Goal: Information Seeking & Learning: Find specific page/section

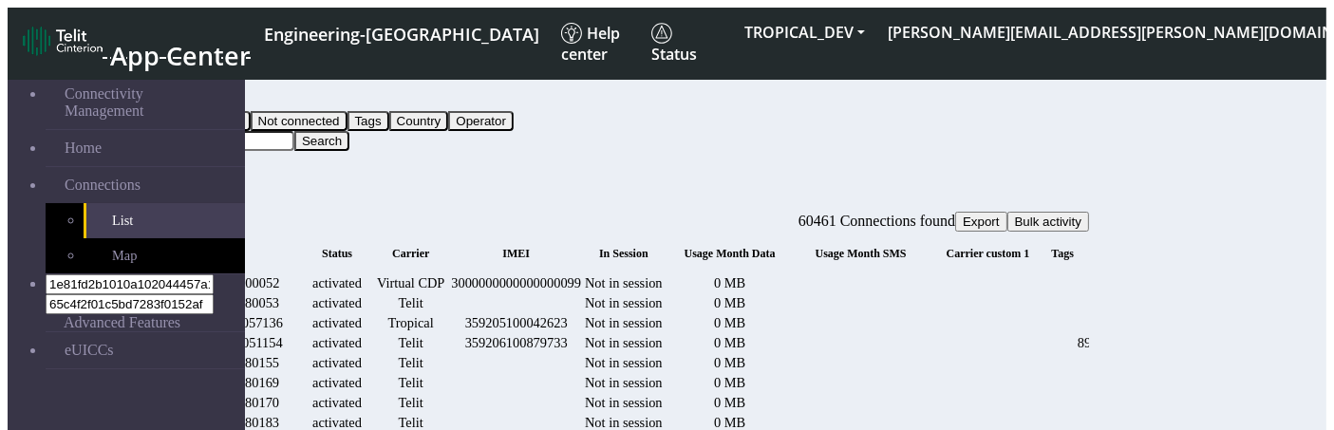
click at [176, 102] on button "Query" at bounding box center [150, 101] width 49 height 20
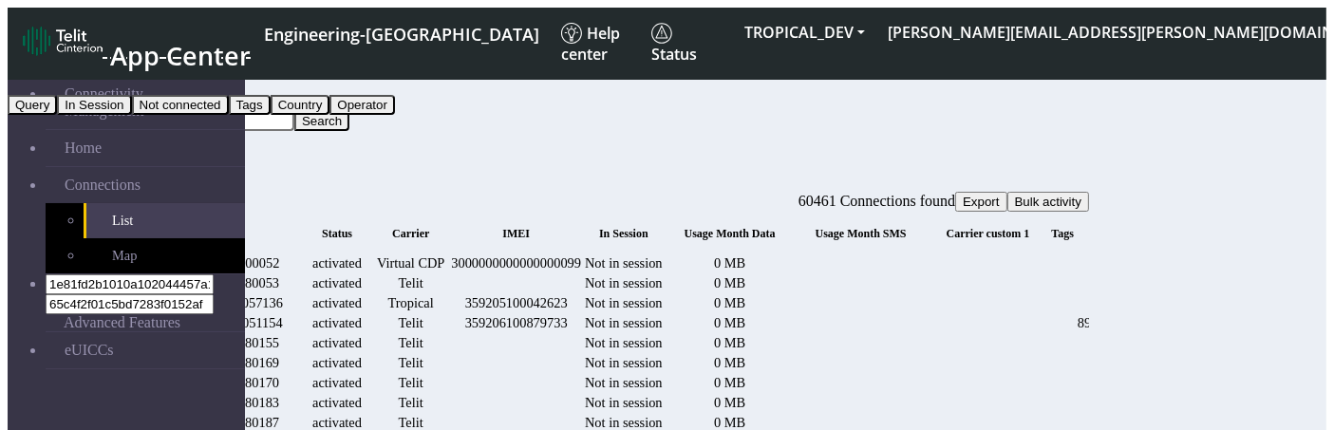
click at [172, 156] on button "fitlers menu" at bounding box center [164, 159] width 15 height 6
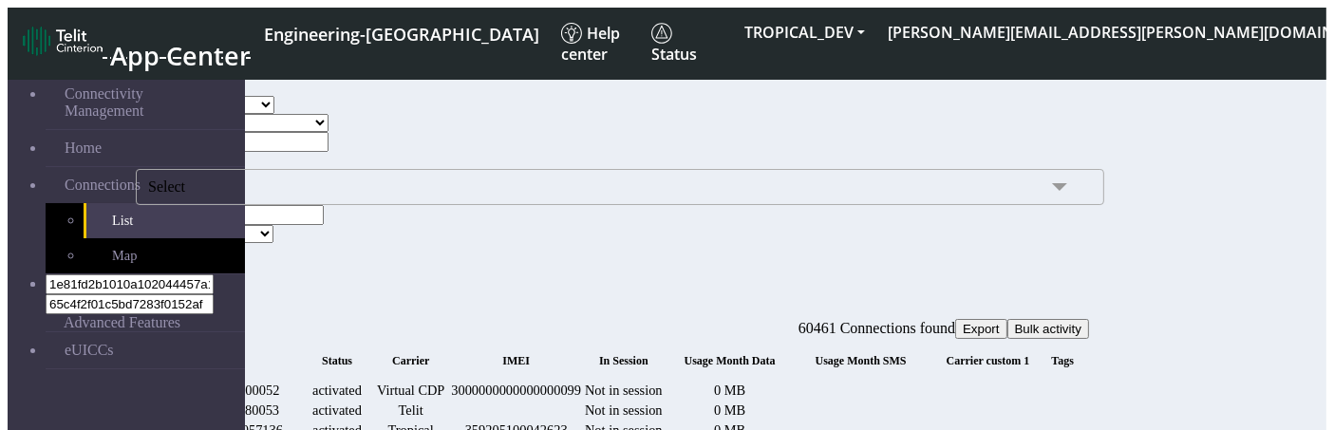
click at [420, 205] on div "Tag Select testtag telit" at bounding box center [608, 178] width 944 height 53
click at [365, 205] on span "Select" at bounding box center [620, 187] width 969 height 36
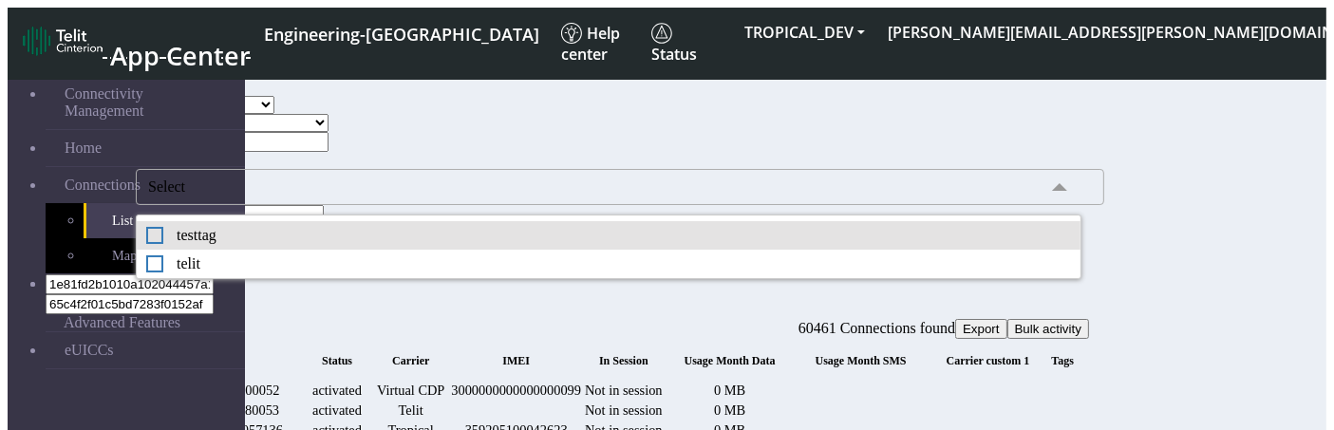
click at [365, 244] on div "testtag" at bounding box center [608, 235] width 925 height 17
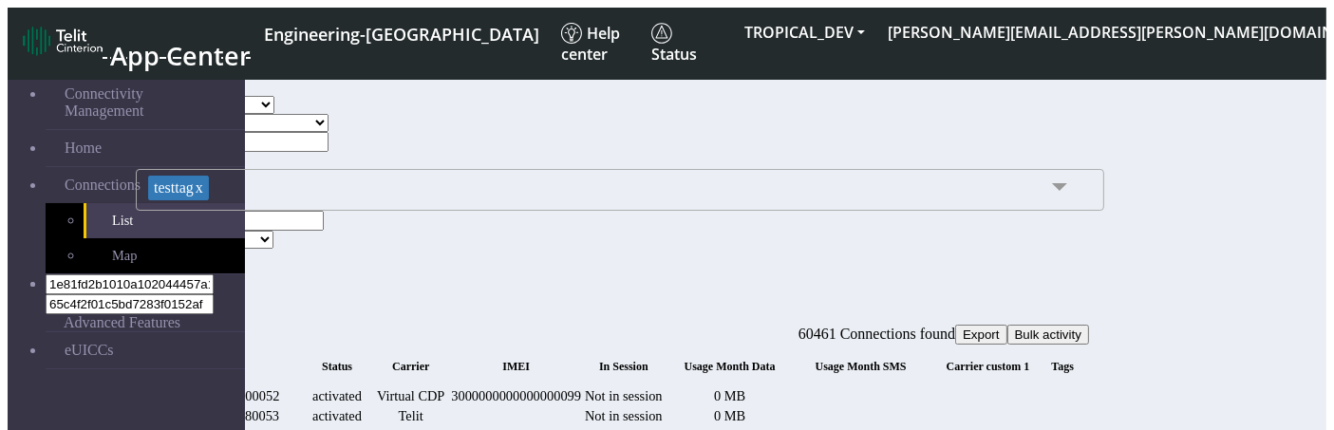
click at [203, 196] on link "x" at bounding box center [198, 187] width 9 height 16
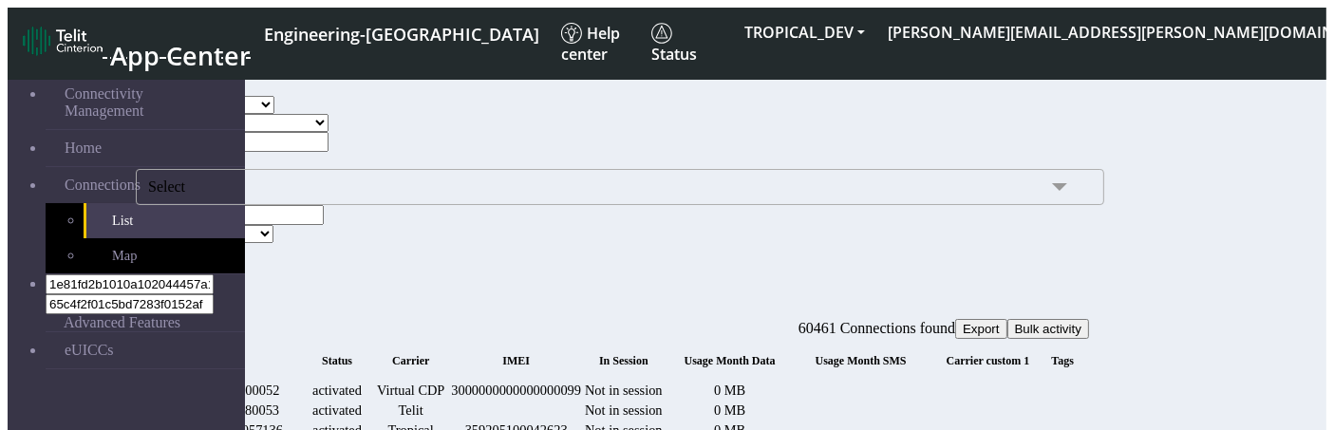
click at [191, 243] on button "Search" at bounding box center [163, 253] width 55 height 20
click at [398, 205] on span "Select" at bounding box center [620, 187] width 969 height 36
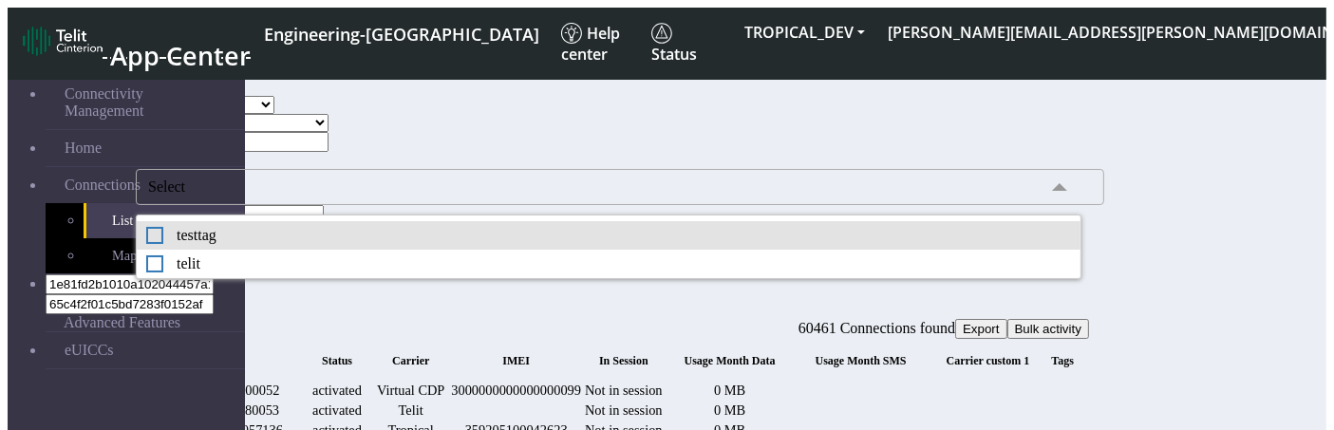
click at [333, 250] on li "testtag" at bounding box center [609, 235] width 944 height 28
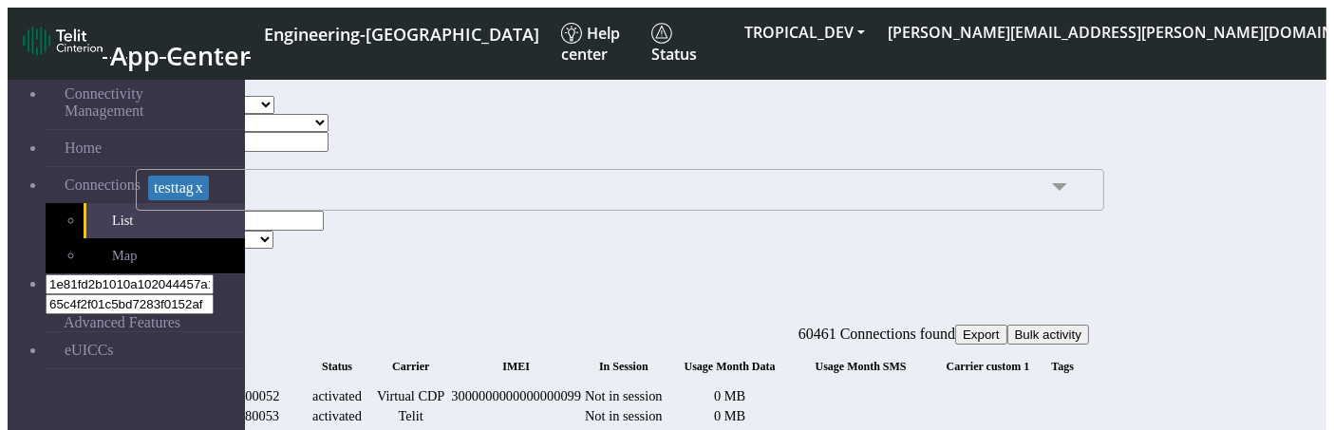
click at [1080, 258] on div "Search" at bounding box center [608, 259] width 944 height 20
click at [191, 251] on button "Search" at bounding box center [163, 259] width 55 height 20
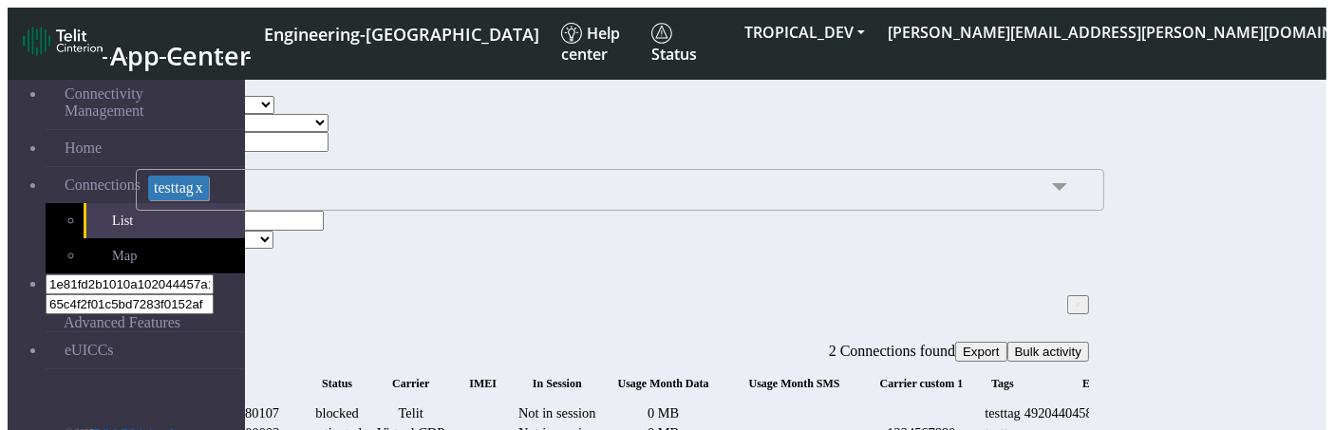
click at [209, 200] on span "testtag x" at bounding box center [178, 188] width 61 height 25
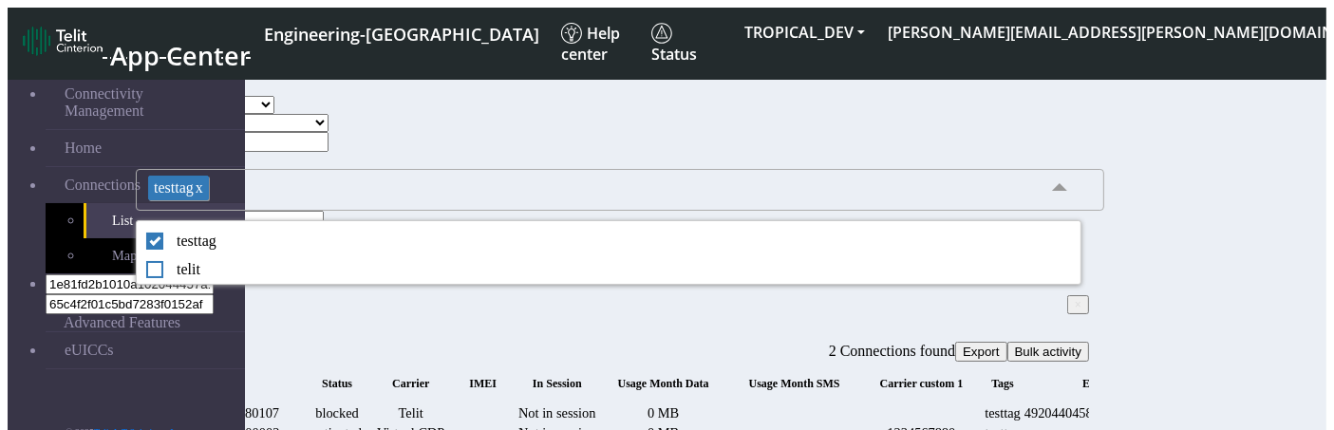
click at [203, 196] on link "x" at bounding box center [198, 187] width 9 height 16
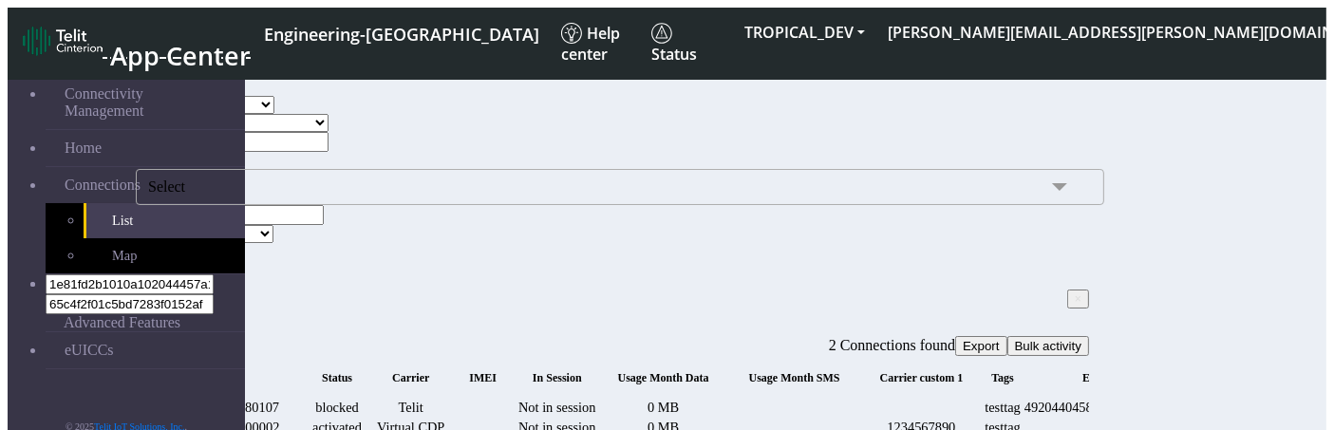
click at [191, 254] on button "Search" at bounding box center [163, 253] width 55 height 20
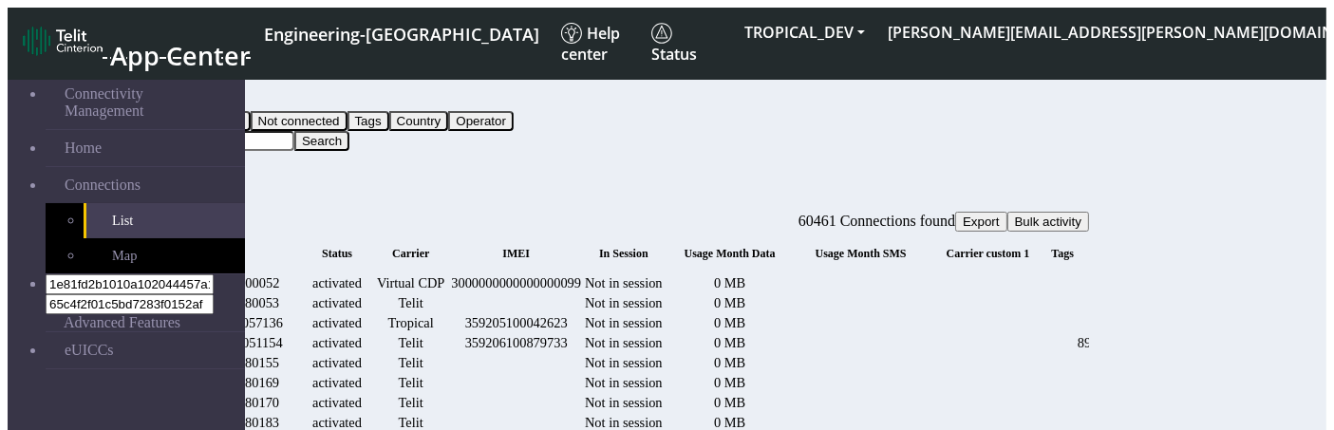
click at [176, 91] on button "Query" at bounding box center [150, 101] width 49 height 20
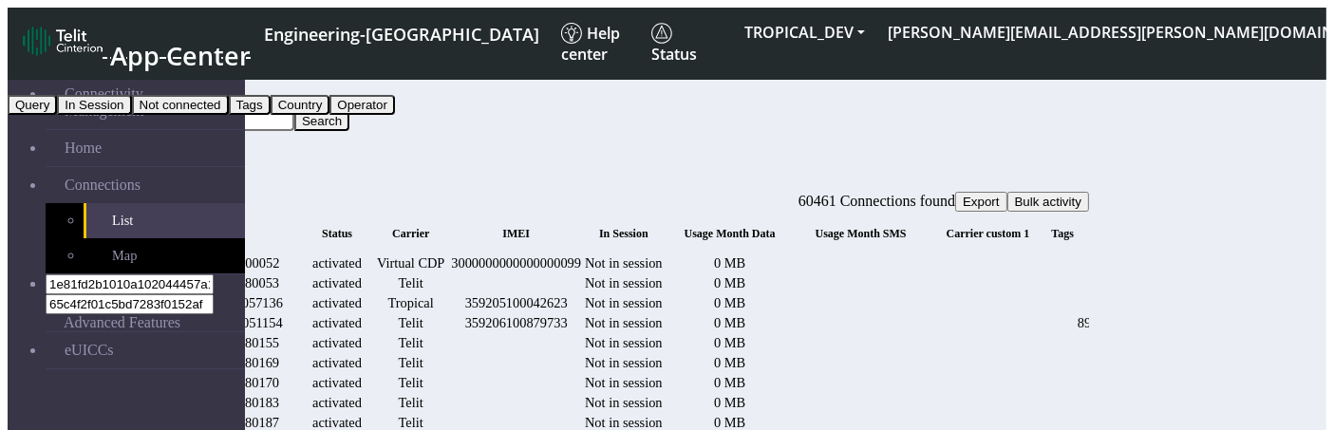
click at [271, 115] on button "Tags" at bounding box center [250, 105] width 42 height 20
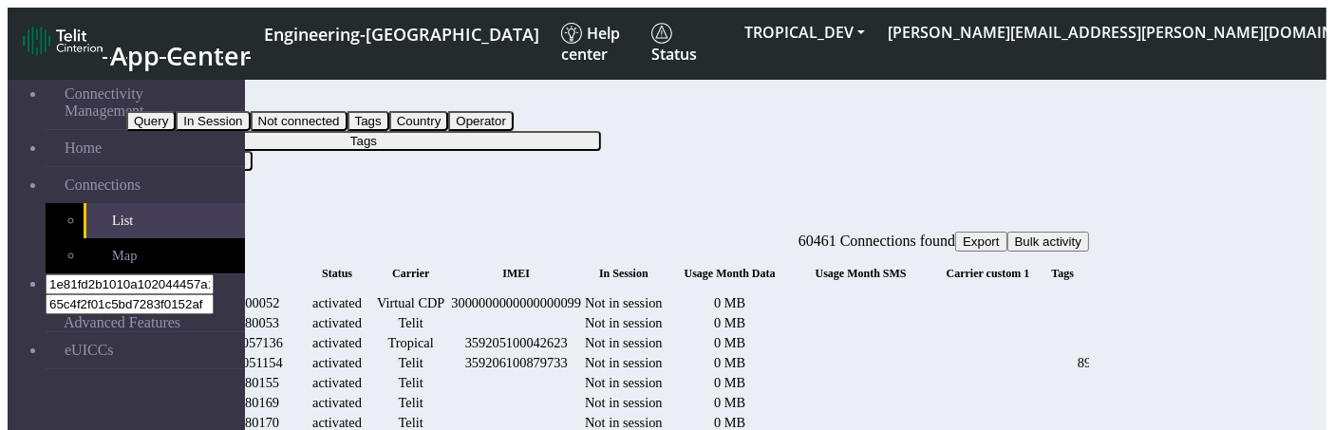
click at [545, 131] on button "Tags" at bounding box center [363, 141] width 475 height 20
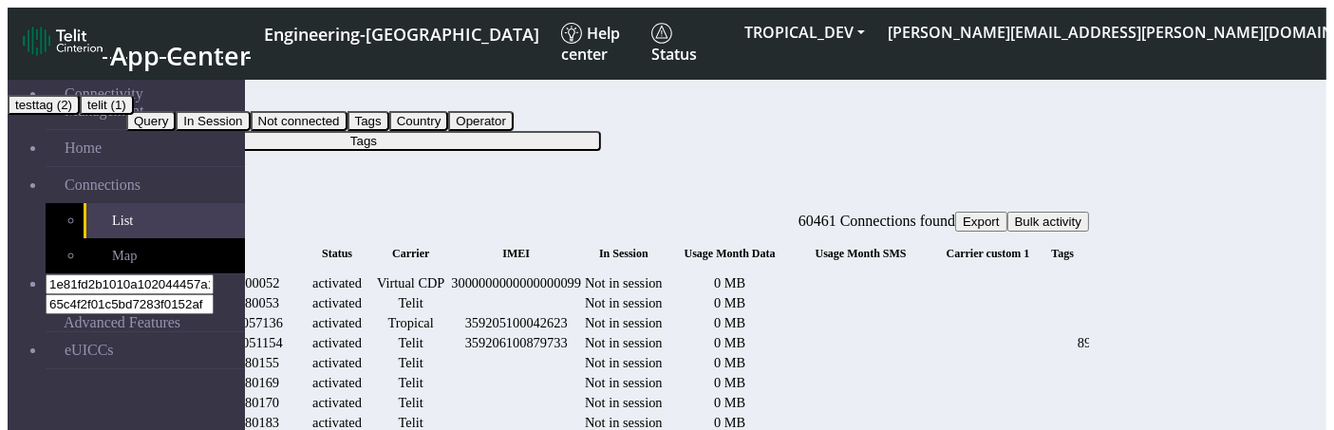
click at [80, 115] on button "testtag (2)" at bounding box center [44, 105] width 72 height 20
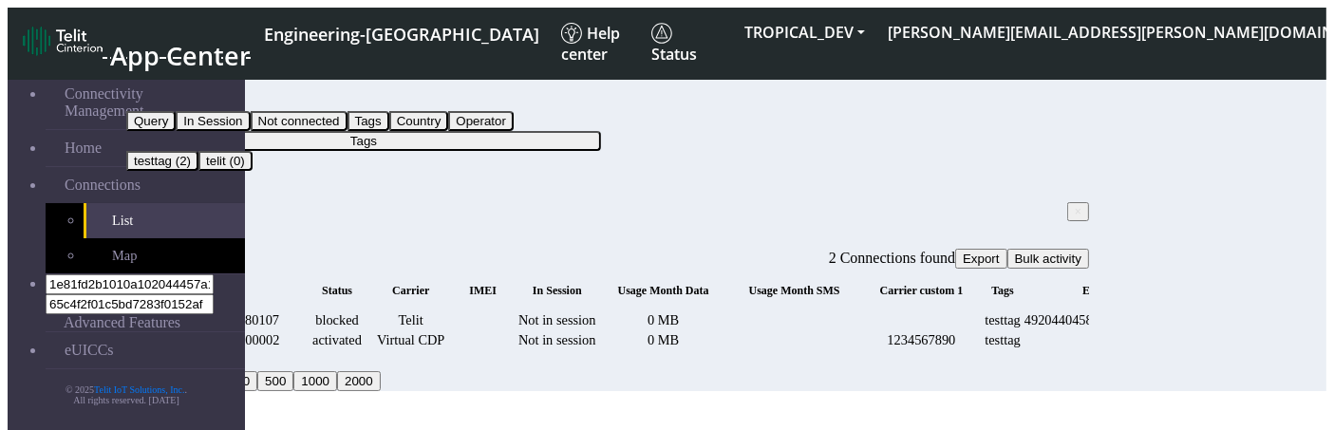
click at [509, 131] on button "Tags" at bounding box center [363, 141] width 475 height 20
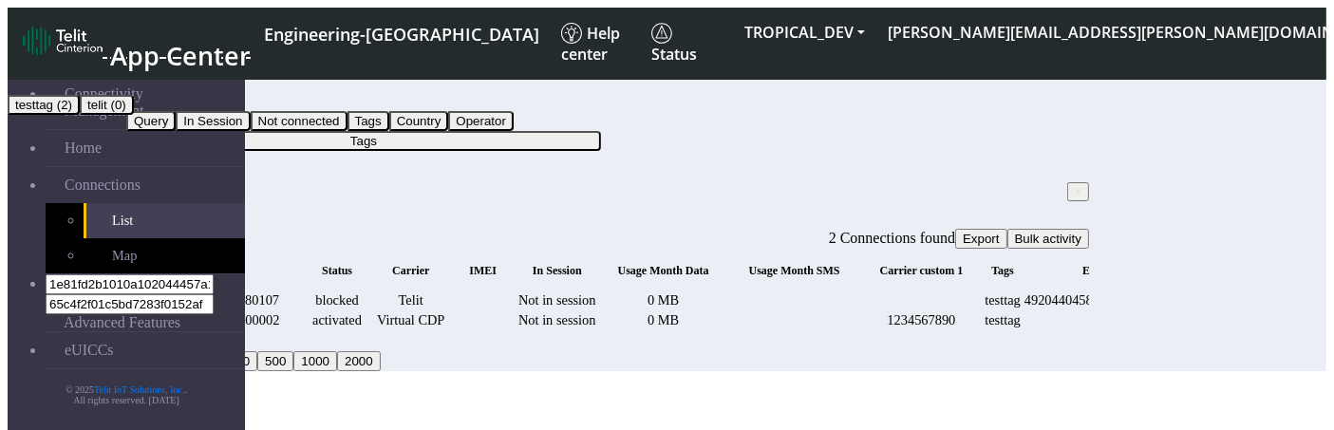
click at [134, 115] on button "telit (0)" at bounding box center [107, 105] width 54 height 20
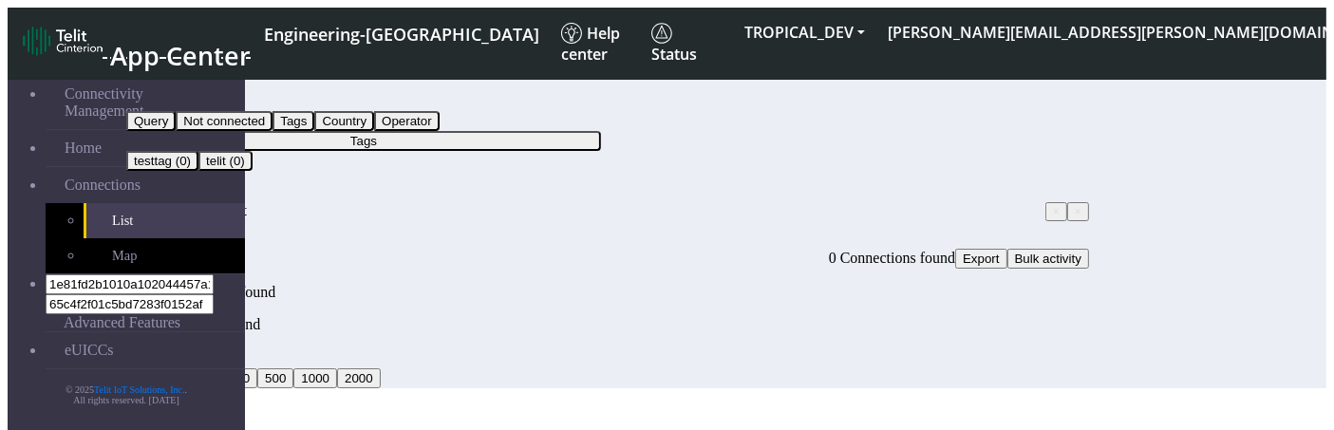
click at [504, 131] on button "Tags" at bounding box center [363, 141] width 475 height 20
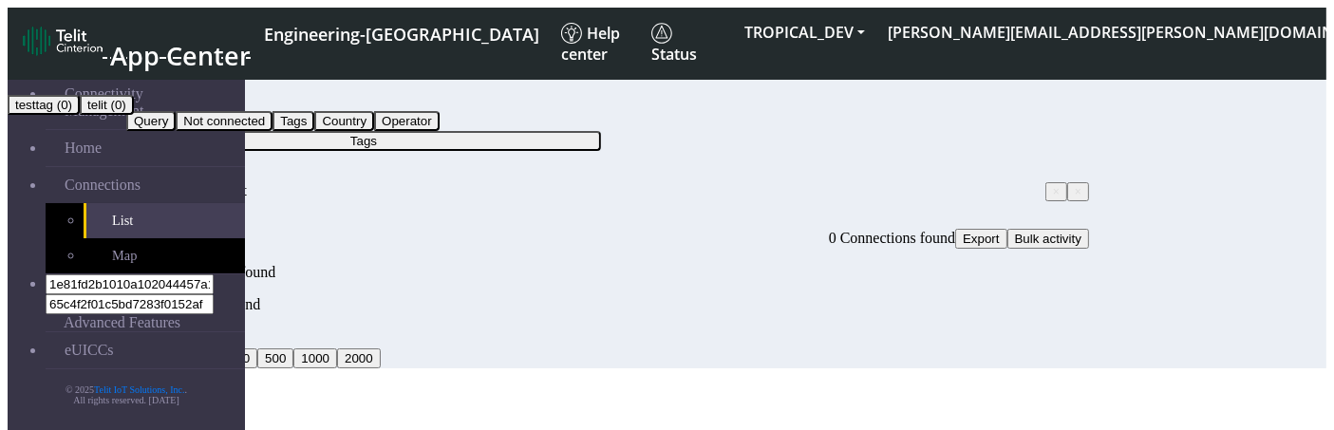
click at [80, 115] on button "testtag (0)" at bounding box center [44, 105] width 72 height 20
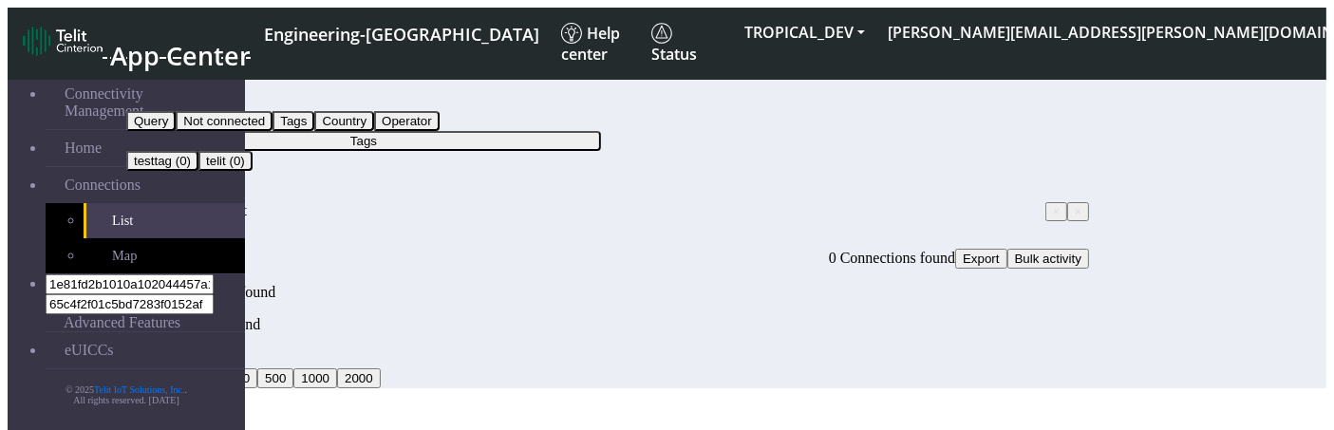
click at [491, 131] on button "Tags" at bounding box center [363, 141] width 475 height 20
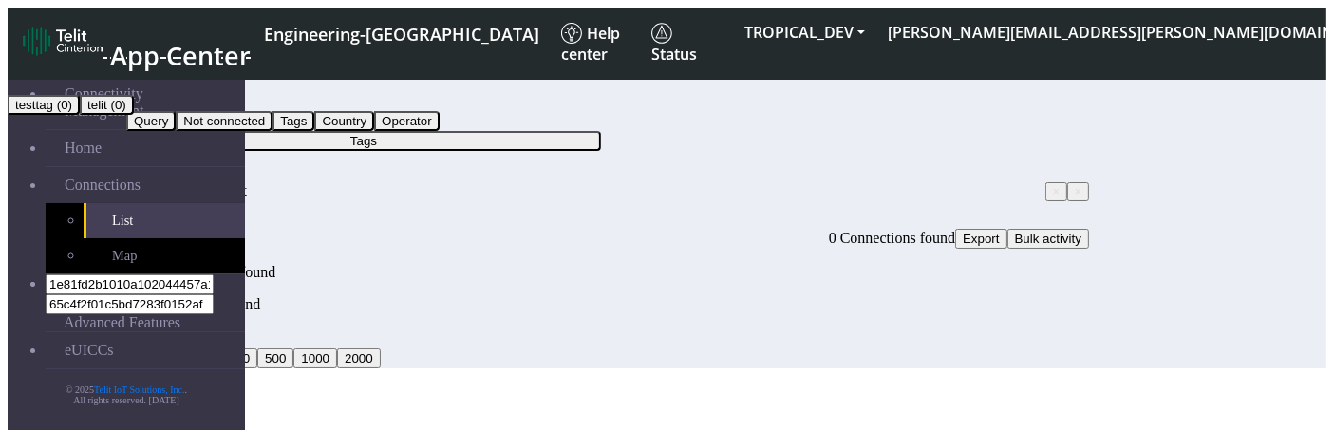
click at [134, 115] on button "telit (0)" at bounding box center [107, 105] width 54 height 20
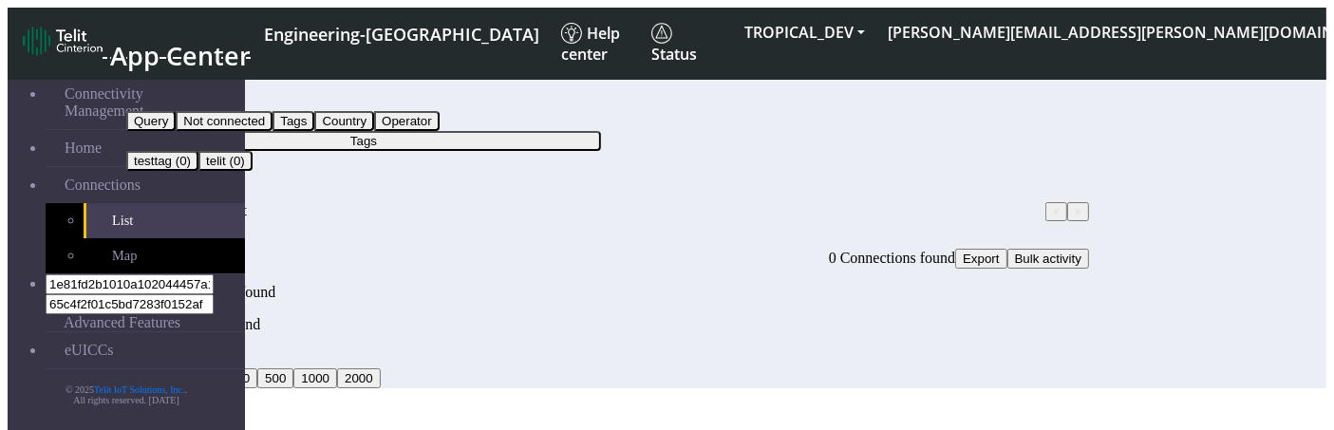
click at [473, 150] on section "Connectivity Management Home Connections List Map 1e81fd2b1010a102044457a174692…" at bounding box center [667, 224] width 1319 height 329
click at [172, 196] on button "fitlers menu" at bounding box center [164, 199] width 15 height 6
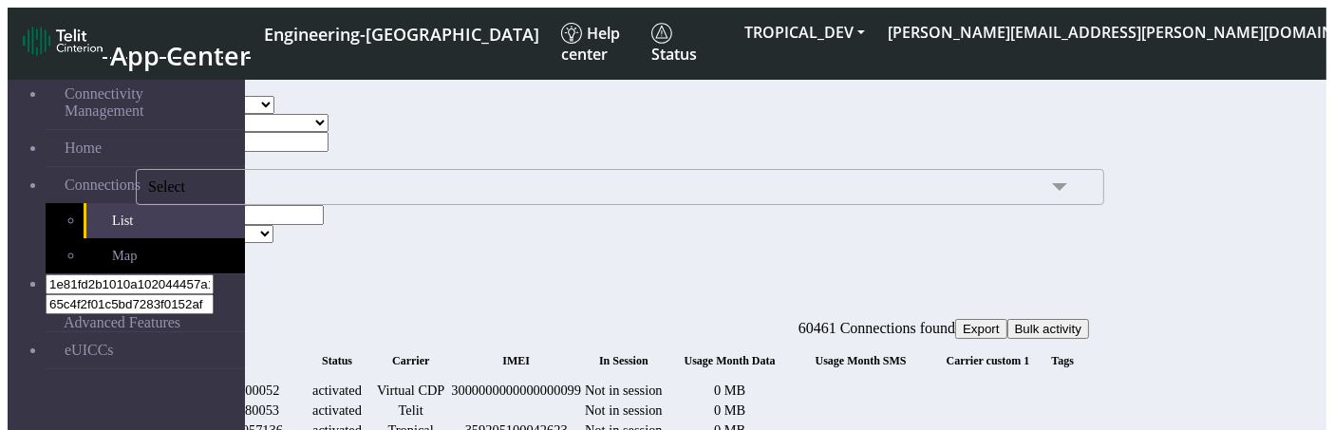
click at [469, 205] on span "Select" at bounding box center [620, 187] width 969 height 36
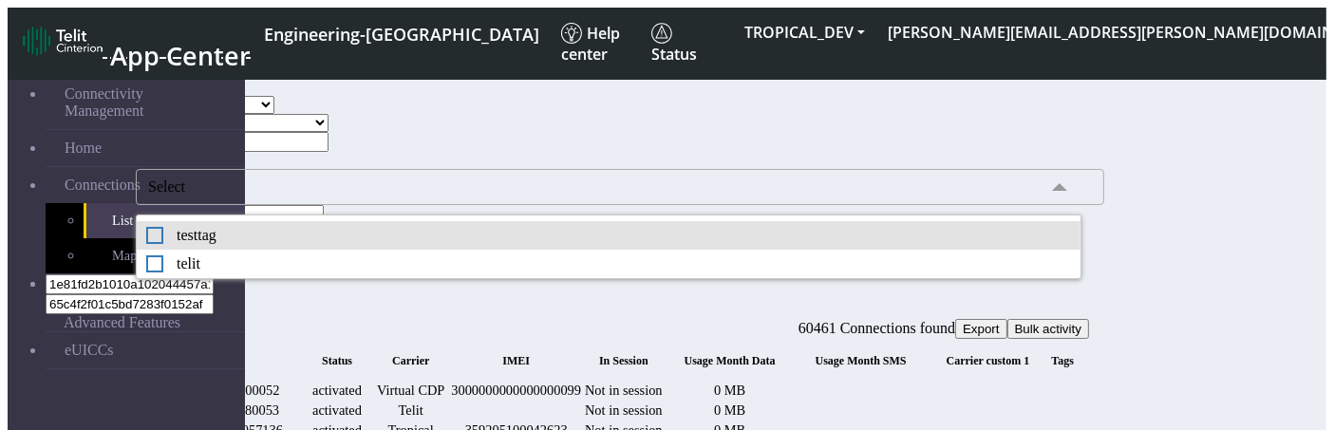
click at [434, 244] on div "testtag" at bounding box center [608, 235] width 925 height 17
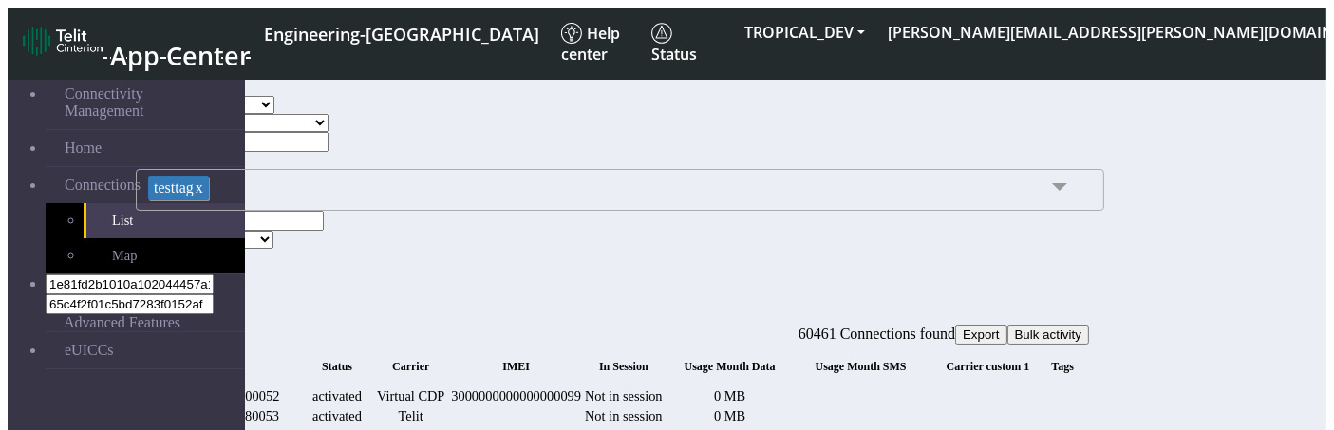
click at [203, 196] on link "x" at bounding box center [198, 187] width 9 height 16
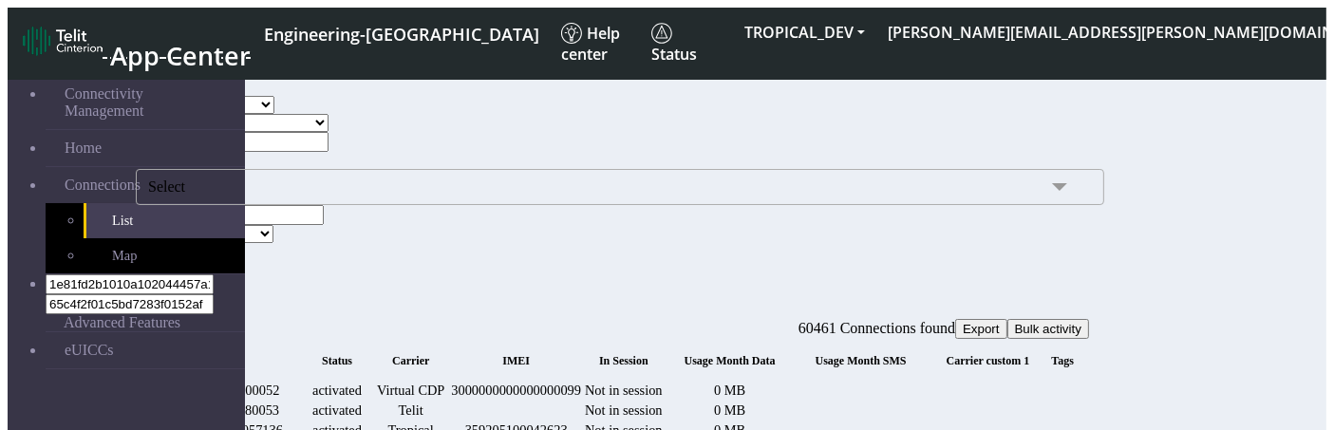
click at [191, 243] on button "Search" at bounding box center [163, 253] width 55 height 20
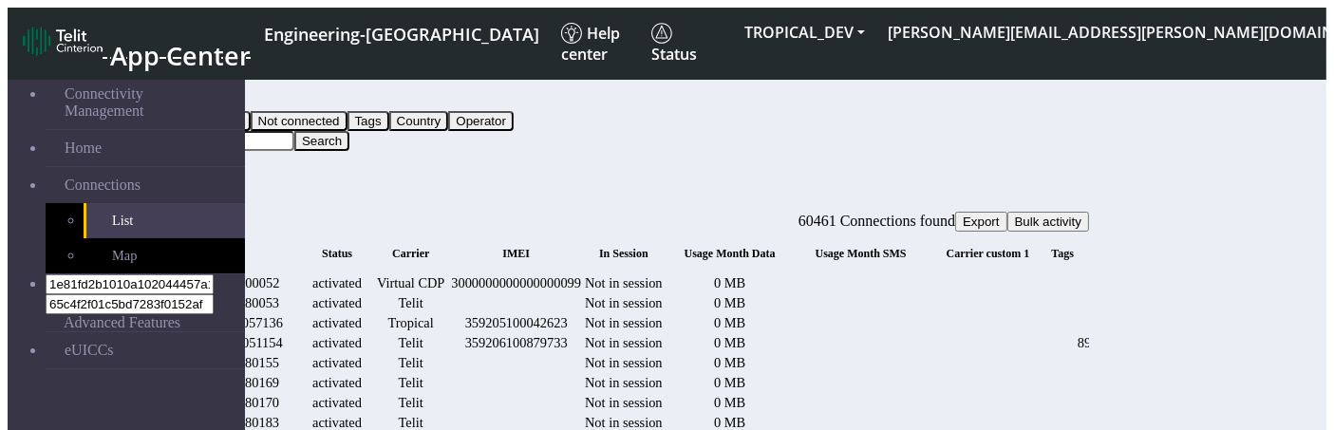
click at [176, 91] on button "Query" at bounding box center [150, 101] width 49 height 20
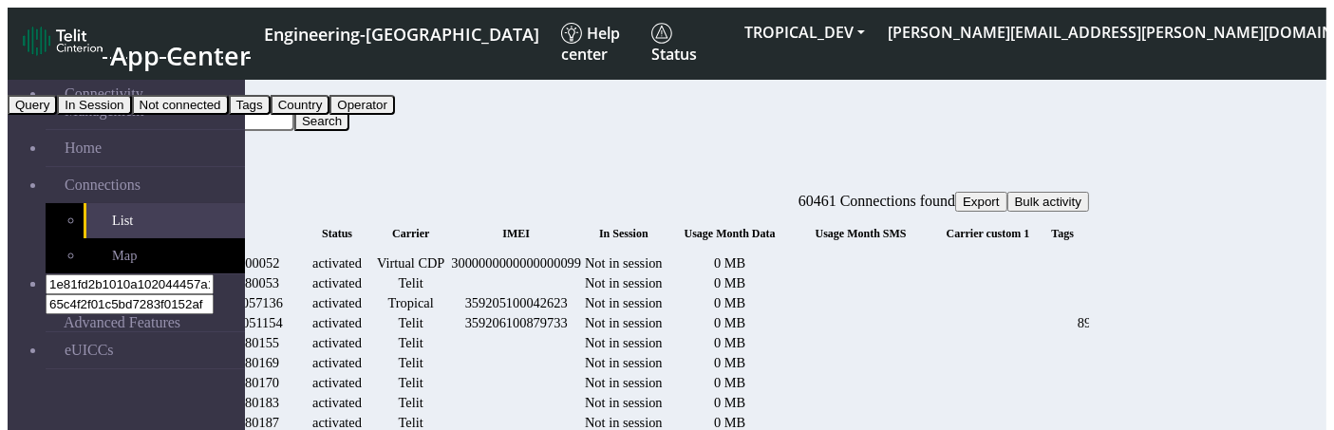
click at [271, 115] on button "Tags" at bounding box center [250, 105] width 42 height 20
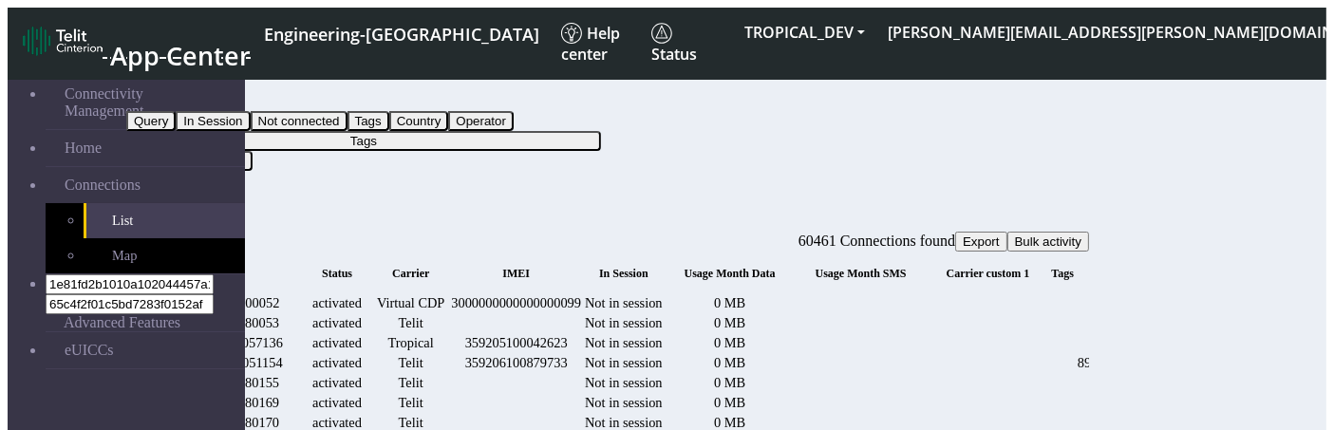
click at [521, 131] on button "Tags" at bounding box center [363, 141] width 475 height 20
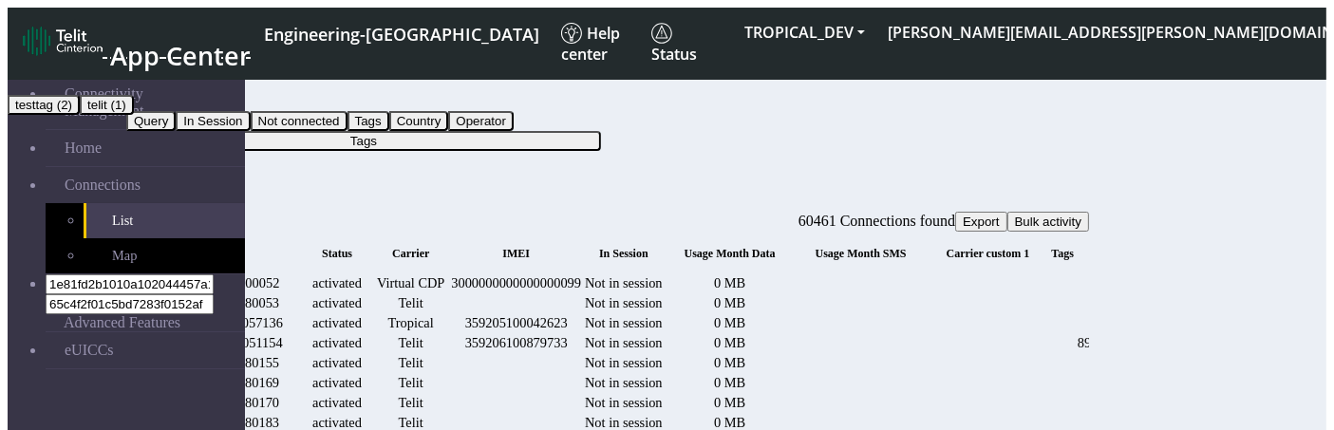
click at [80, 115] on button "testtag (2)" at bounding box center [44, 105] width 72 height 20
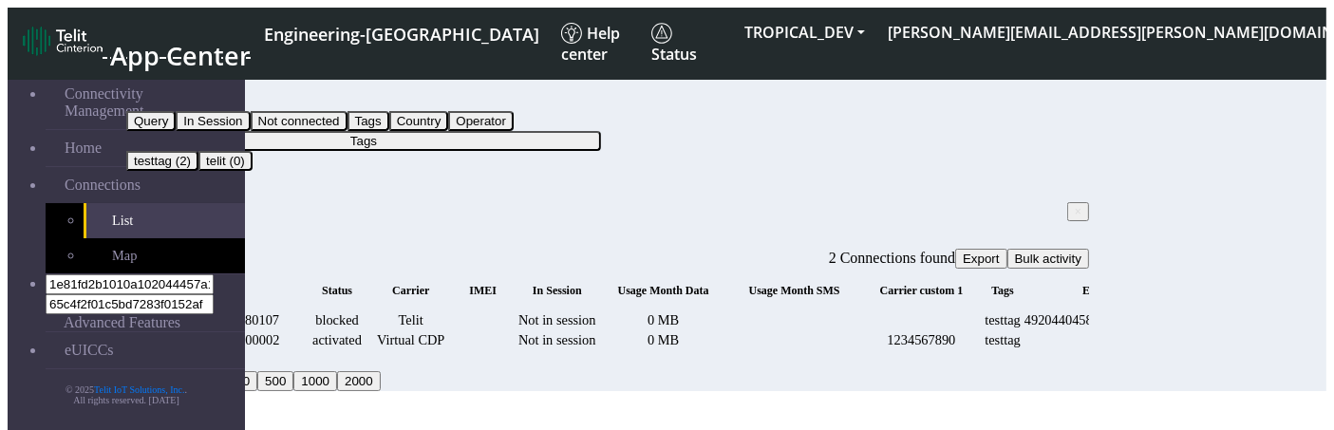
click at [532, 131] on button "Tags" at bounding box center [363, 141] width 475 height 20
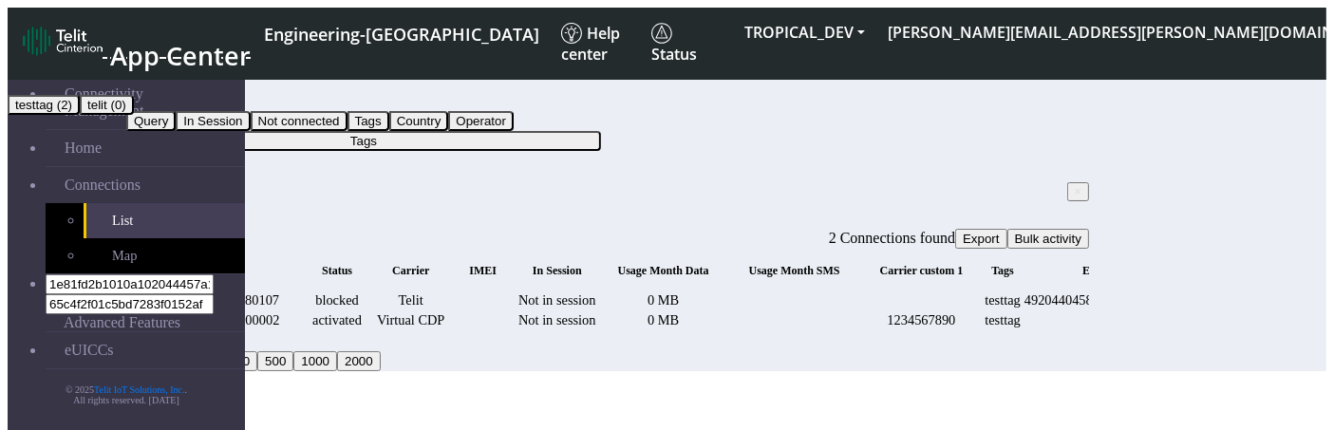
click at [134, 115] on button "telit (0)" at bounding box center [107, 105] width 54 height 20
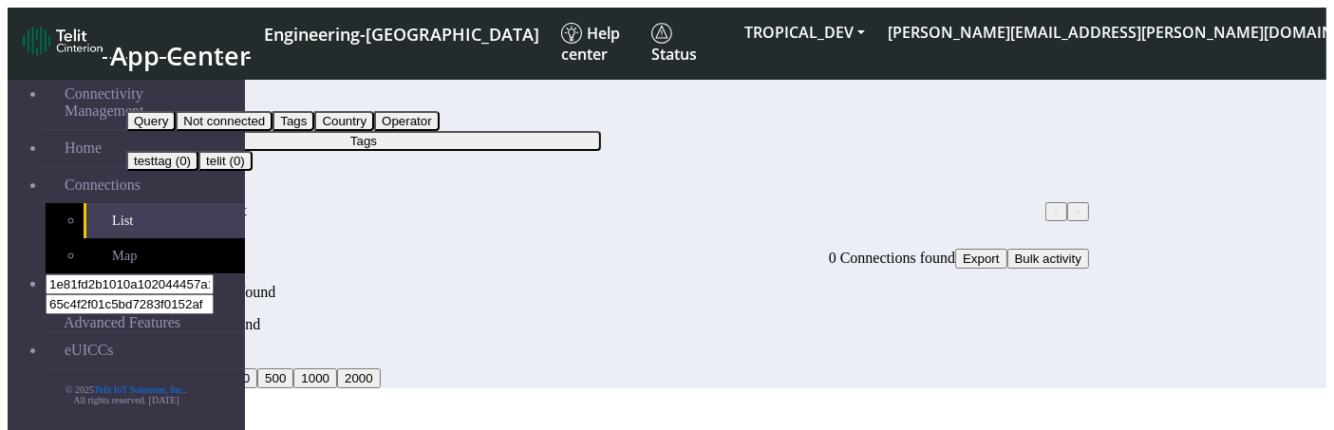
click at [545, 131] on button "Tags" at bounding box center [363, 141] width 475 height 20
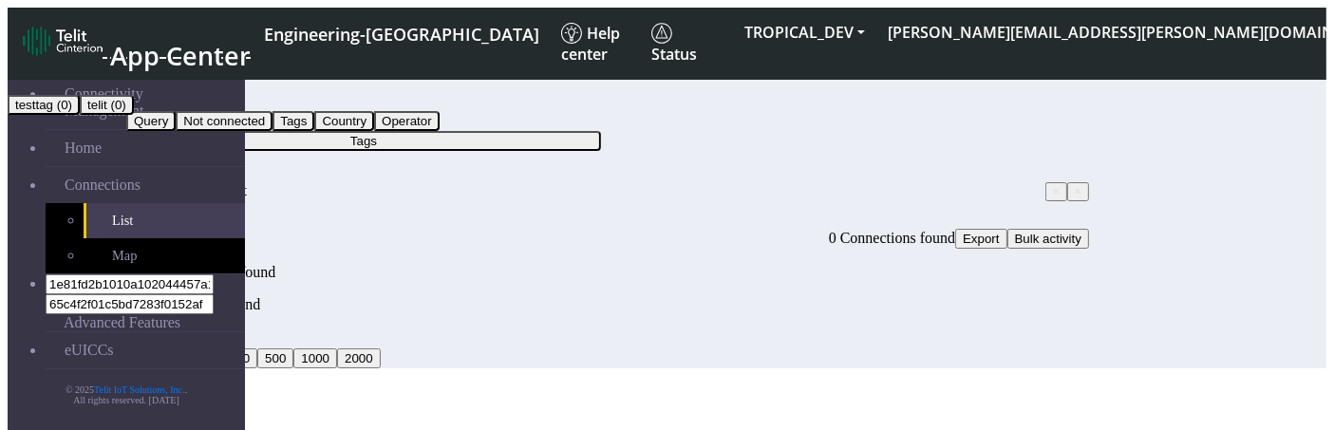
click at [80, 115] on button "testtag (0)" at bounding box center [44, 105] width 72 height 20
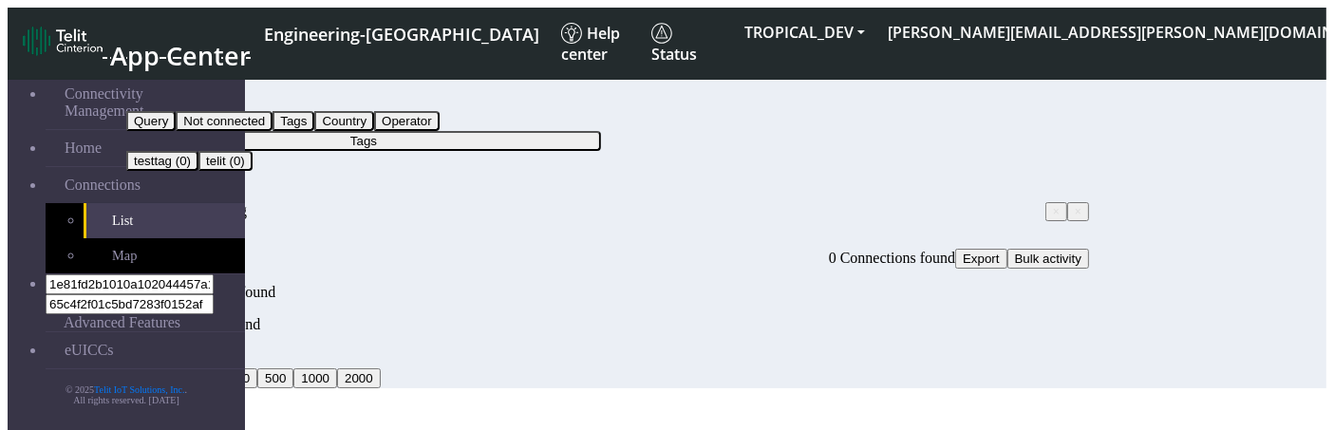
click at [491, 131] on button "Tags" at bounding box center [363, 141] width 475 height 20
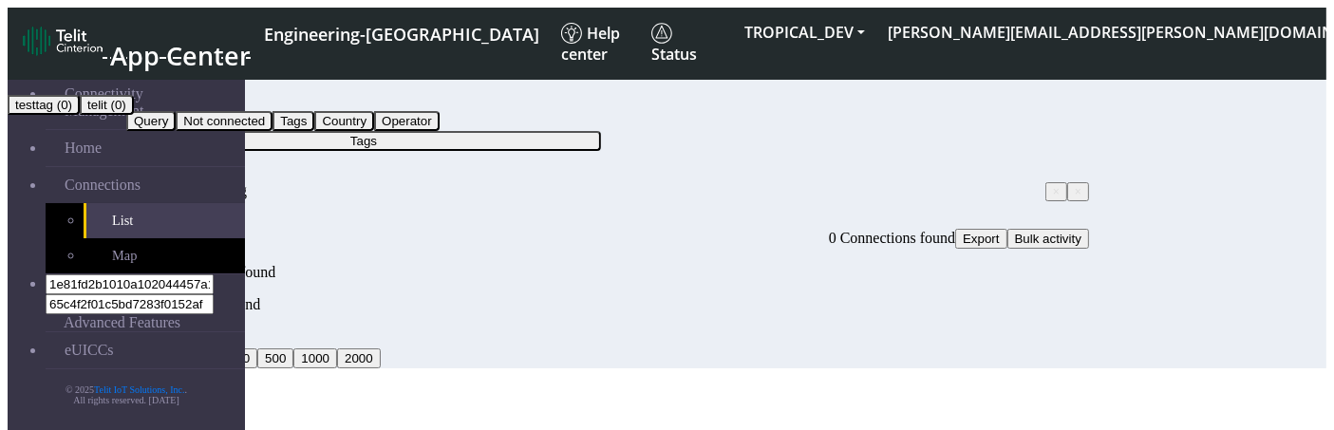
click at [134, 115] on button "telit (0)" at bounding box center [107, 105] width 54 height 20
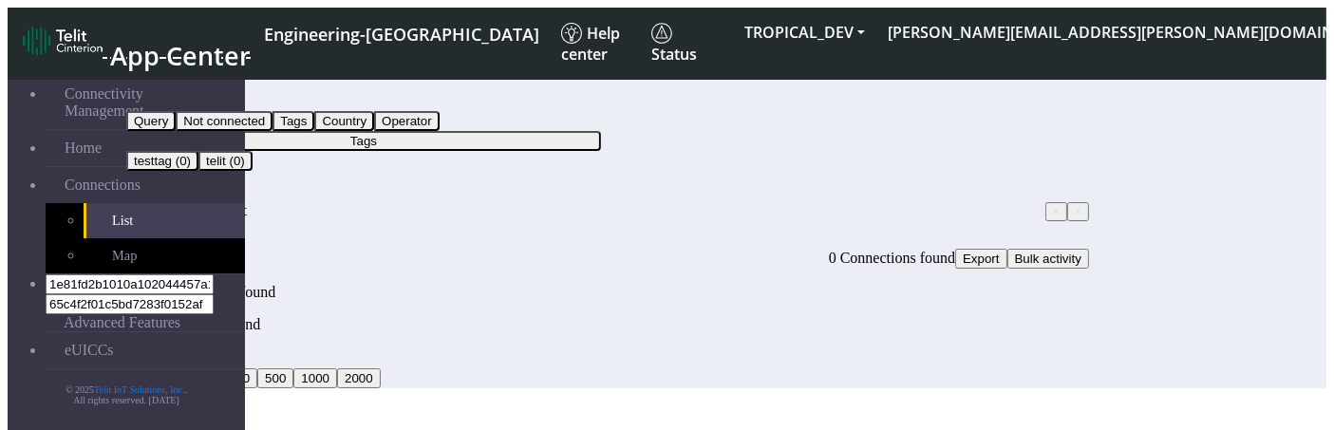
click at [471, 131] on button "Tags" at bounding box center [363, 141] width 475 height 20
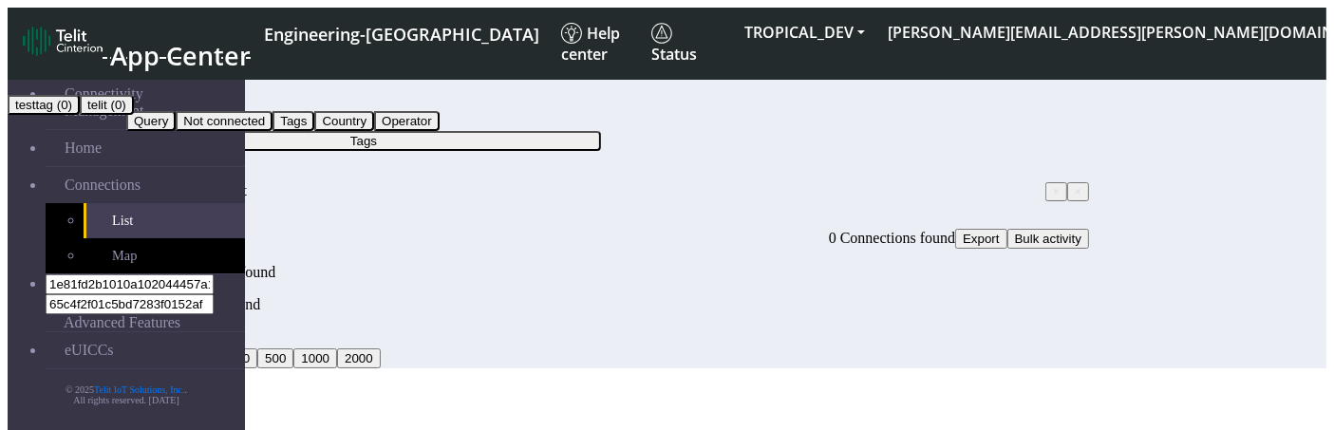
click at [80, 115] on button "testtag (0)" at bounding box center [44, 105] width 72 height 20
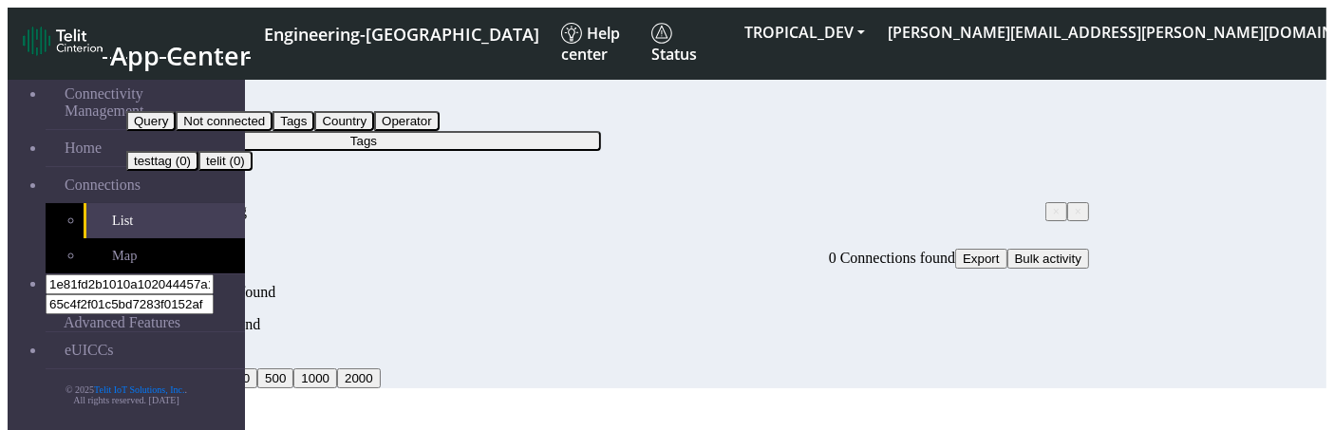
click at [500, 131] on button "Tags" at bounding box center [363, 141] width 475 height 20
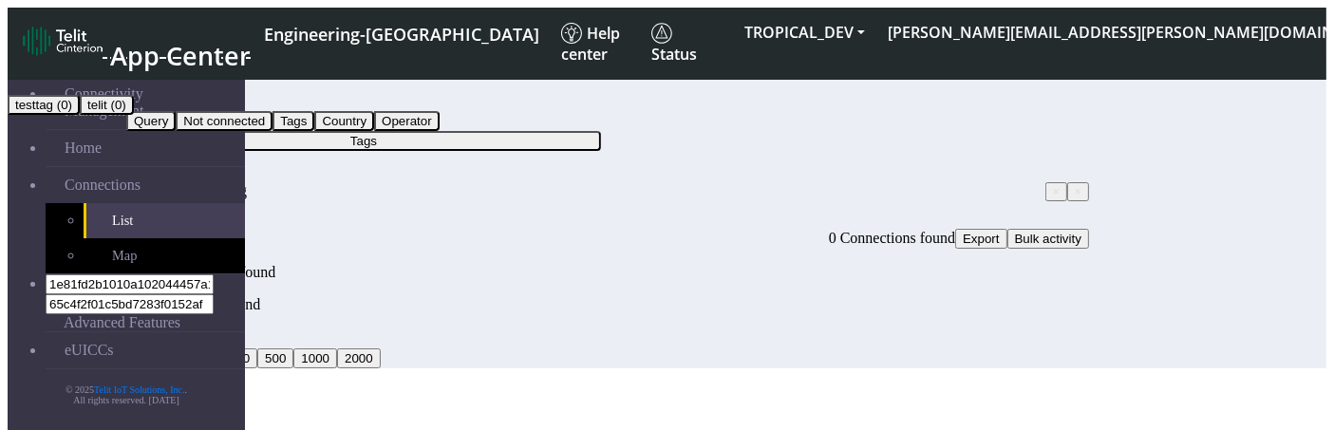
click at [134, 115] on button "telit (0)" at bounding box center [107, 105] width 54 height 20
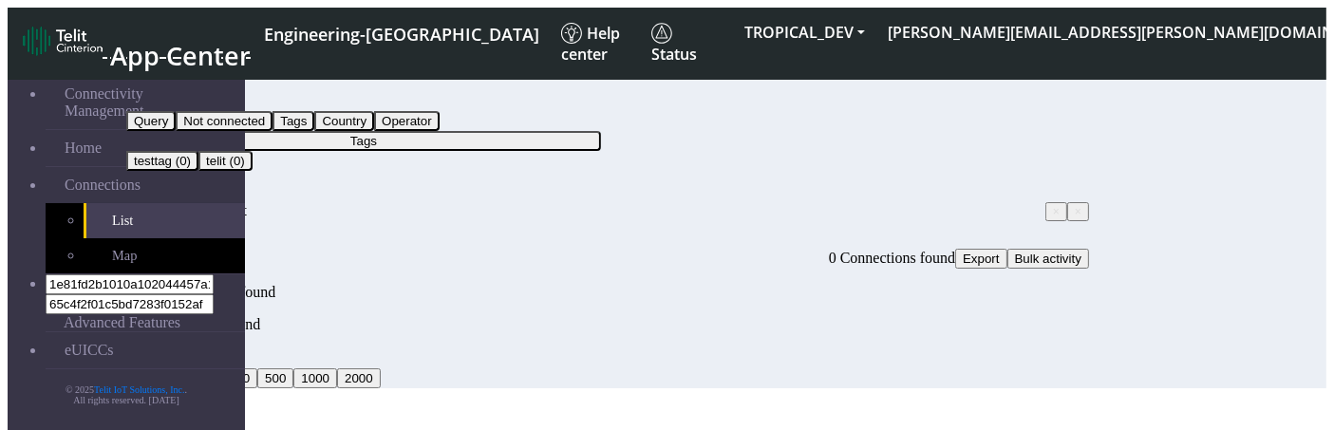
click at [168, 102] on button "Tags" at bounding box center [147, 101] width 42 height 20
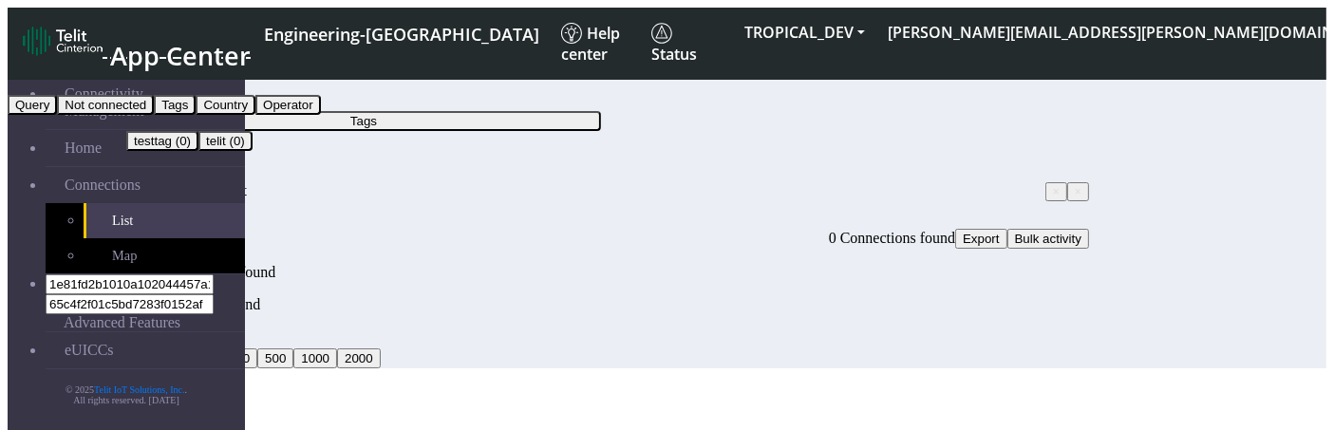
click at [172, 176] on button "fitlers menu" at bounding box center [164, 179] width 15 height 6
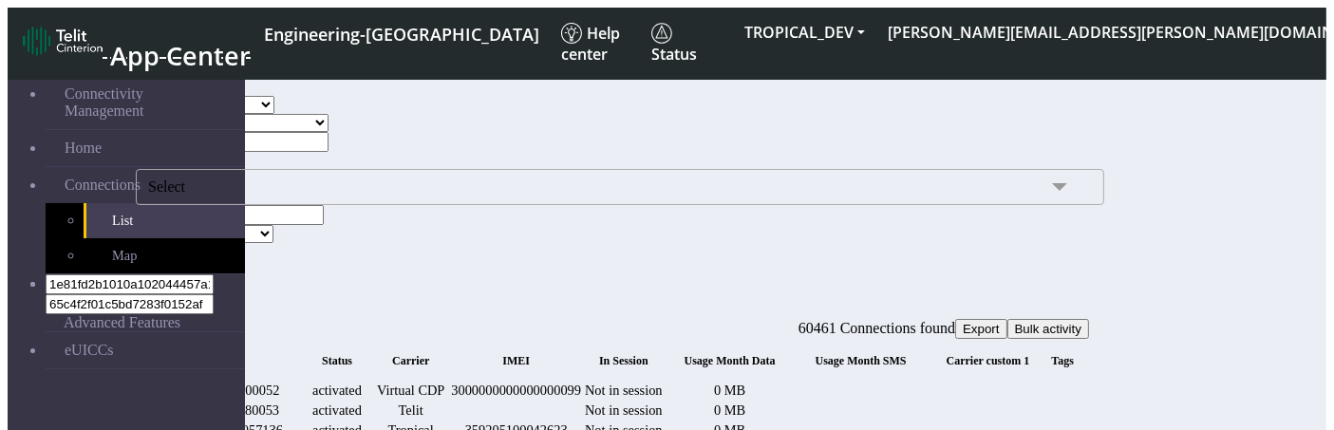
click at [450, 205] on span "Select" at bounding box center [620, 187] width 969 height 36
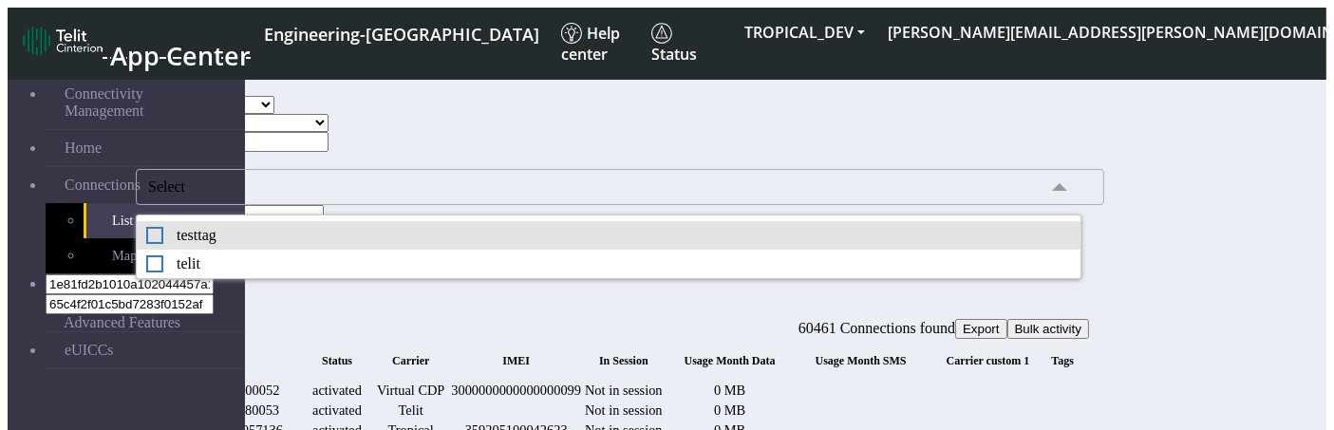
click at [344, 244] on div "testtag" at bounding box center [608, 235] width 925 height 17
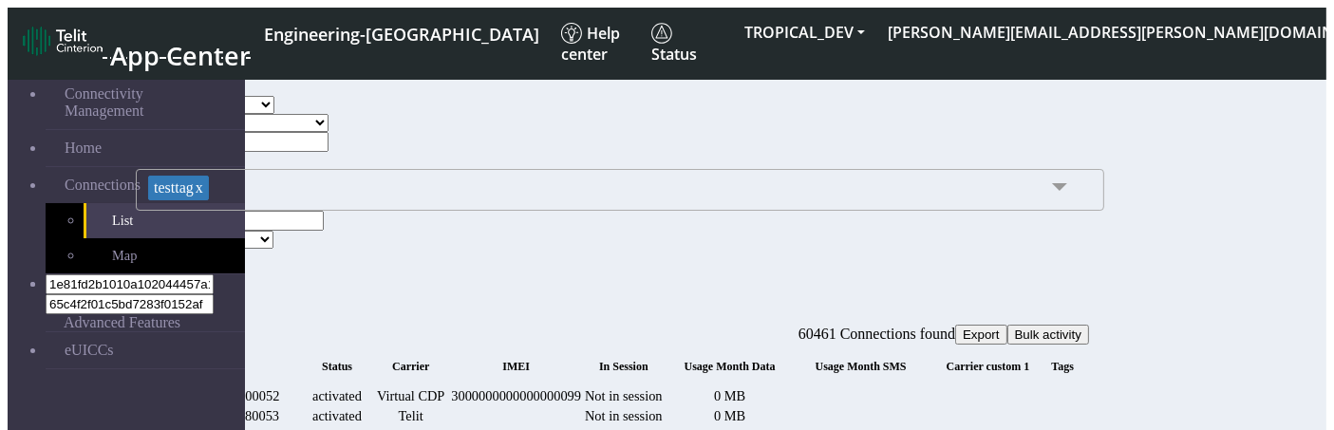
click at [191, 249] on button "Search" at bounding box center [163, 259] width 55 height 20
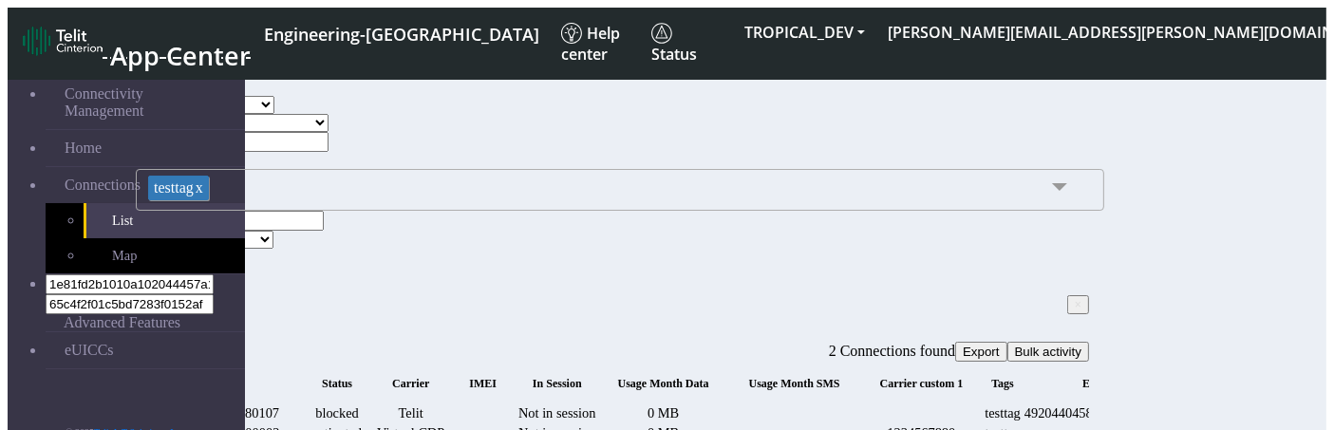
click at [203, 196] on link "x" at bounding box center [198, 187] width 9 height 16
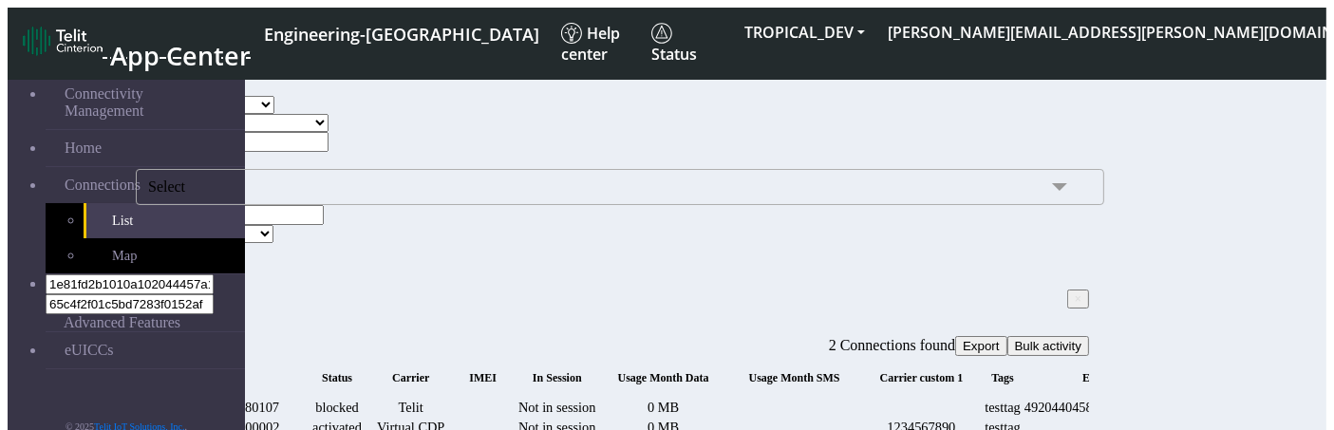
click at [191, 243] on button "Search" at bounding box center [163, 253] width 55 height 20
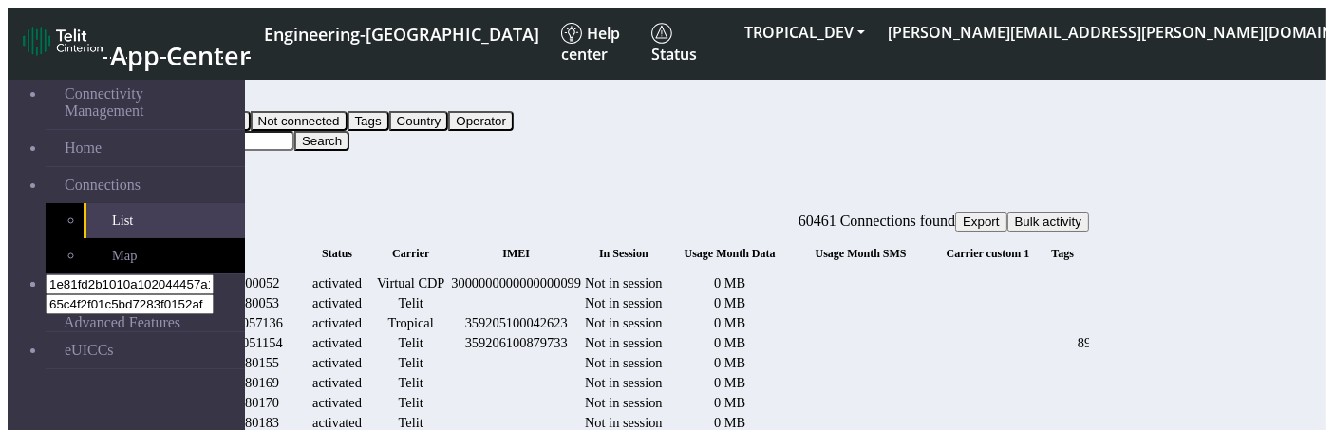
click at [172, 176] on button "fitlers menu" at bounding box center [164, 179] width 15 height 6
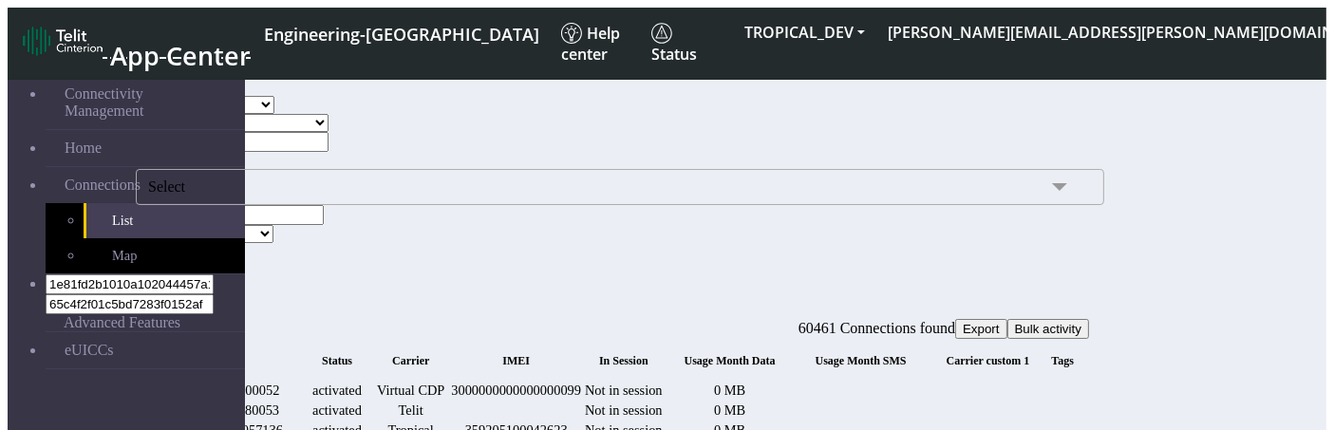
click at [349, 205] on span "Select" at bounding box center [620, 187] width 969 height 36
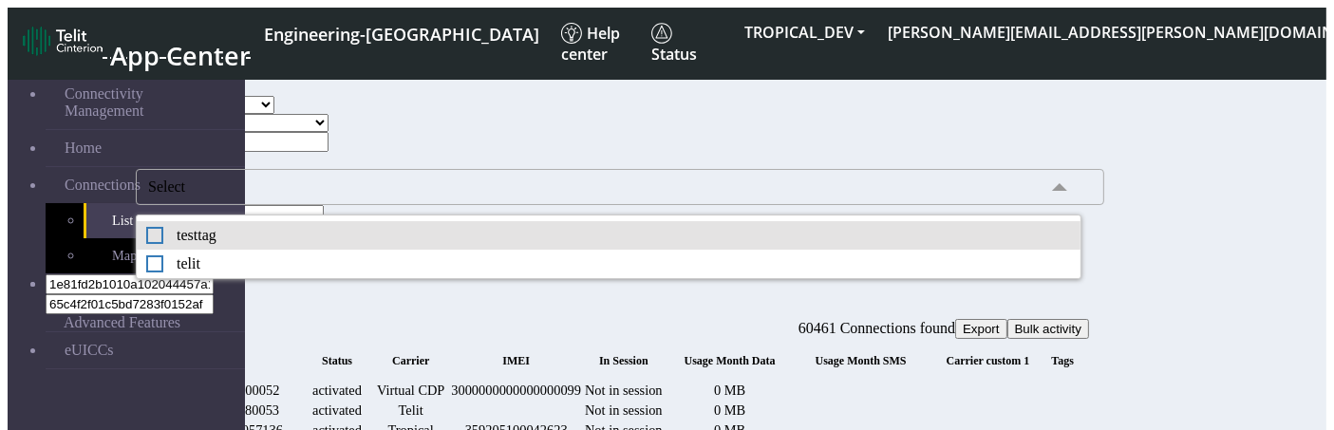
click at [371, 278] on li "telit" at bounding box center [609, 264] width 944 height 28
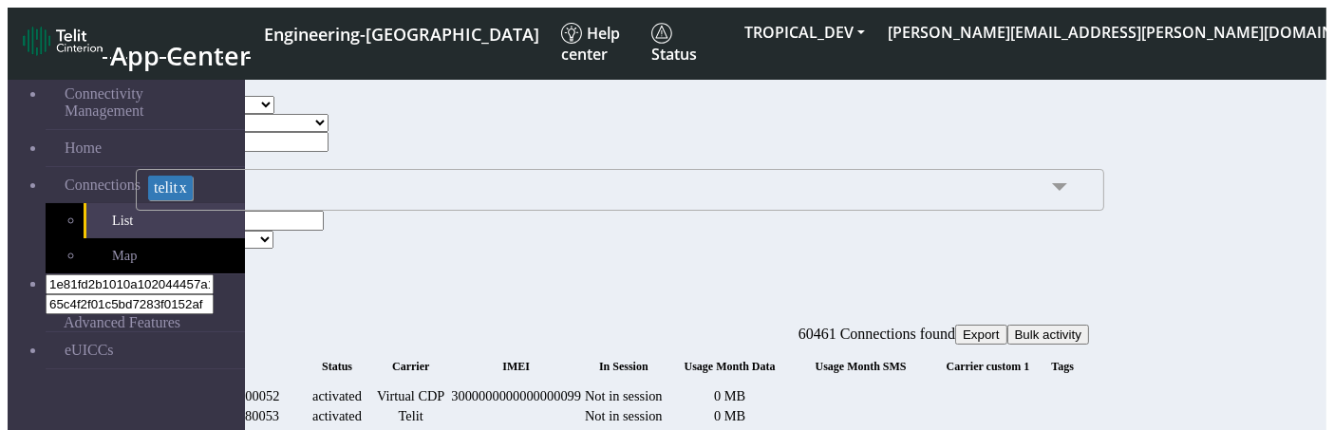
click at [193, 200] on span "telit x" at bounding box center [170, 188] width 45 height 25
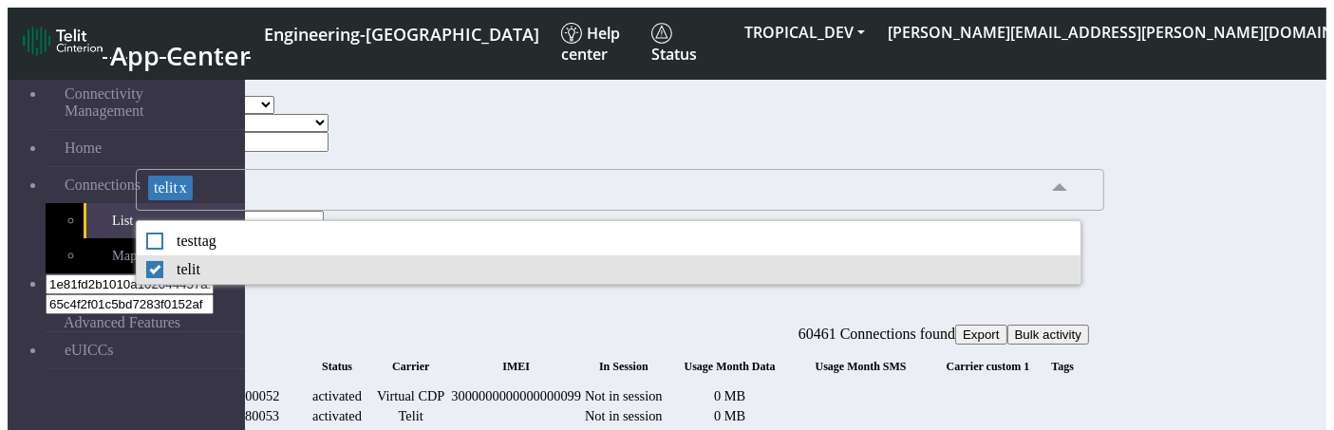
click at [368, 278] on div "telit" at bounding box center [608, 269] width 925 height 17
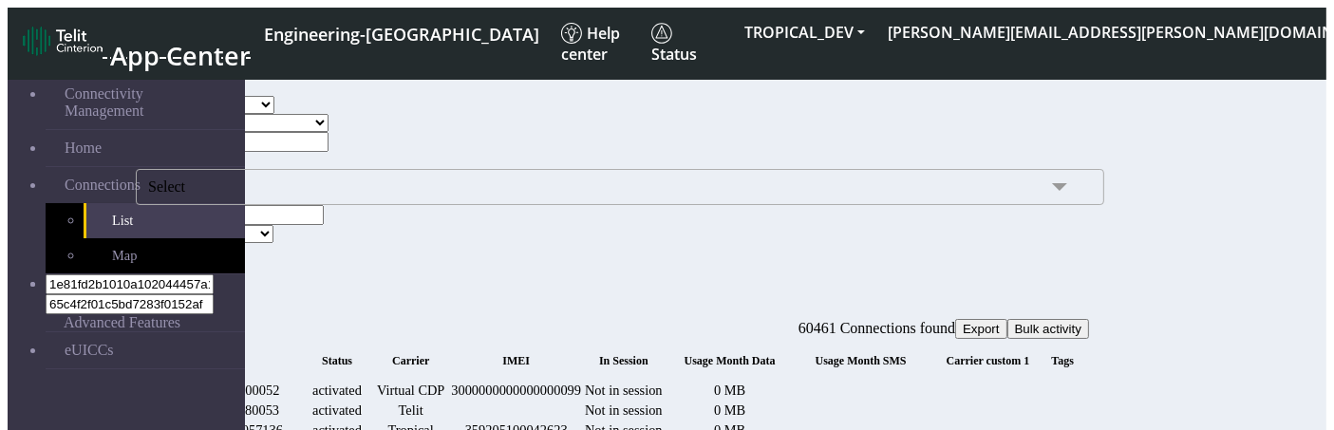
click at [452, 205] on span "Select" at bounding box center [620, 187] width 969 height 36
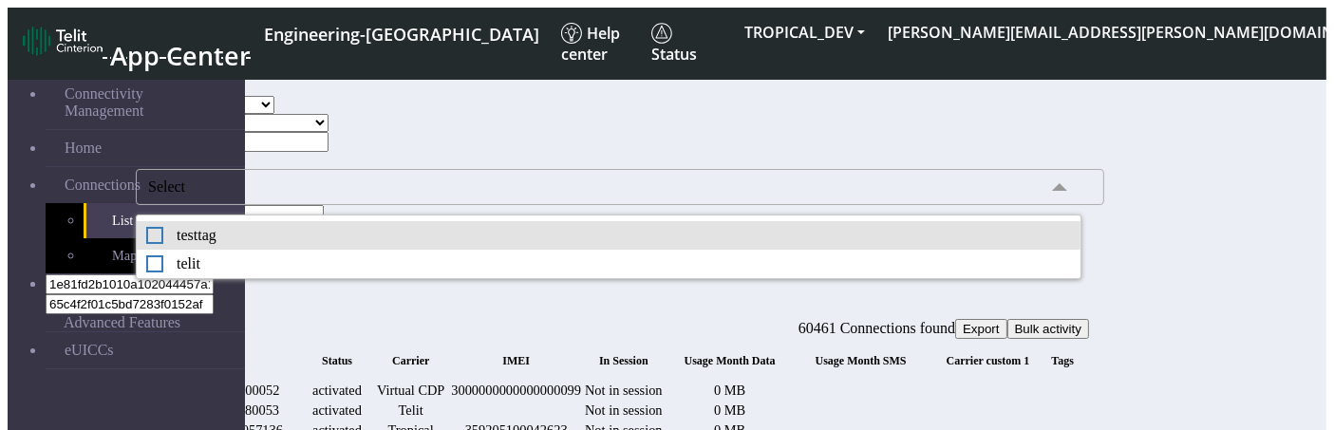
click at [328, 244] on div "testtag" at bounding box center [608, 235] width 925 height 17
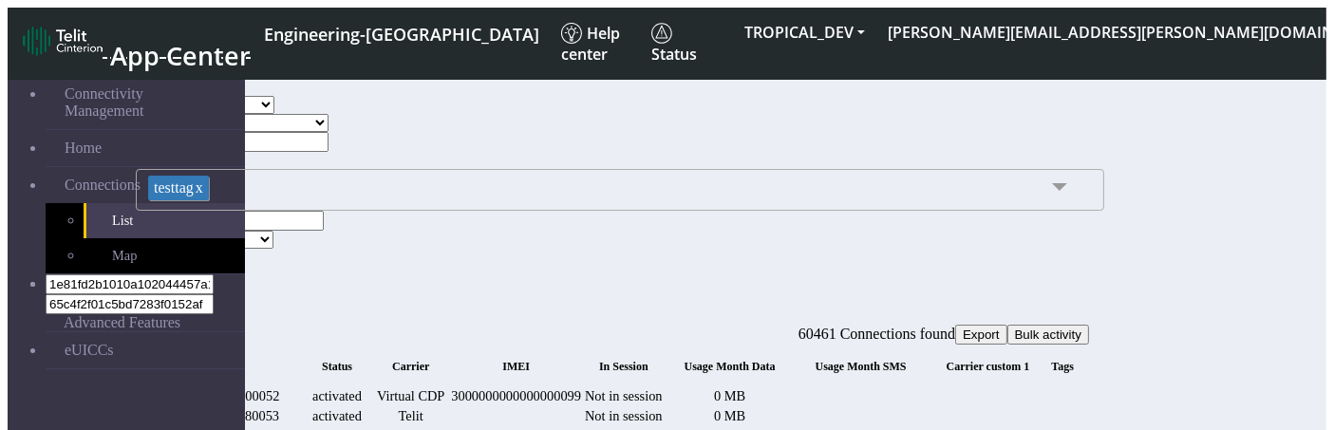
click at [203, 196] on link "x" at bounding box center [198, 187] width 9 height 16
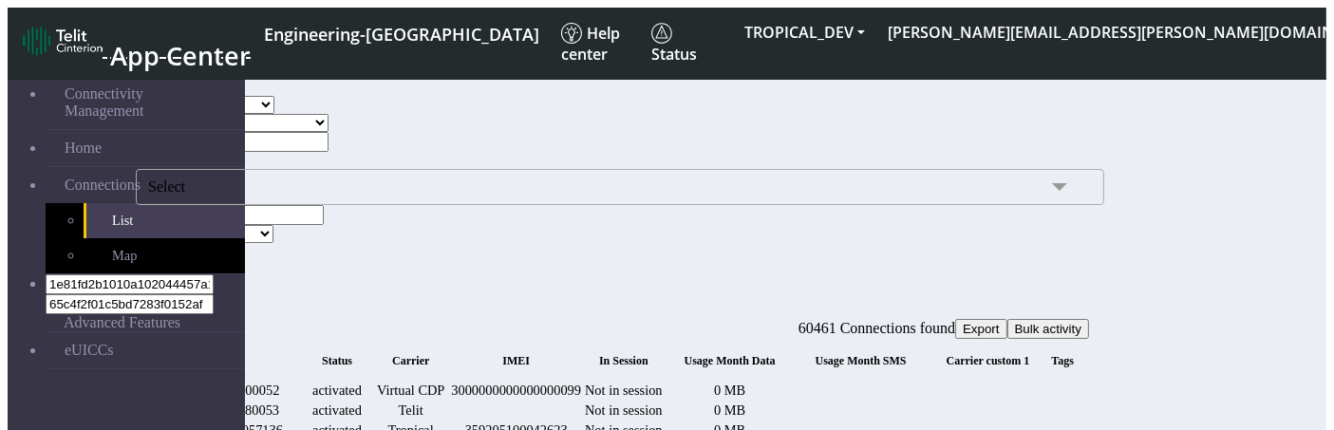
click at [191, 256] on button "Search" at bounding box center [163, 253] width 55 height 20
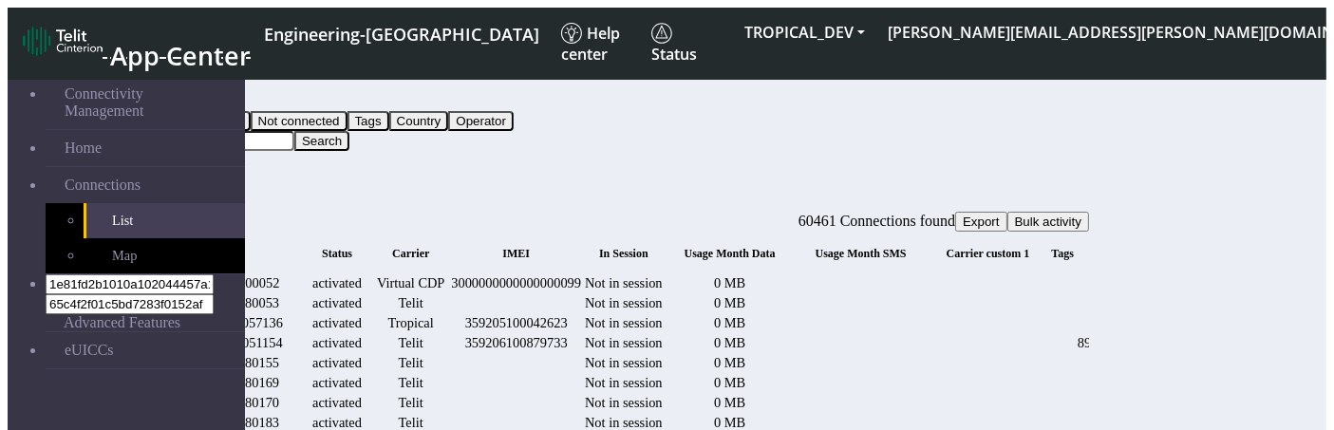
click at [172, 176] on button "fitlers menu" at bounding box center [164, 179] width 15 height 6
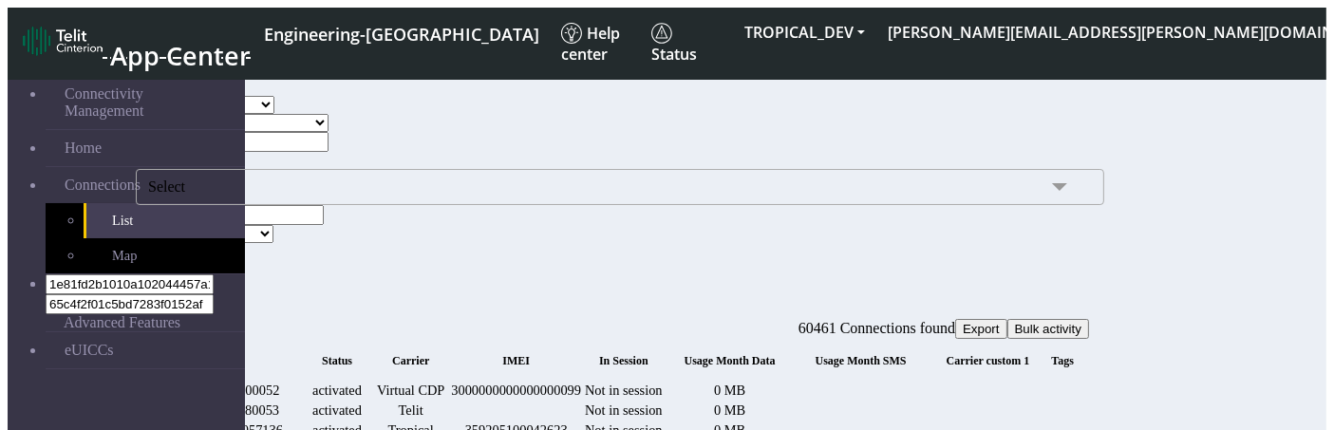
click at [402, 205] on span "Select" at bounding box center [620, 187] width 969 height 36
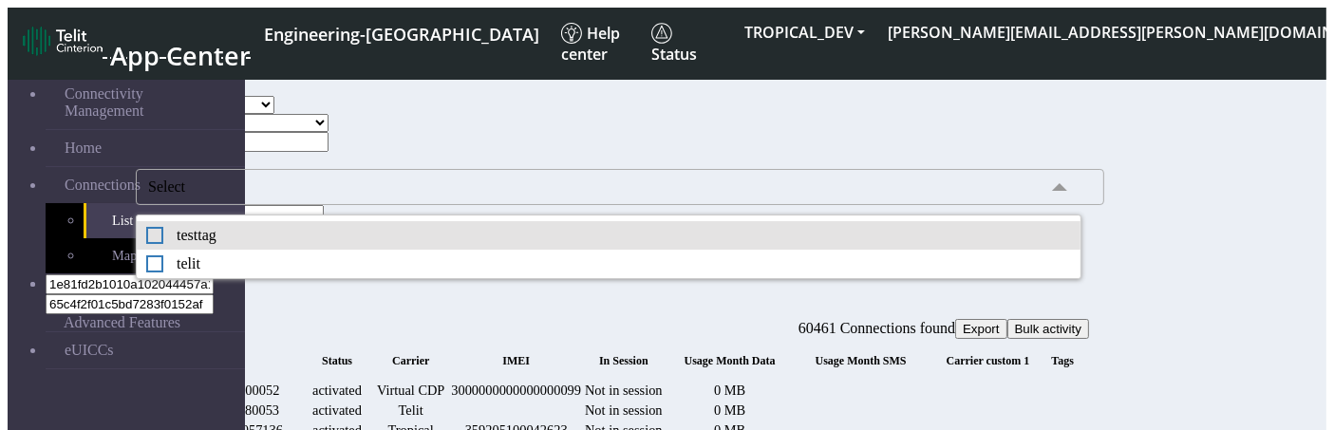
click at [331, 244] on div "testtag" at bounding box center [608, 235] width 925 height 17
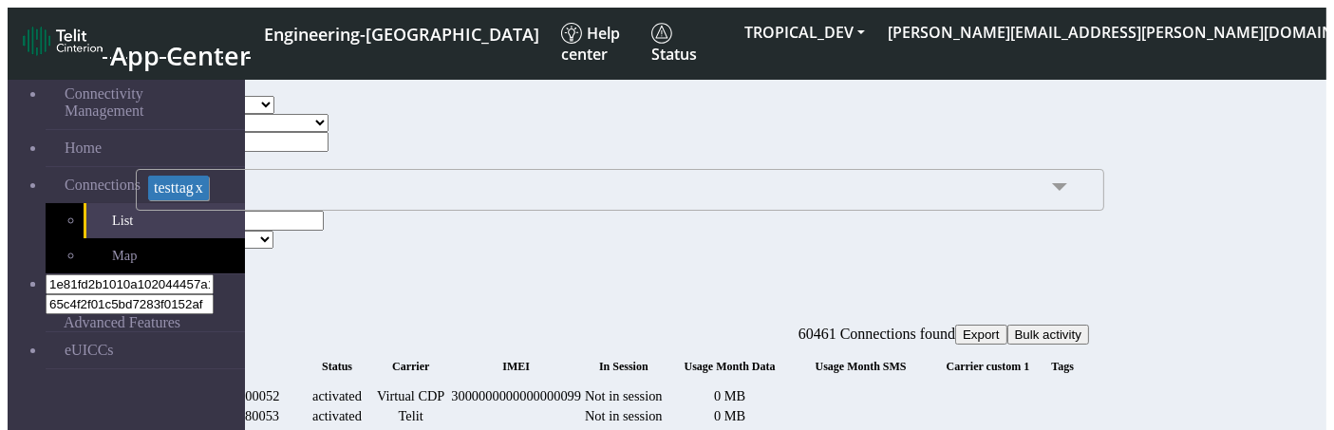
click at [203, 196] on link "x" at bounding box center [198, 187] width 9 height 16
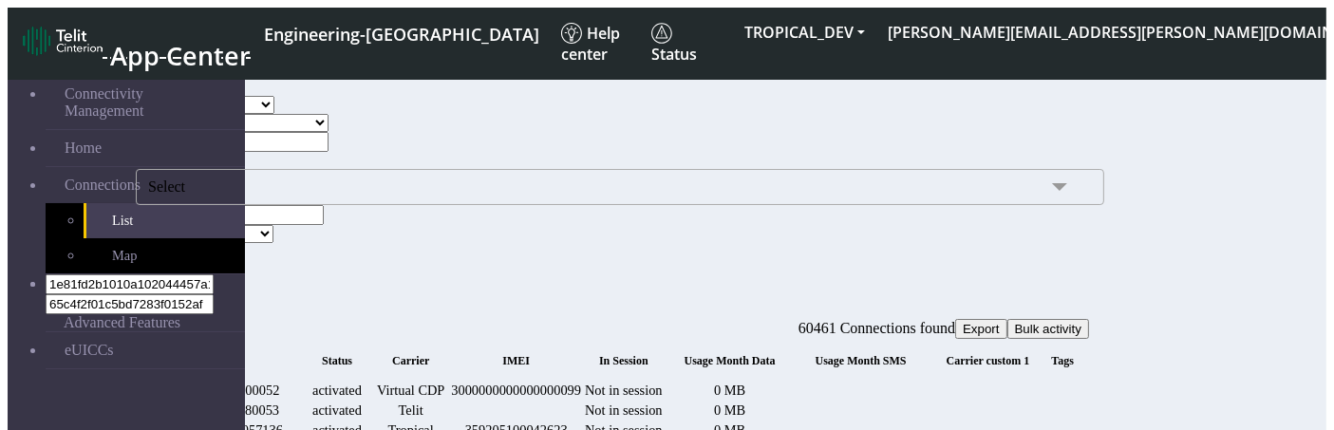
click at [191, 257] on button "Search" at bounding box center [163, 253] width 55 height 20
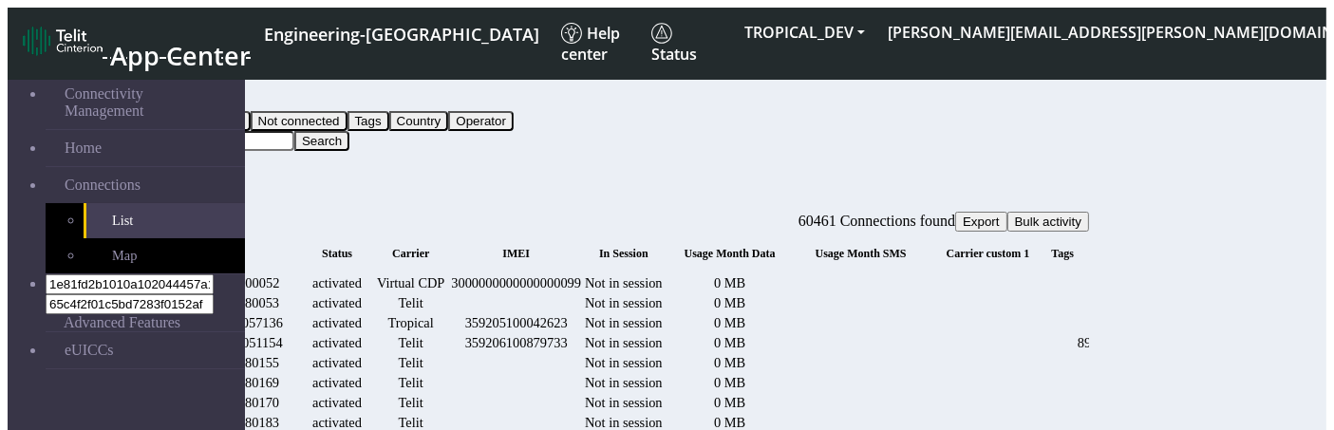
click at [172, 176] on button "fitlers menu" at bounding box center [164, 179] width 15 height 6
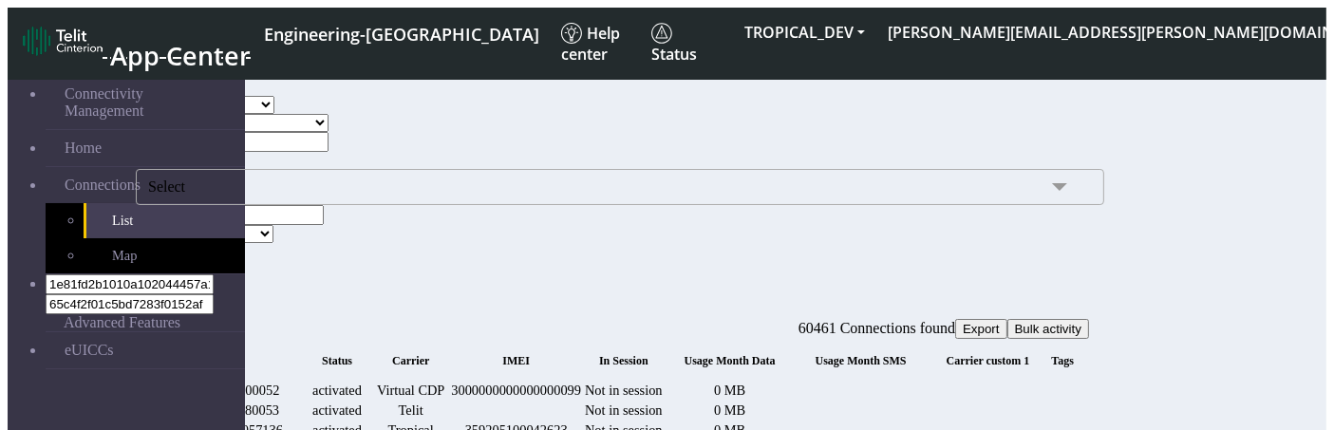
click at [425, 205] on span "Select" at bounding box center [620, 187] width 969 height 36
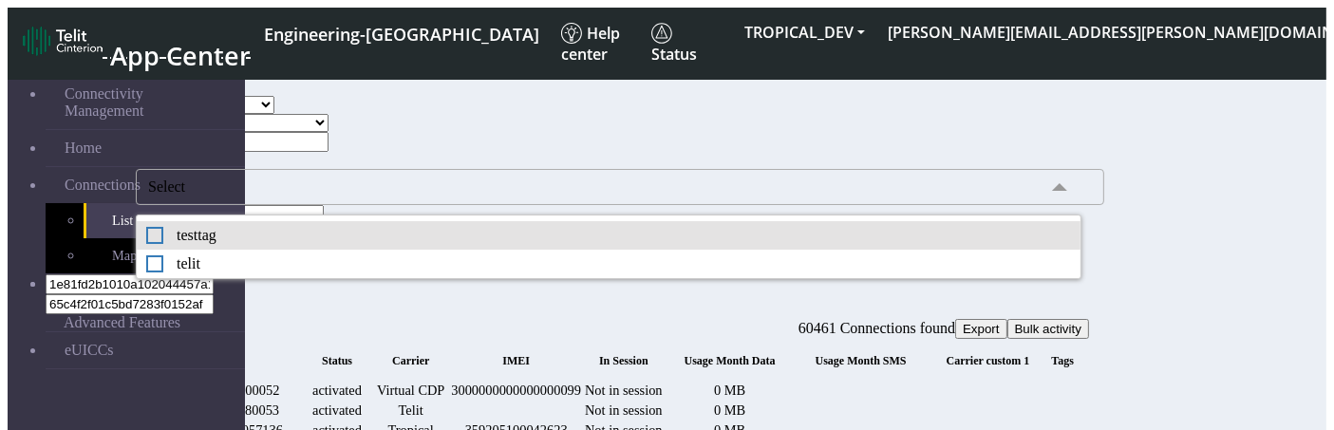
click at [363, 244] on div "testtag" at bounding box center [608, 235] width 925 height 17
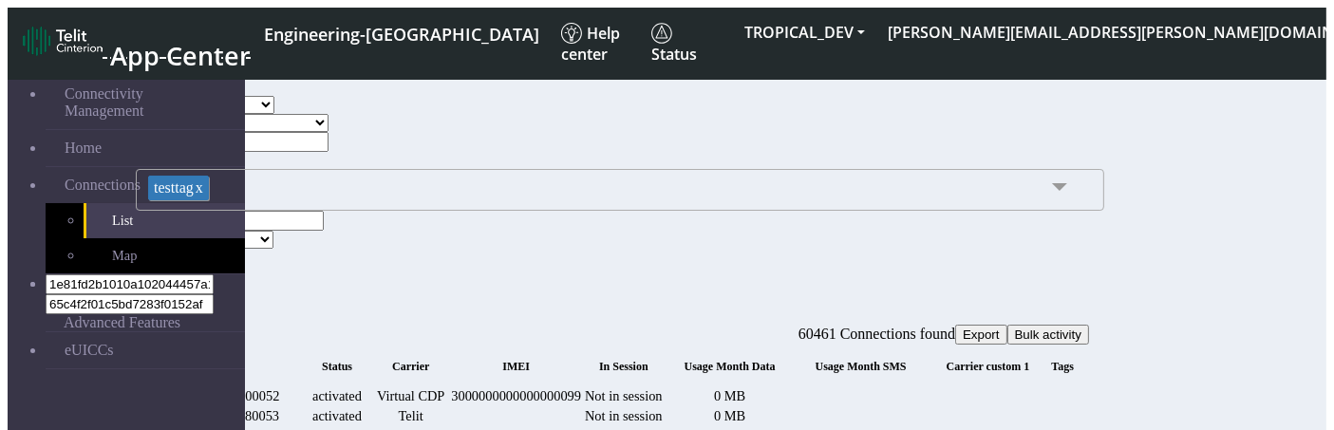
click at [203, 196] on link "x" at bounding box center [198, 187] width 9 height 16
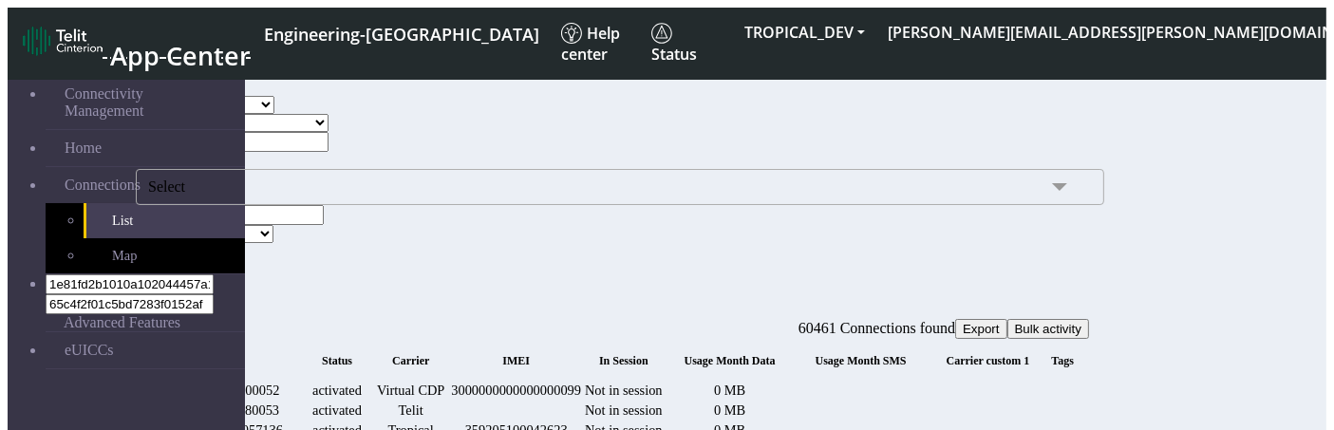
click at [191, 248] on button "Search" at bounding box center [163, 253] width 55 height 20
click at [320, 205] on span "Select" at bounding box center [620, 187] width 969 height 36
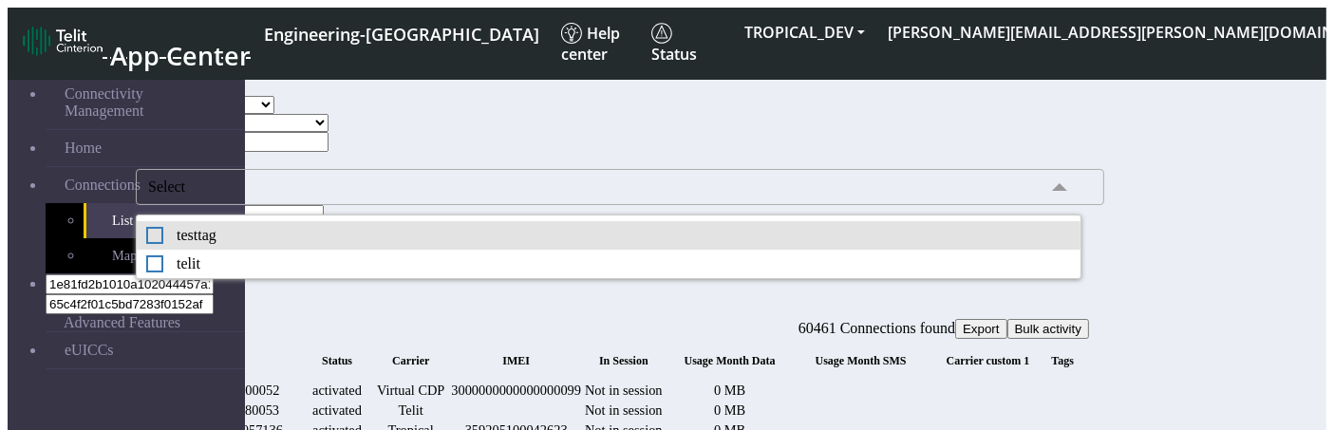
click at [332, 250] on li "testtag" at bounding box center [609, 235] width 944 height 28
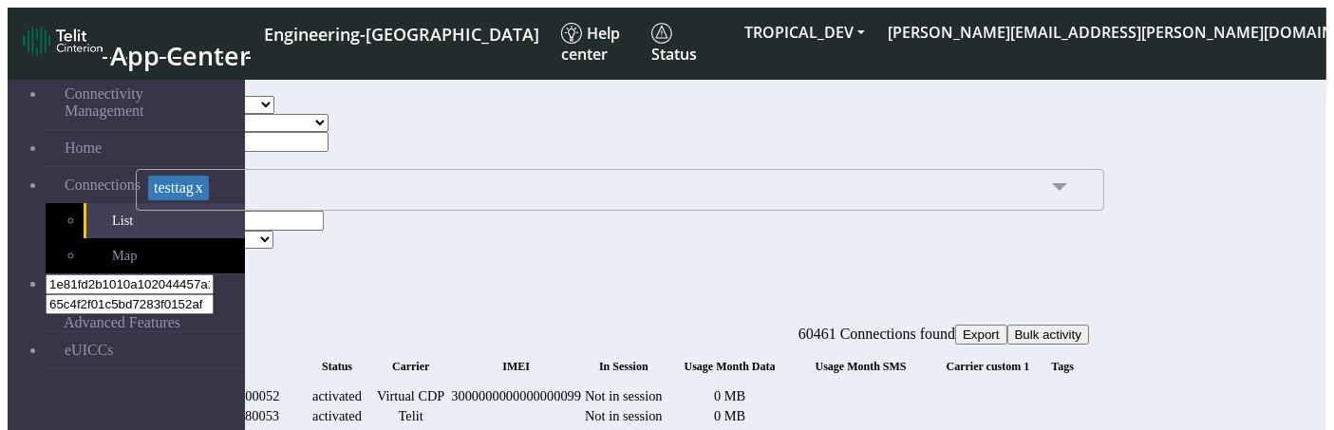
click at [191, 249] on button "Search" at bounding box center [163, 259] width 55 height 20
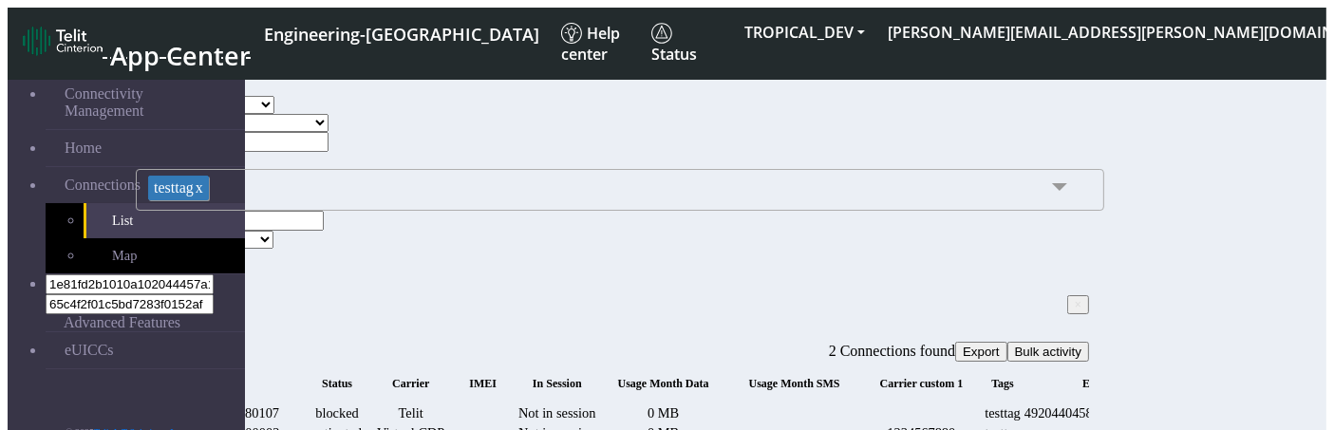
click at [203, 196] on link "x" at bounding box center [198, 187] width 9 height 16
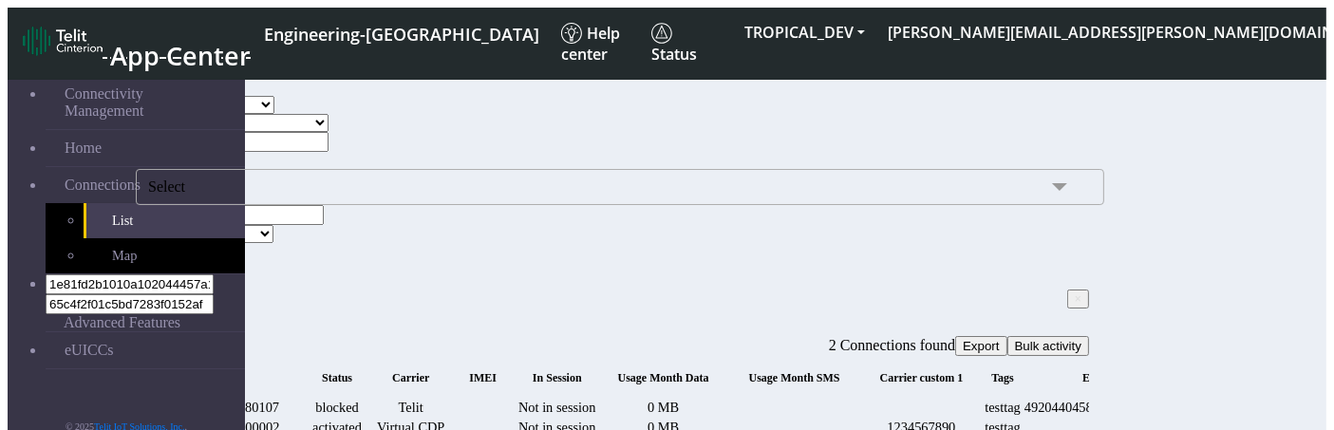
click at [191, 248] on button "Search" at bounding box center [163, 253] width 55 height 20
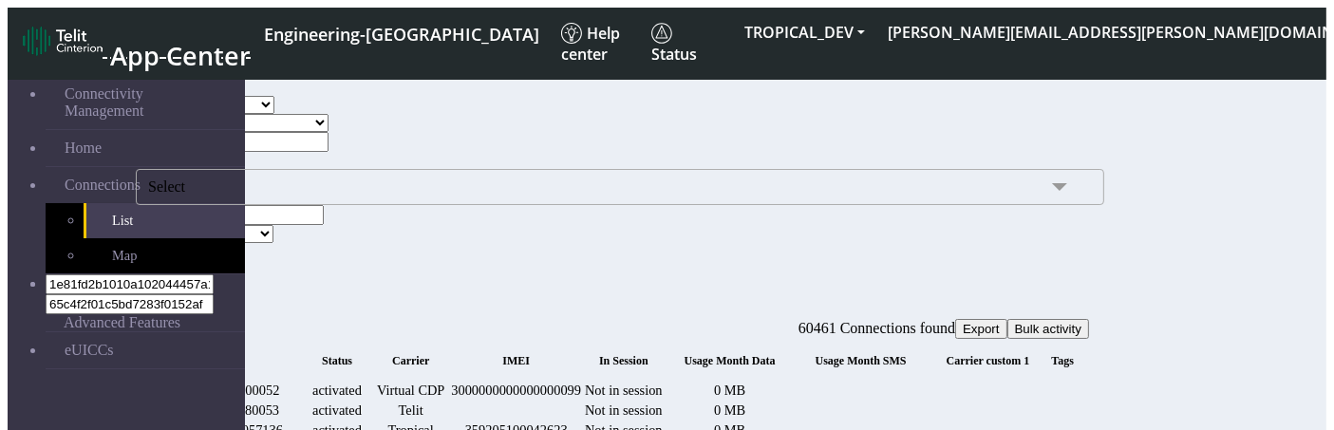
click at [308, 205] on span "Select" at bounding box center [620, 187] width 969 height 36
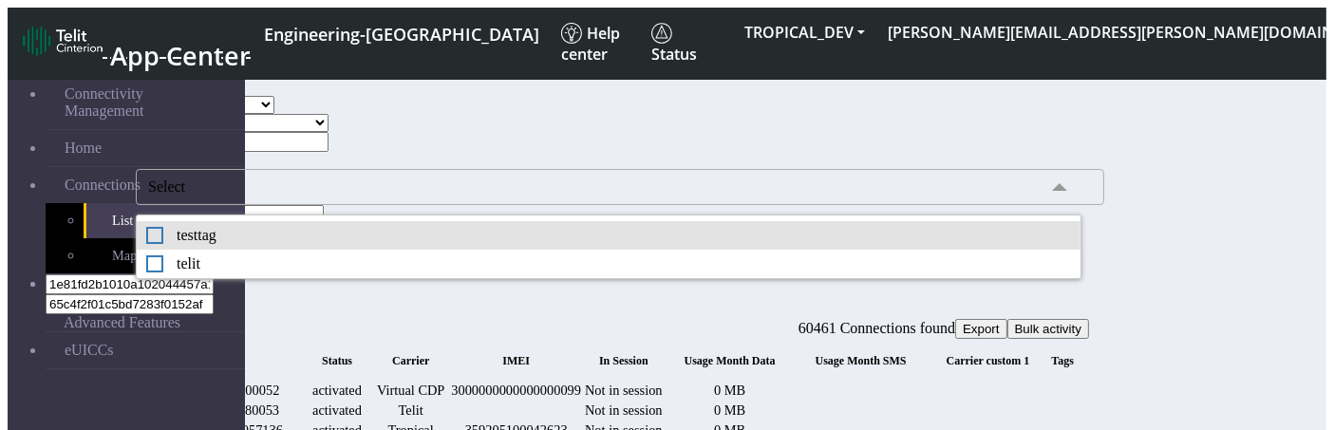
click at [334, 244] on div "testtag" at bounding box center [608, 235] width 925 height 17
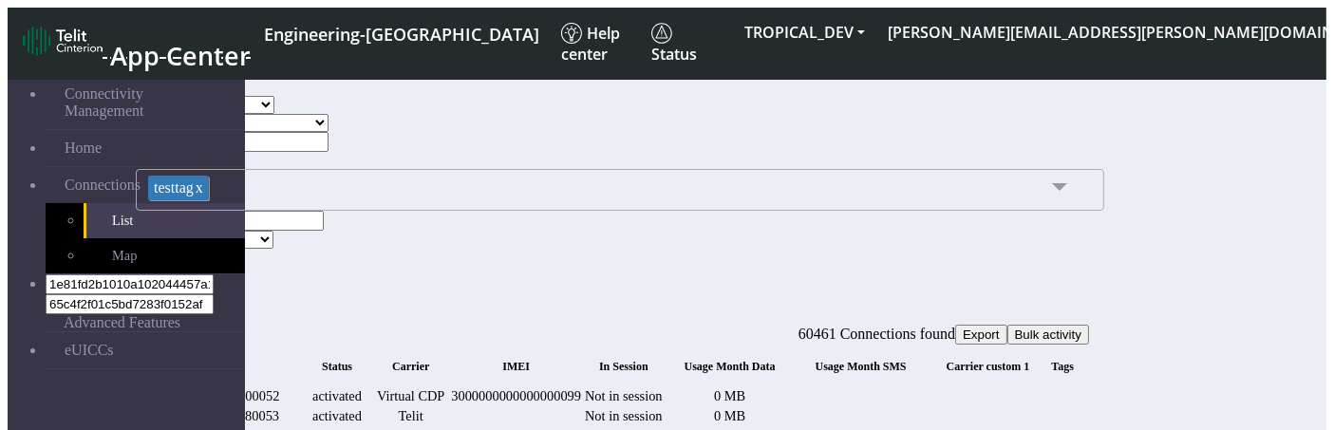
click at [203, 196] on link "x" at bounding box center [198, 187] width 9 height 16
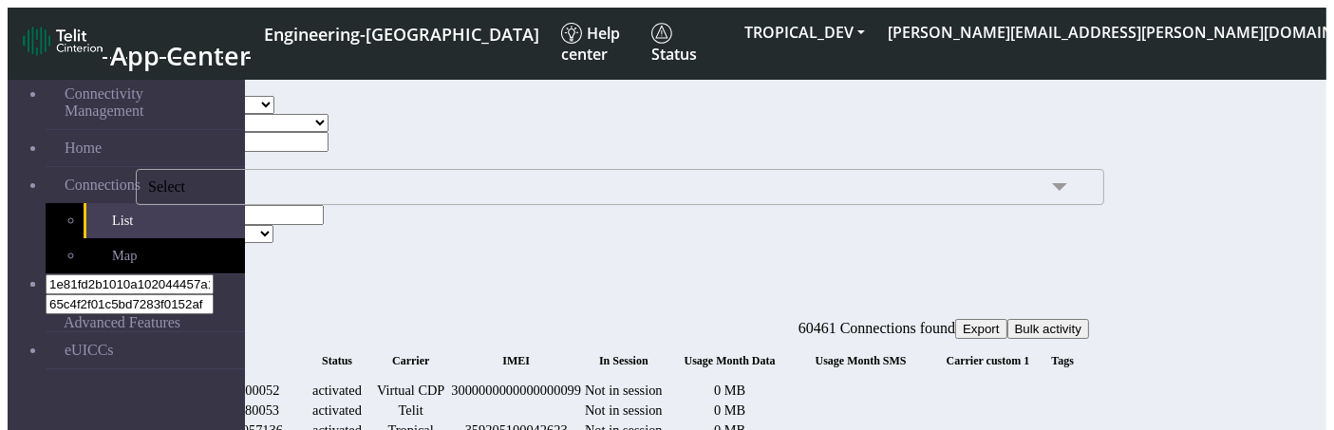
click at [191, 243] on button "Search" at bounding box center [163, 253] width 55 height 20
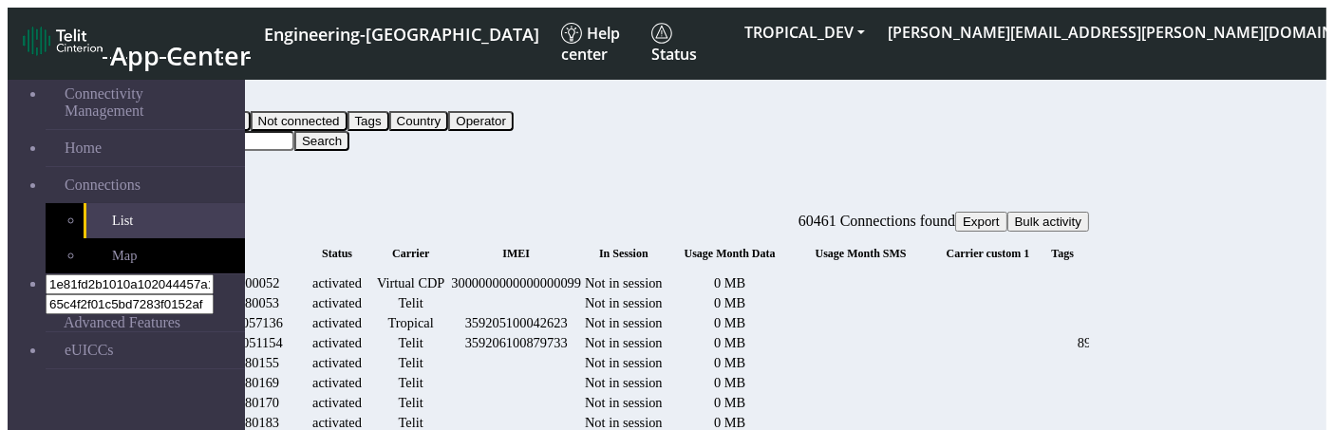
click at [164, 179] on icon "fitlers menu" at bounding box center [164, 179] width 0 height 0
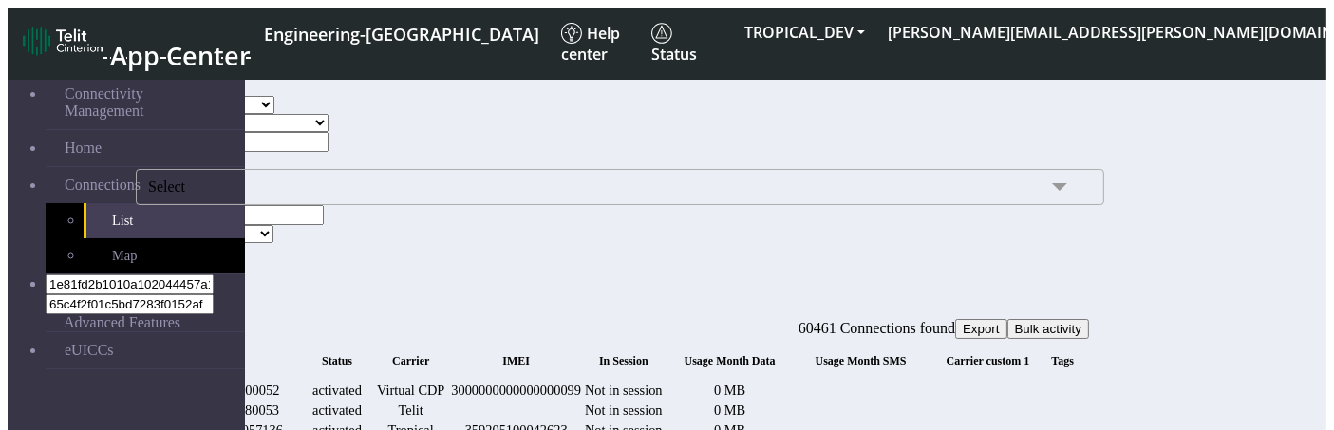
click at [423, 205] on span "Select" at bounding box center [620, 187] width 969 height 36
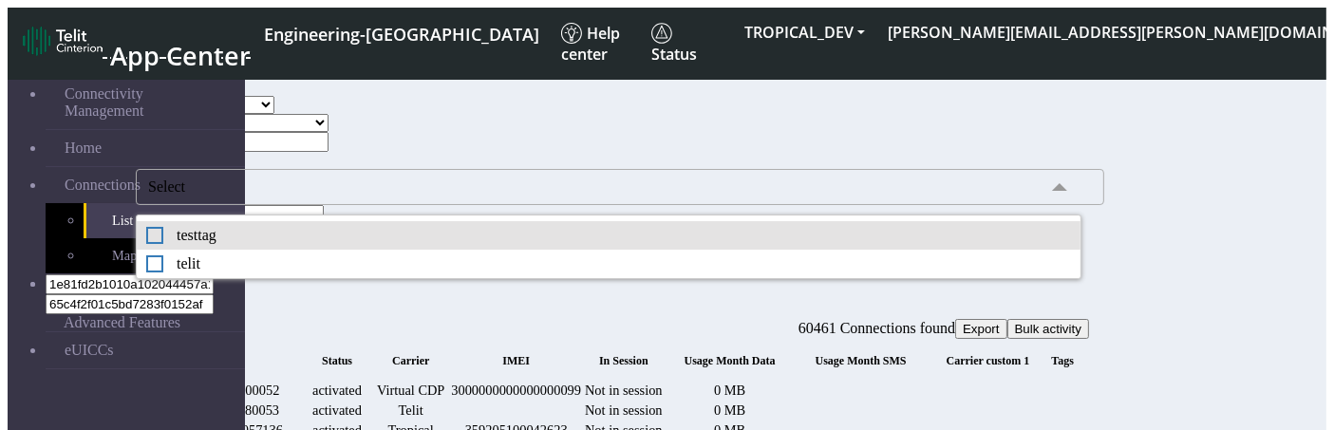
click at [383, 244] on div "testtag" at bounding box center [608, 235] width 925 height 17
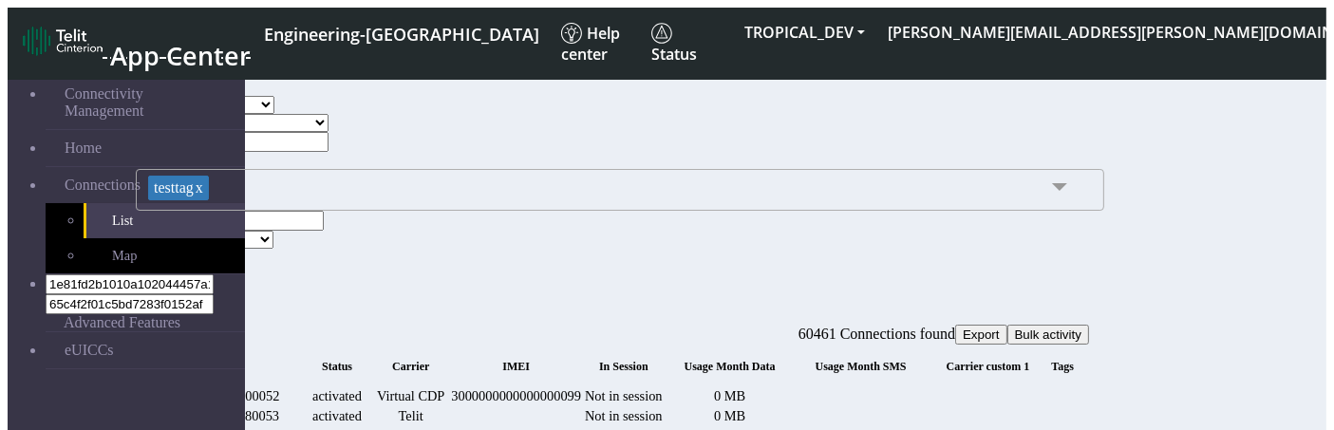
click at [191, 256] on button "Search" at bounding box center [163, 259] width 55 height 20
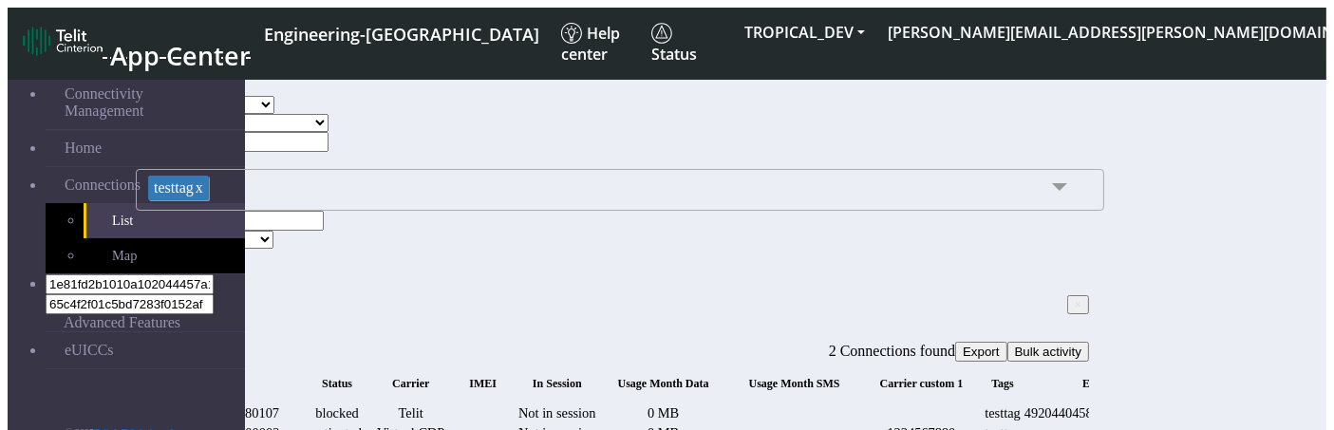
click at [209, 200] on span "testtag x" at bounding box center [178, 188] width 61 height 25
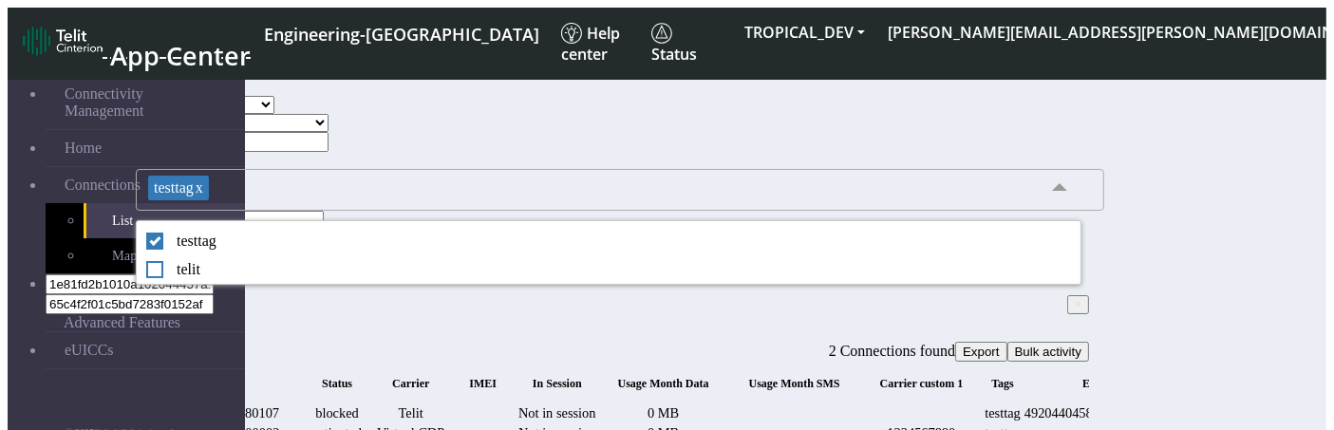
click at [519, 311] on div "Advanced Search Carrier TELIT VIRTUAL CDP VIRTUAL TROPICAL Country ISRAEL ITALY…" at bounding box center [607, 190] width 963 height 243
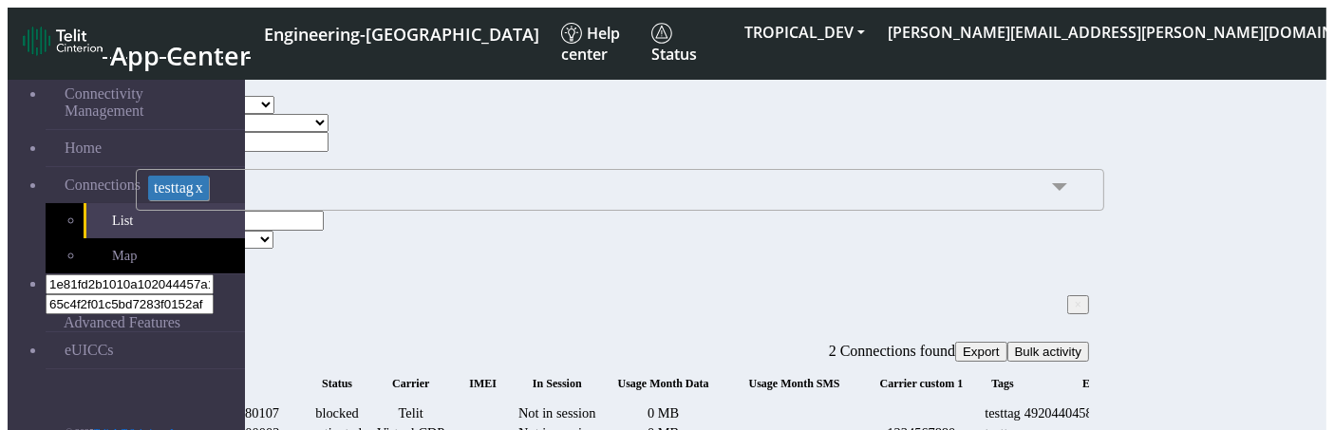
click at [209, 200] on span "testtag x" at bounding box center [178, 188] width 61 height 25
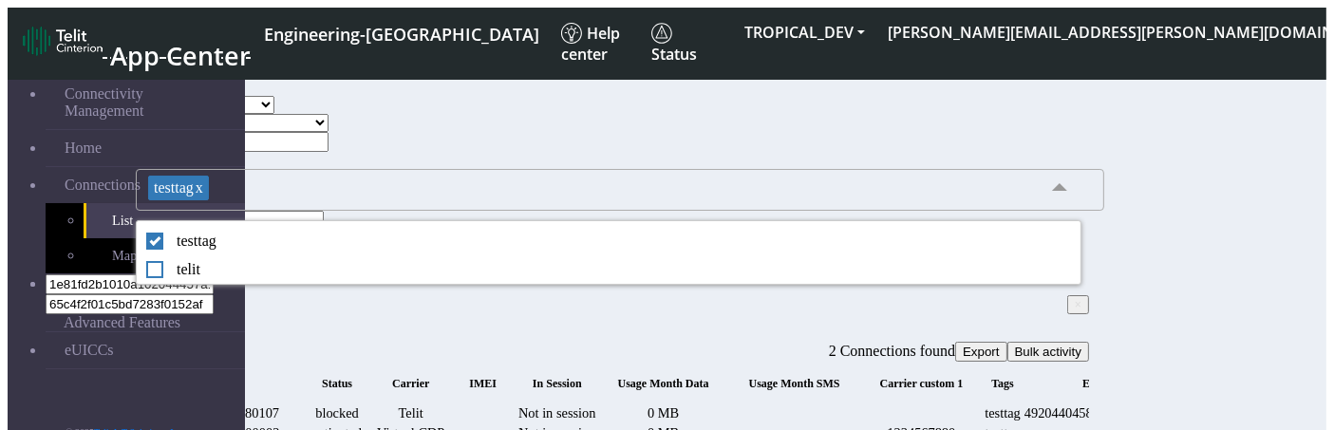
click at [599, 339] on div "Connections" at bounding box center [607, 332] width 963 height 20
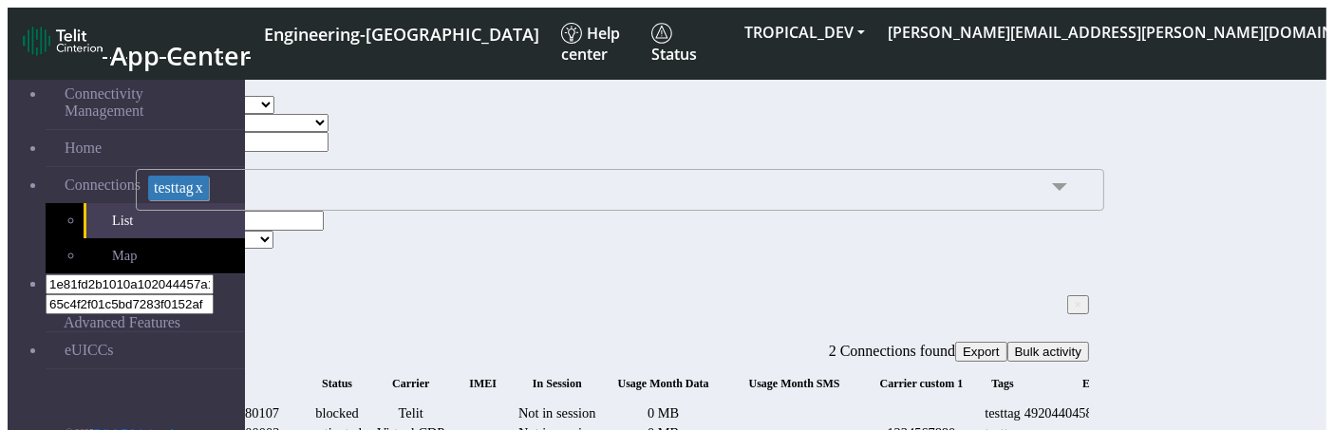
click at [209, 200] on span "testtag x" at bounding box center [178, 188] width 61 height 25
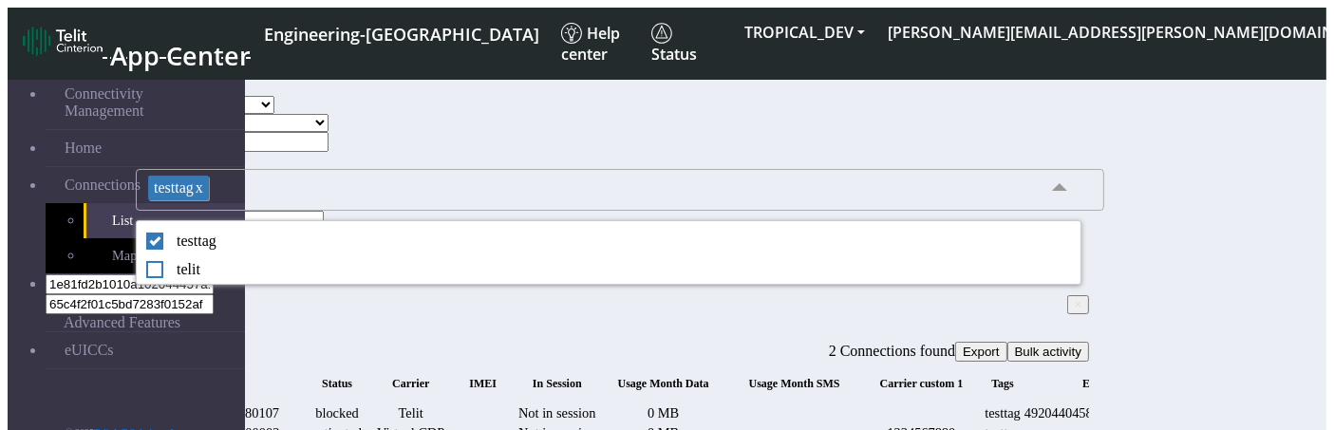
click at [203, 196] on link "x" at bounding box center [198, 187] width 9 height 16
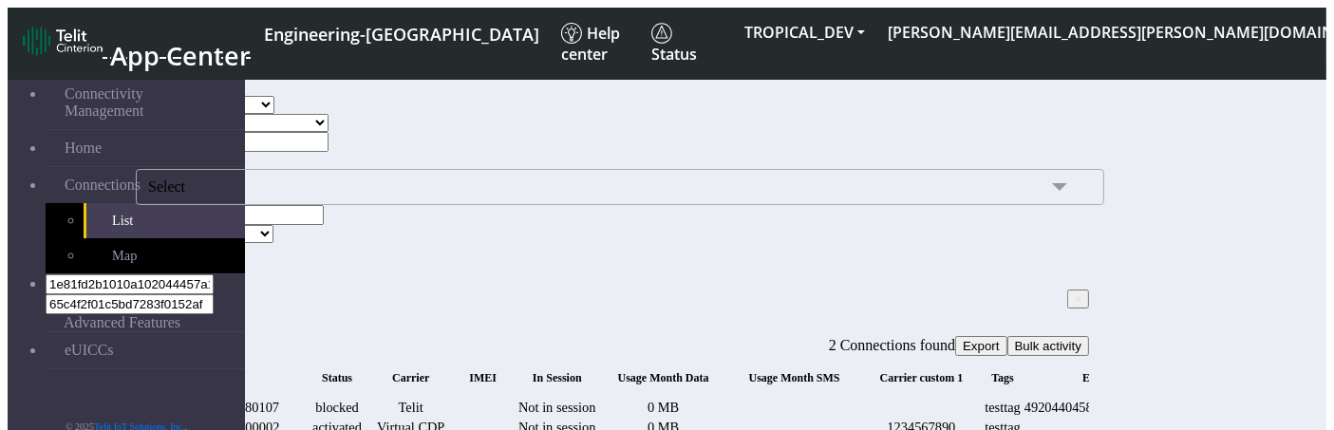
click at [191, 247] on button "Search" at bounding box center [163, 253] width 55 height 20
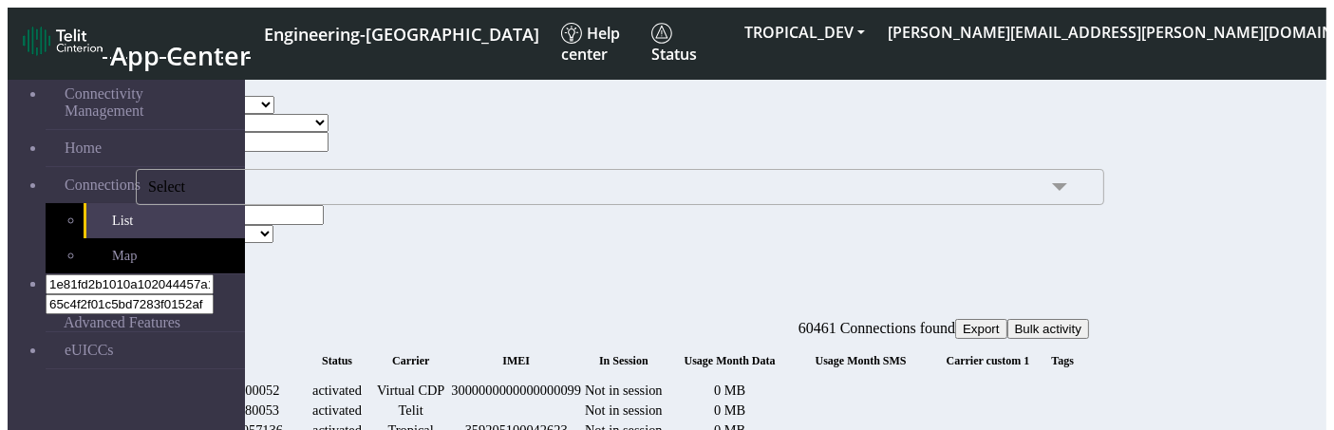
click at [336, 205] on span "Select" at bounding box center [620, 187] width 969 height 36
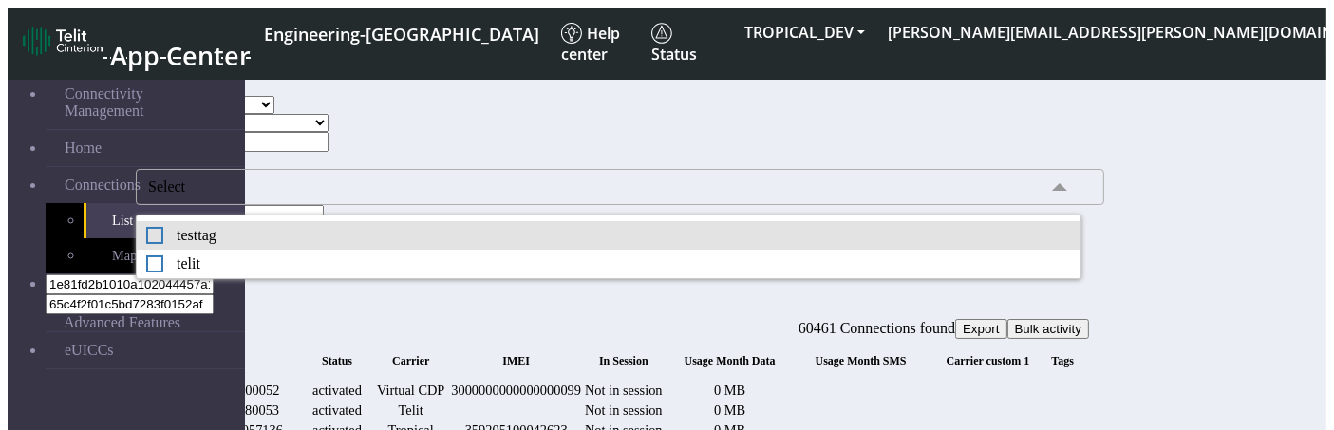
click at [338, 244] on div "testtag" at bounding box center [608, 235] width 925 height 17
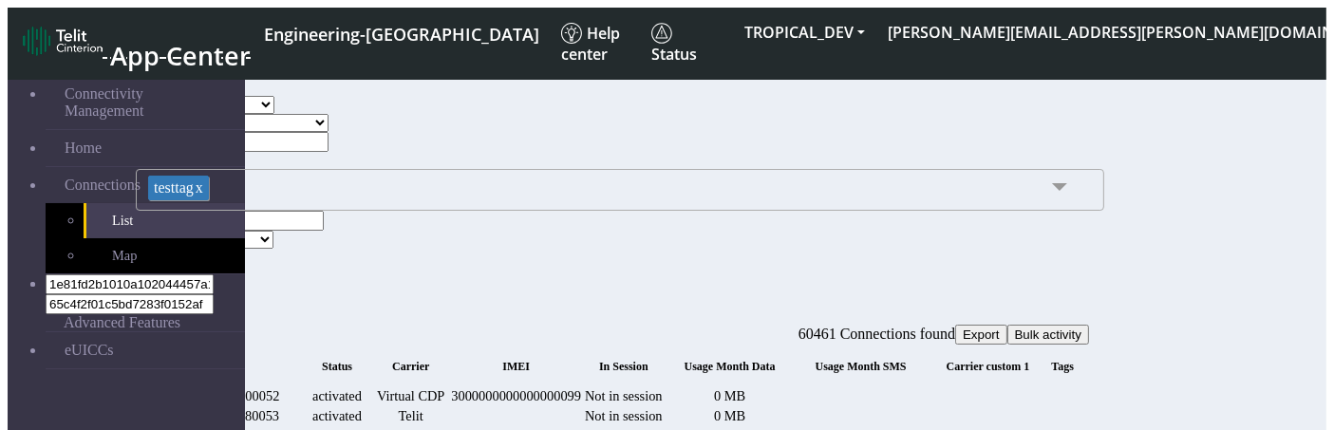
click at [203, 196] on link "x" at bounding box center [198, 187] width 9 height 16
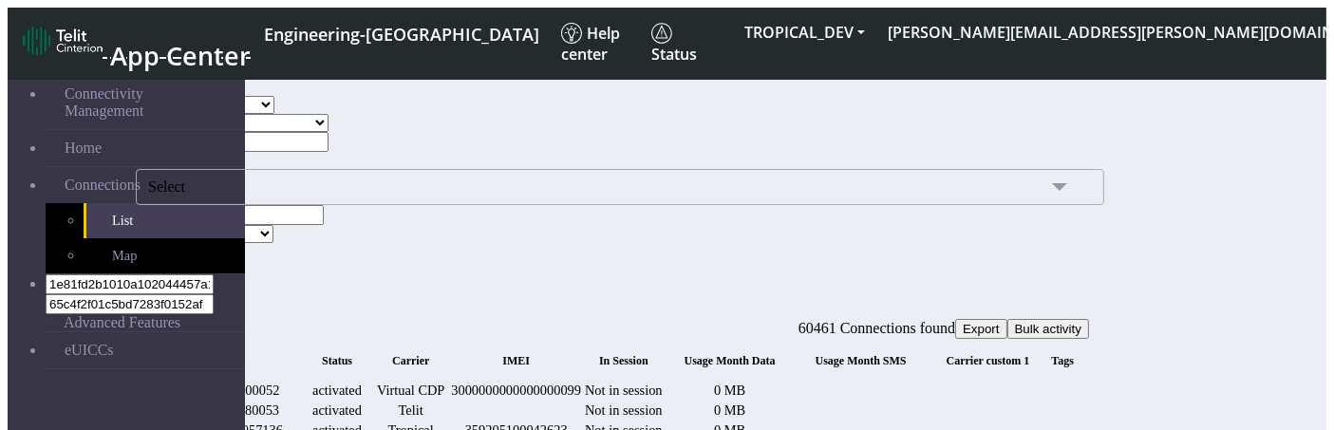
click at [191, 247] on button "Search" at bounding box center [163, 253] width 55 height 20
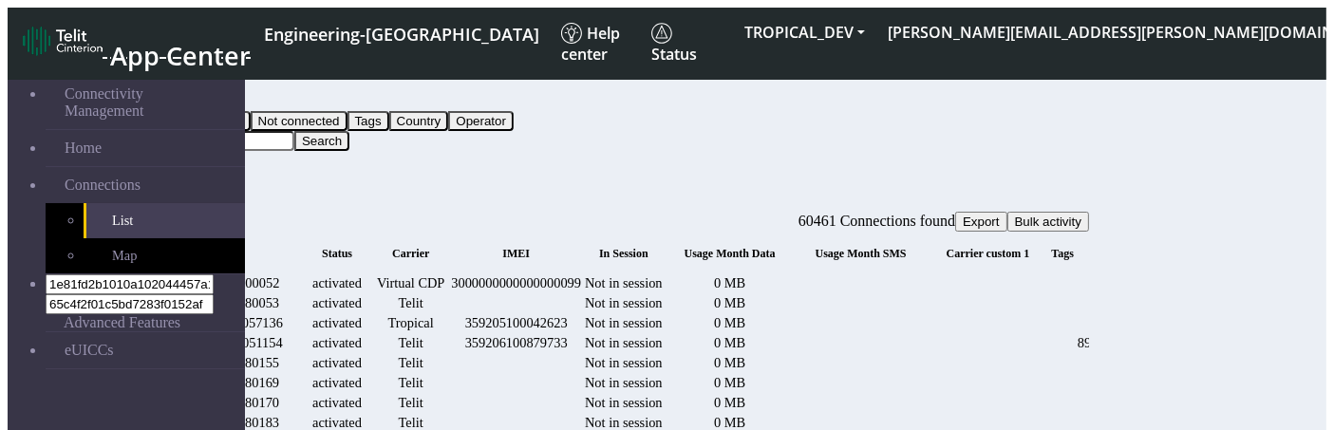
click at [172, 176] on button "fitlers menu" at bounding box center [164, 179] width 15 height 6
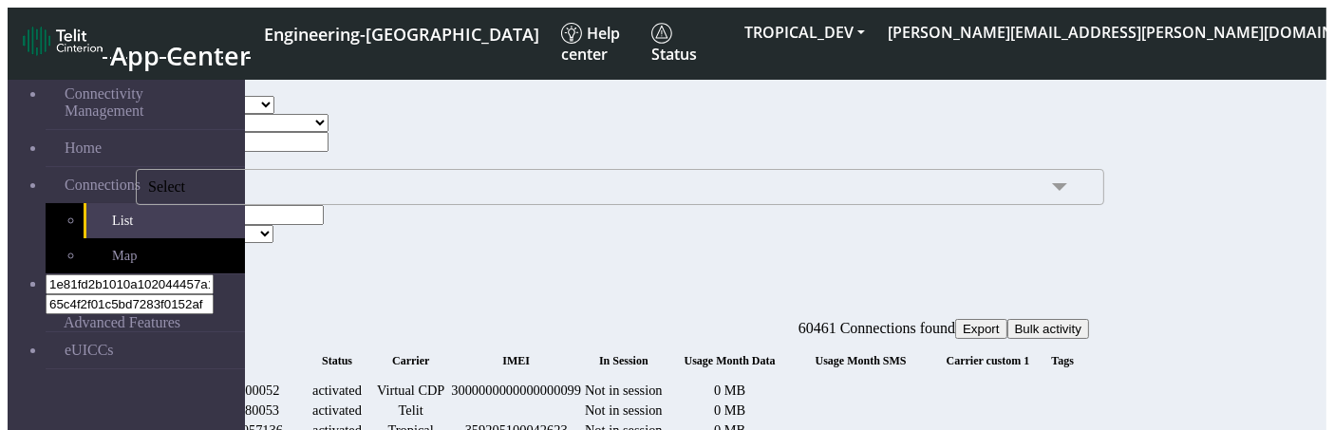
click at [405, 205] on span "Select" at bounding box center [620, 187] width 969 height 36
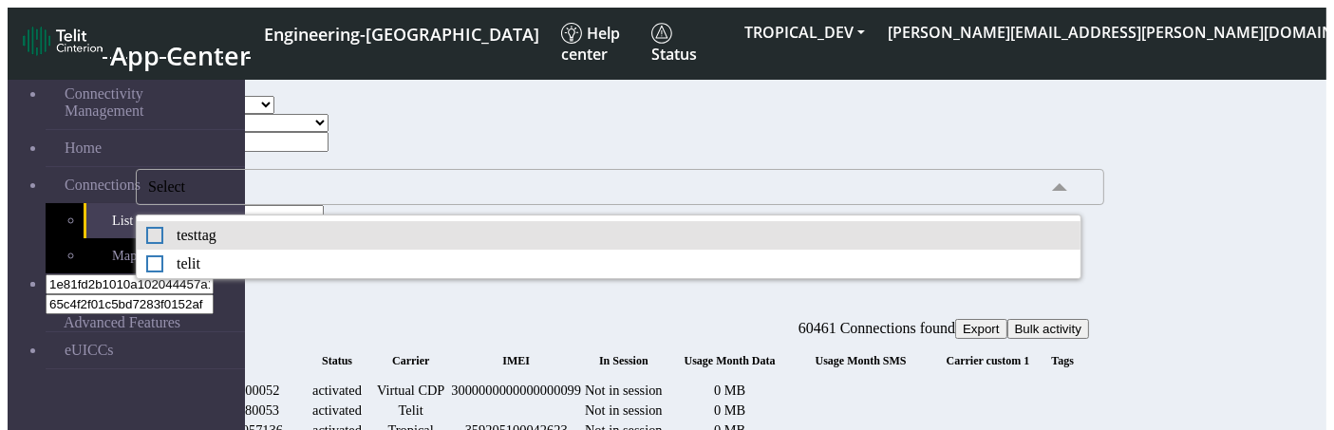
click at [371, 244] on div "testtag" at bounding box center [608, 235] width 925 height 17
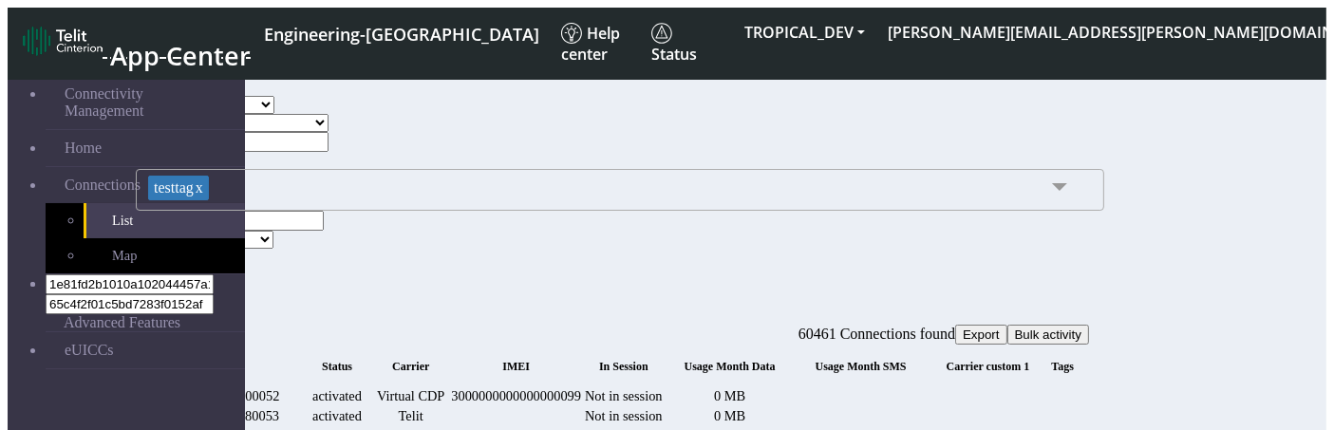
click at [1080, 269] on div "Search" at bounding box center [608, 259] width 944 height 20
click at [191, 252] on button "Search" at bounding box center [163, 259] width 55 height 20
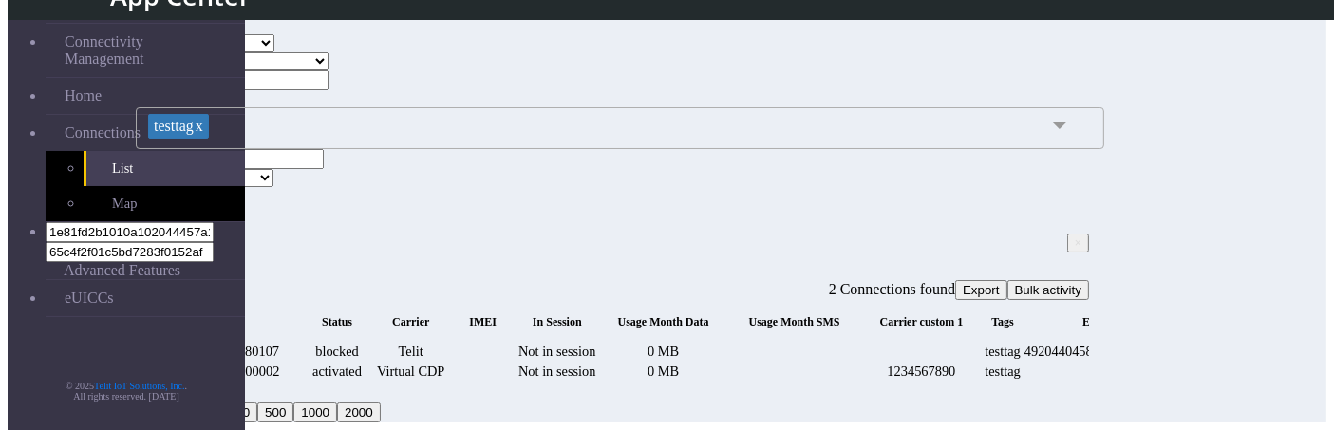
scroll to position [6, 0]
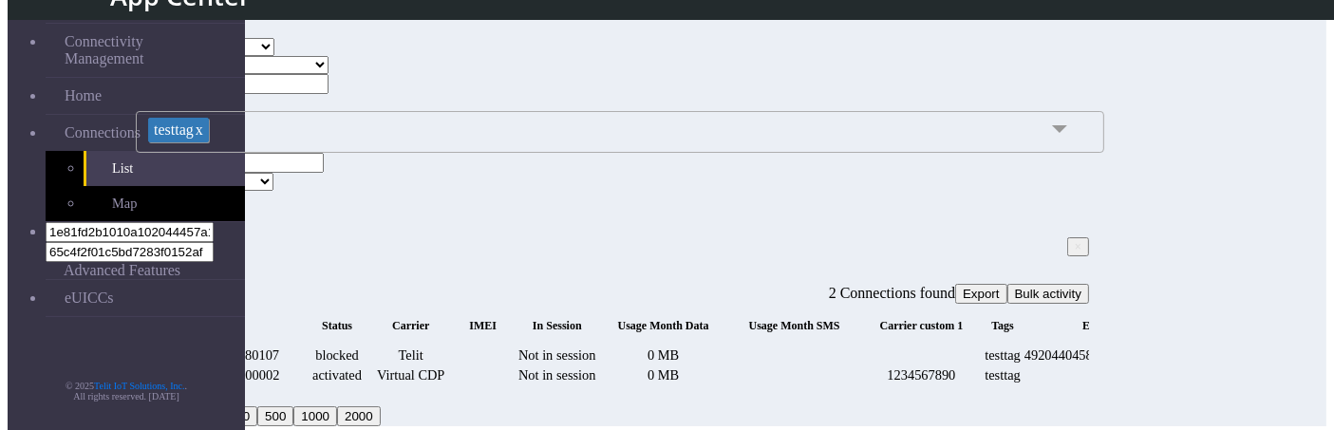
click at [203, 138] on link "x" at bounding box center [198, 130] width 9 height 16
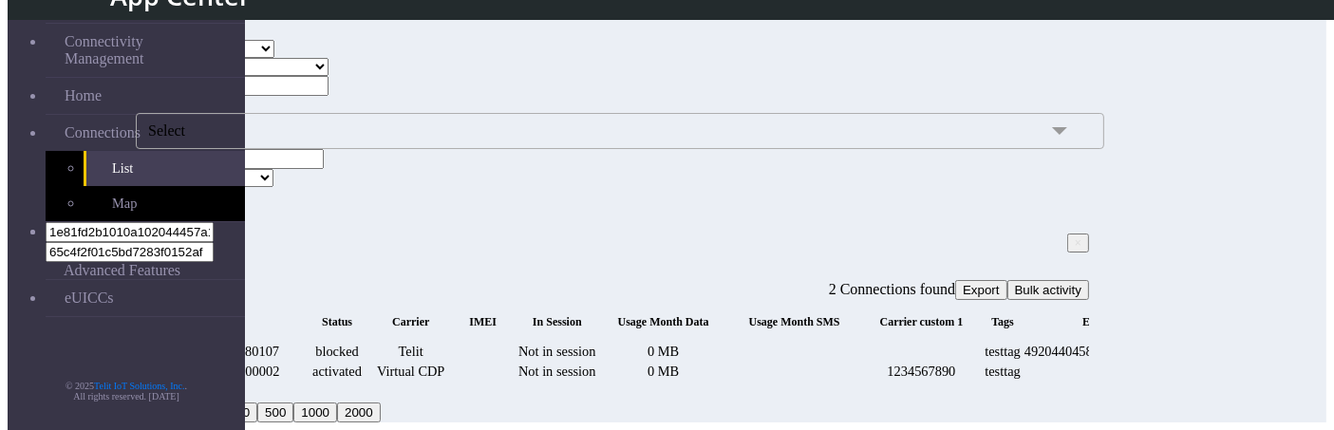
click at [191, 189] on button "Search" at bounding box center [163, 197] width 55 height 20
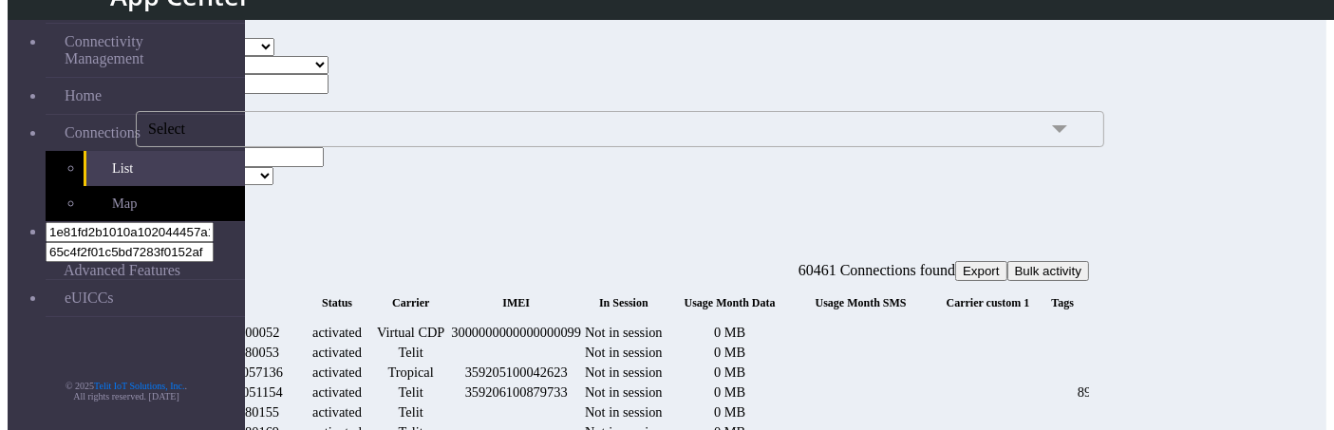
click at [191, 185] on button "Search" at bounding box center [163, 195] width 55 height 20
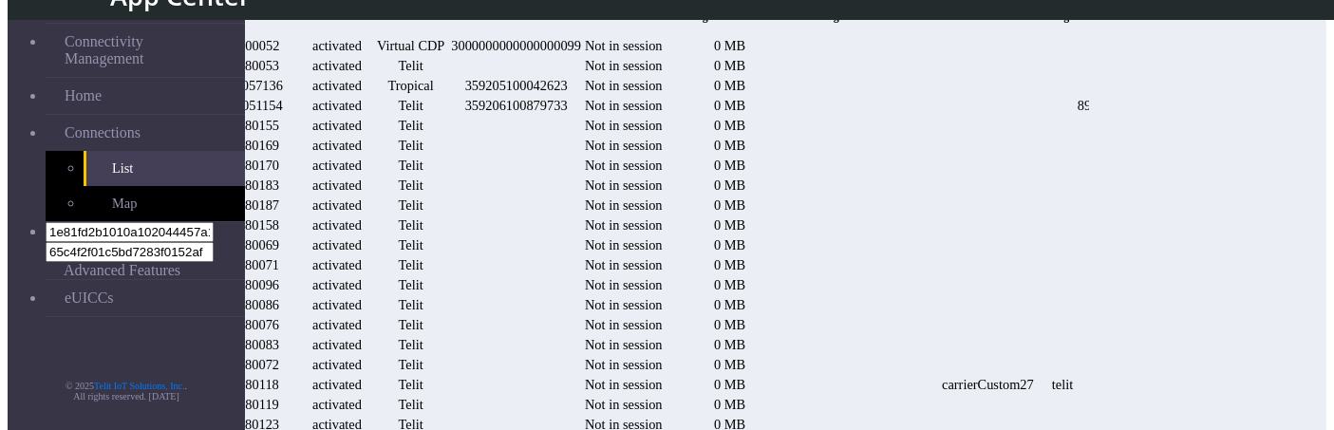
scroll to position [0, 0]
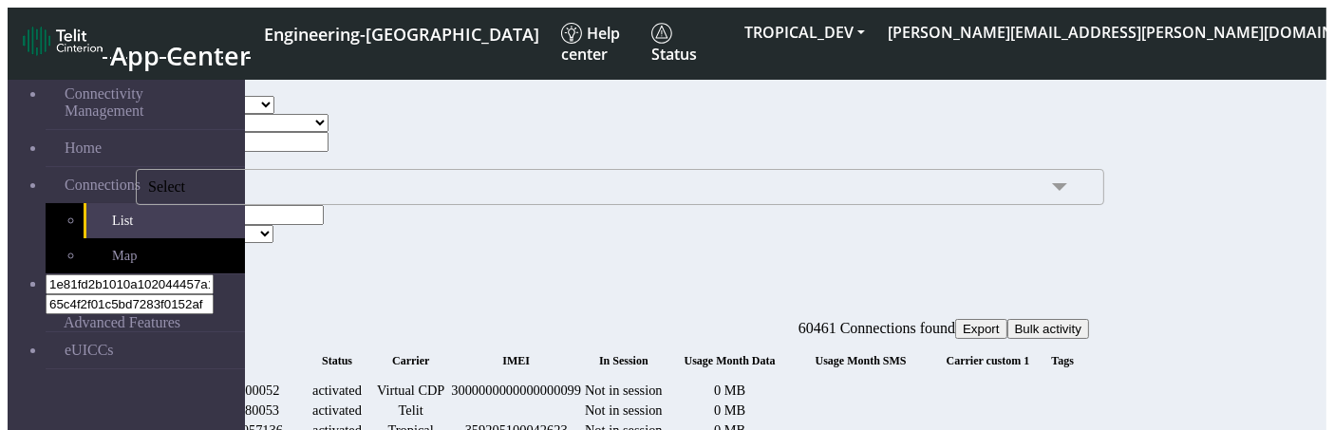
click at [164, 286] on icon "fitlers menu" at bounding box center [164, 286] width 0 height 0
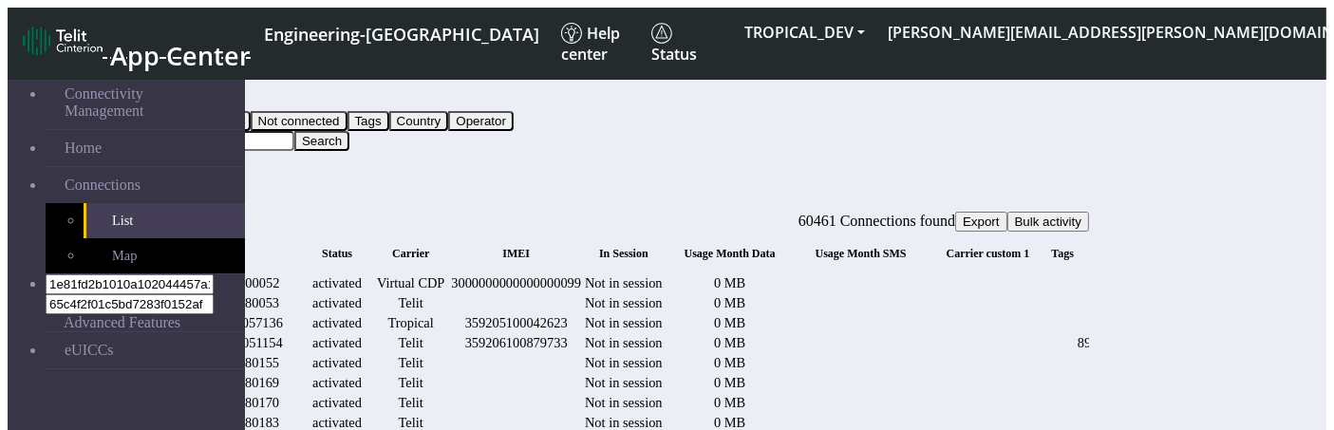
click at [176, 93] on button "Query" at bounding box center [150, 101] width 49 height 20
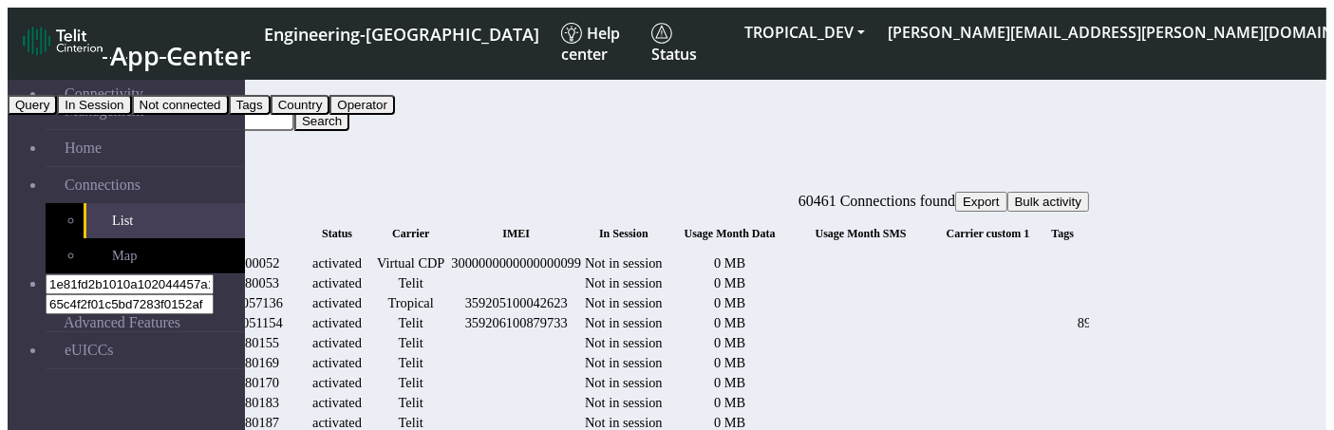
click at [271, 115] on button "Tags" at bounding box center [250, 105] width 42 height 20
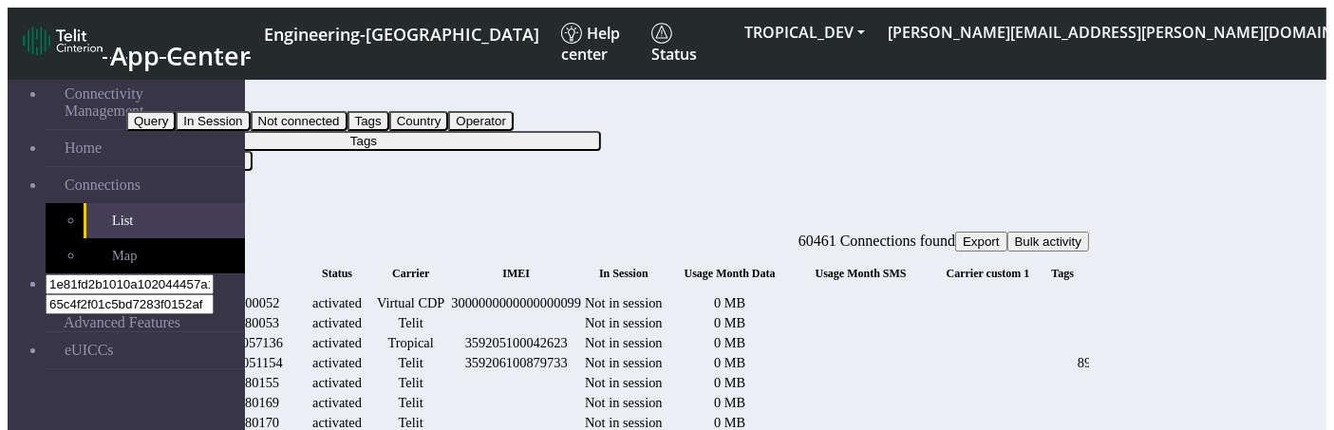
click at [490, 131] on button "Tags" at bounding box center [363, 141] width 475 height 20
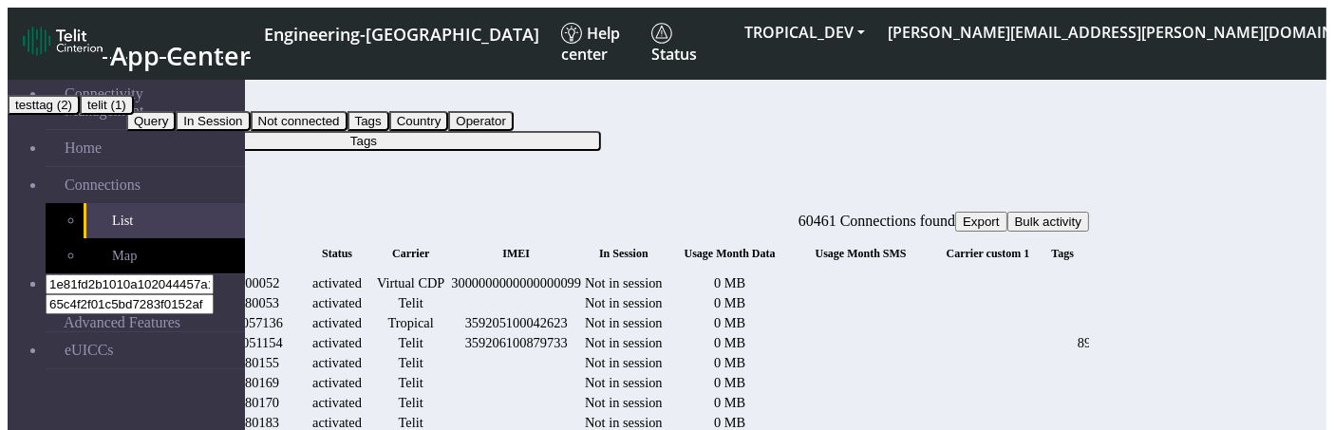
click at [80, 115] on button "testtag (2)" at bounding box center [44, 105] width 72 height 20
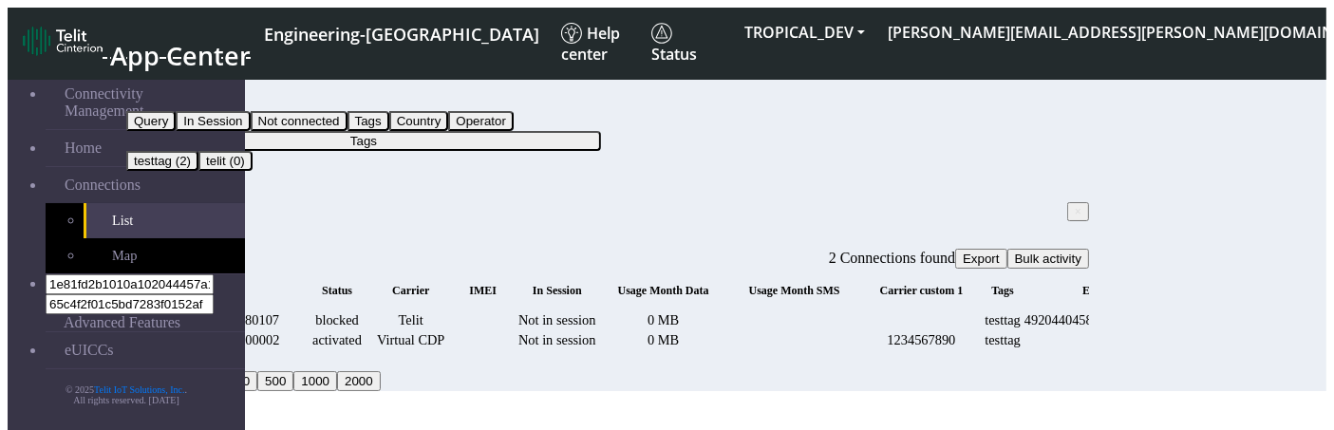
click at [168, 91] on button "Tags" at bounding box center [147, 101] width 42 height 20
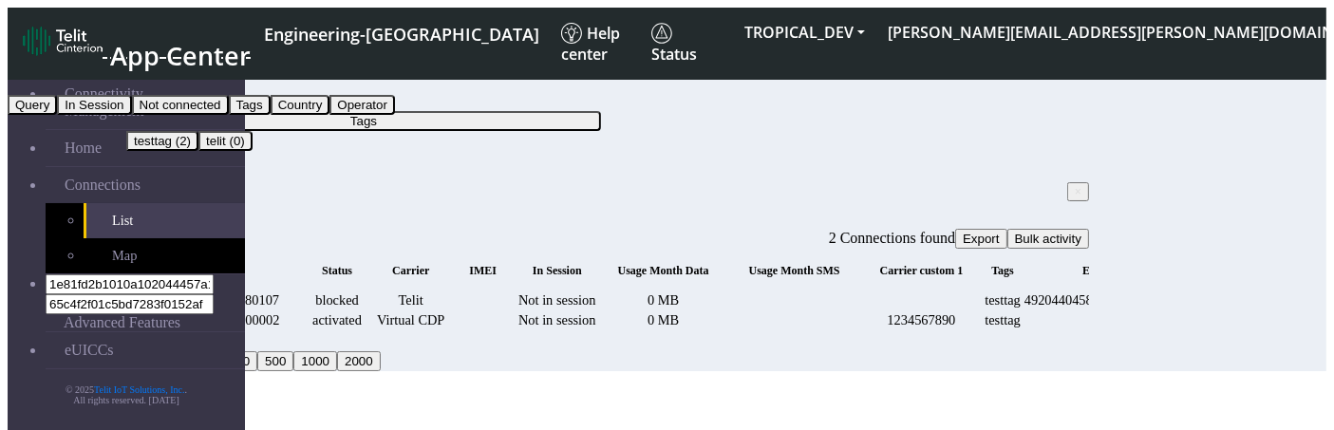
click at [229, 115] on button "Not connected" at bounding box center [180, 105] width 97 height 20
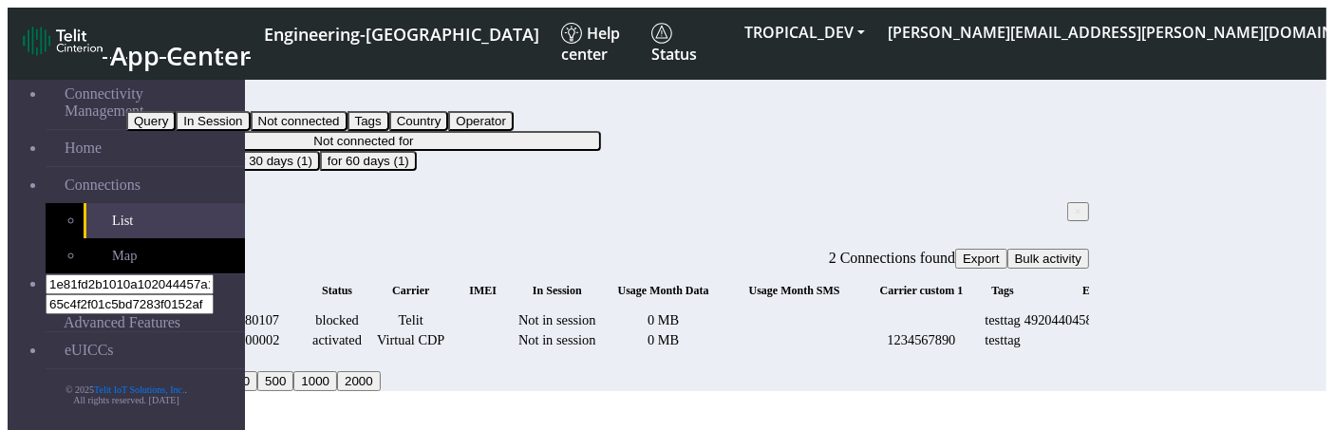
click at [534, 131] on button "Not connected for" at bounding box center [363, 141] width 475 height 20
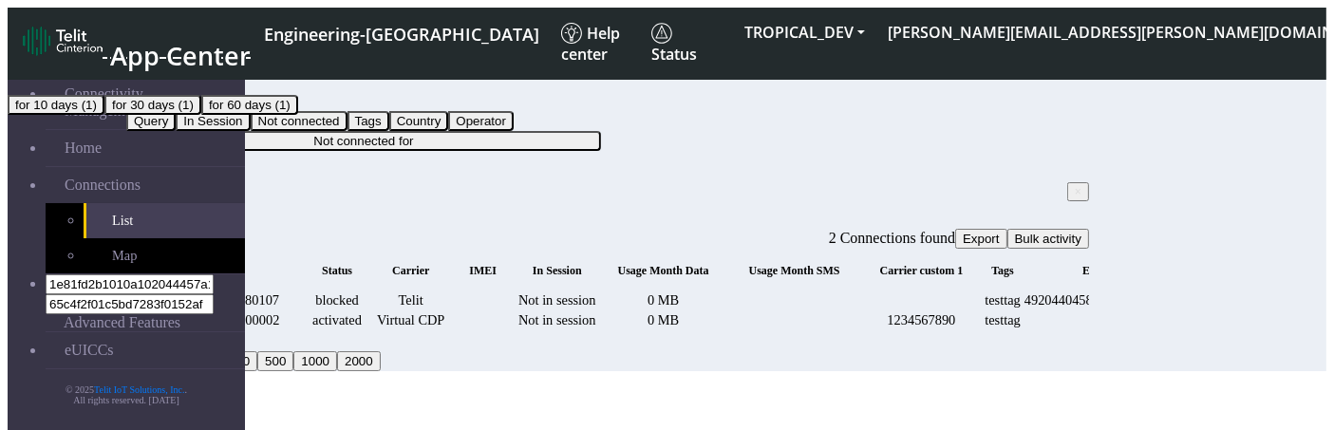
click at [104, 115] on button "for 10 days (1)" at bounding box center [56, 105] width 97 height 20
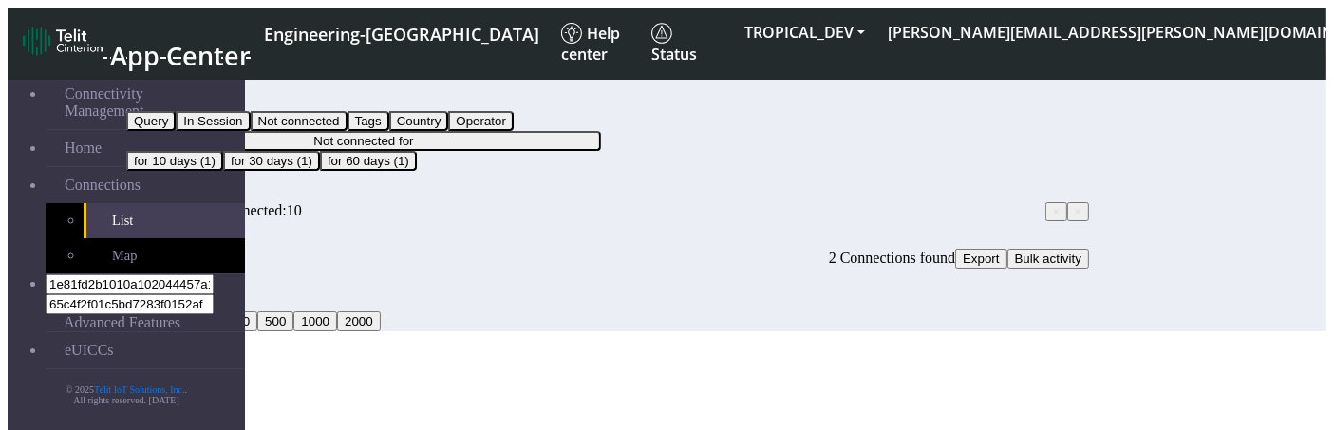
click at [223, 95] on button "Not connected" at bounding box center [174, 101] width 97 height 20
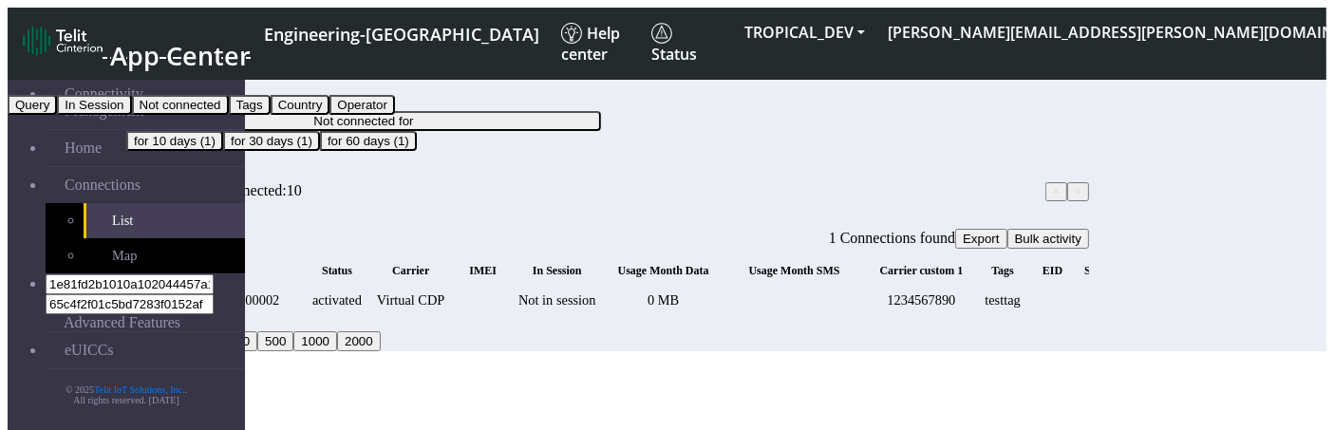
click at [395, 115] on button "Operator" at bounding box center [363, 105] width 66 height 20
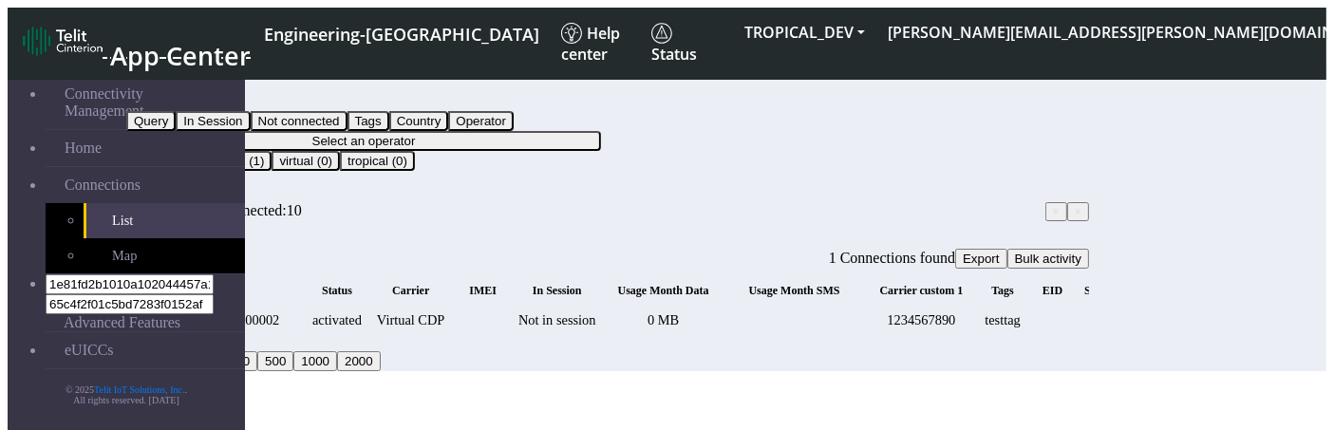
click at [586, 131] on button "Select an operator" at bounding box center [363, 141] width 475 height 20
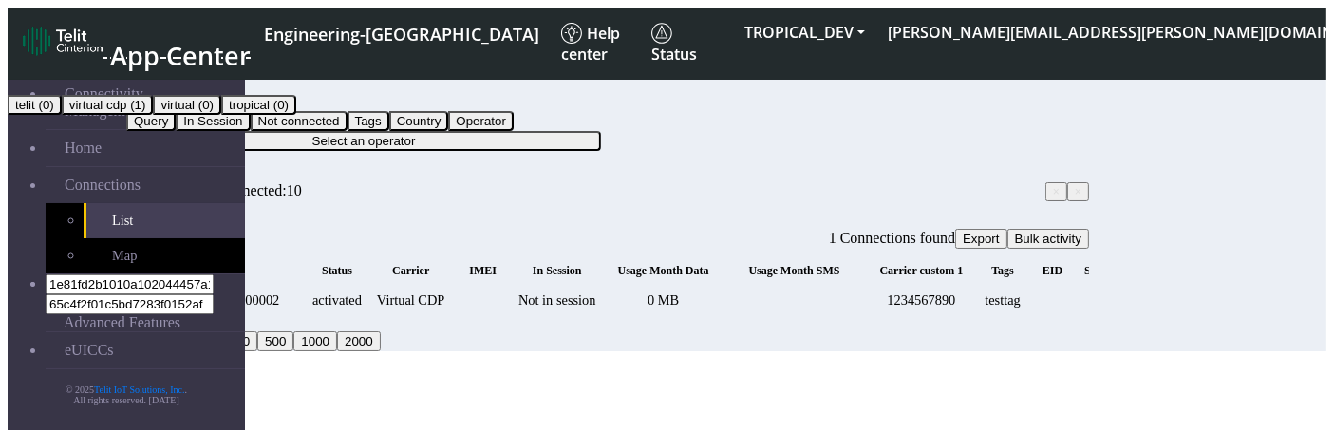
click at [221, 115] on button "virtual (0)" at bounding box center [187, 105] width 68 height 20
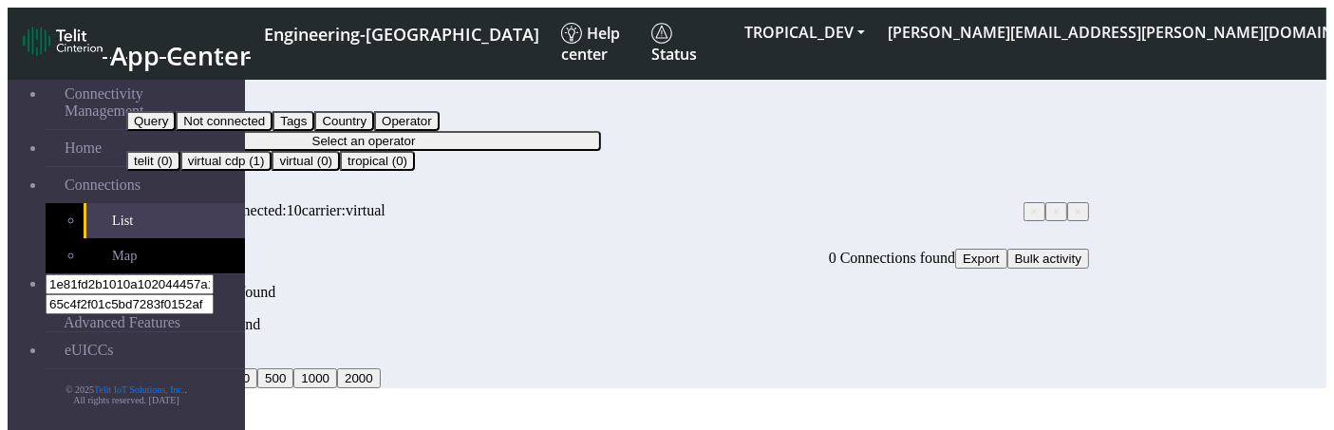
click at [192, 91] on button "Operator" at bounding box center [159, 101] width 66 height 20
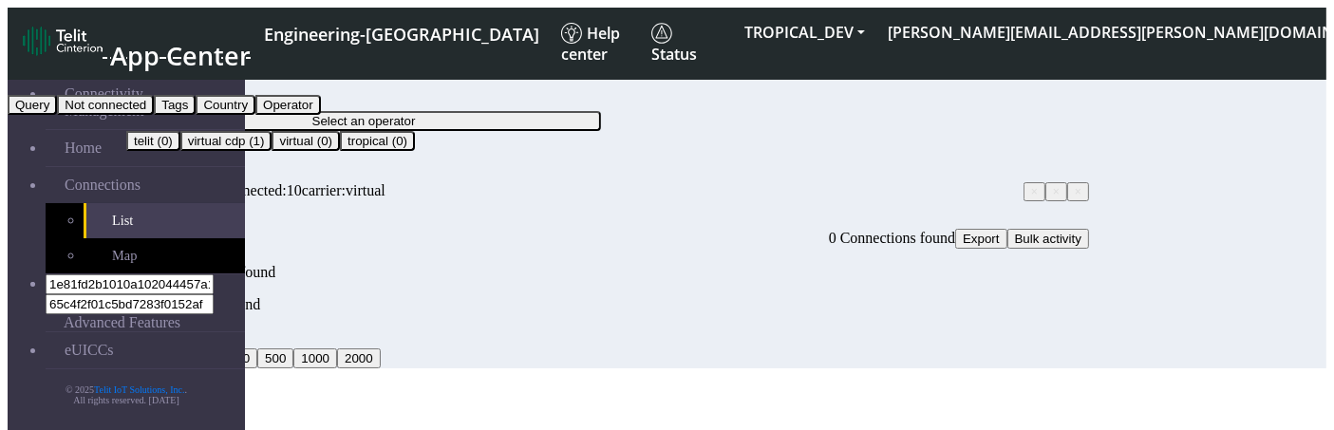
click at [255, 115] on button "Country" at bounding box center [226, 105] width 60 height 20
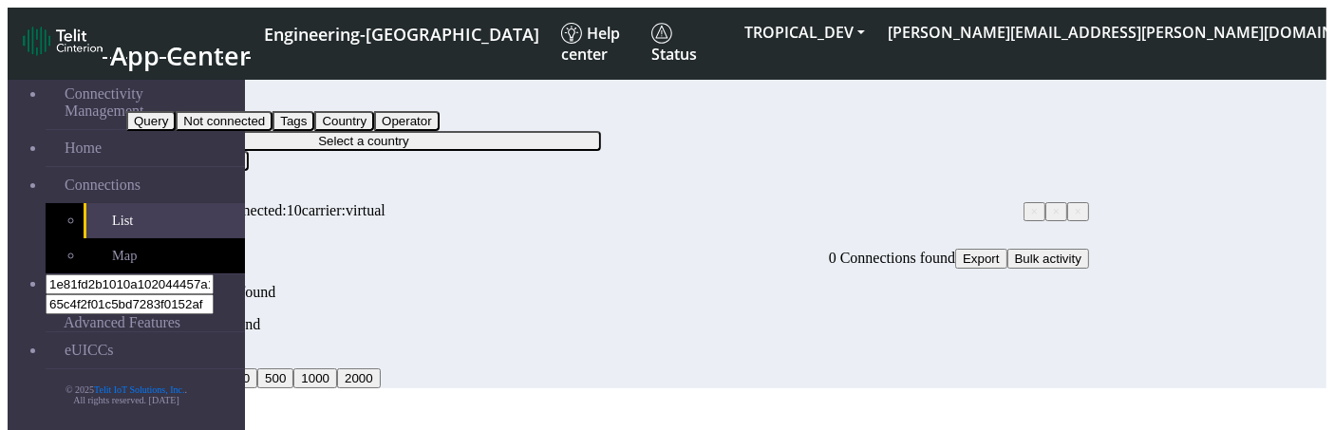
click at [633, 74] on div "Filter by Country Query Not connected Tags Country Operator Select a country [G…" at bounding box center [607, 122] width 963 height 97
click at [573, 131] on button "Select a country" at bounding box center [363, 141] width 475 height 20
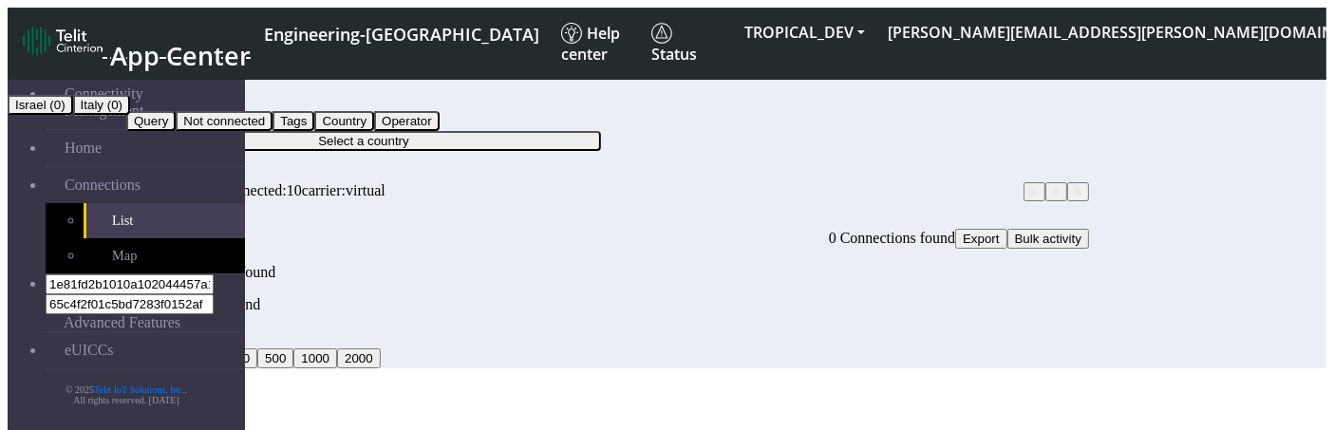
click at [130, 115] on button "Italy (0)" at bounding box center [101, 105] width 57 height 20
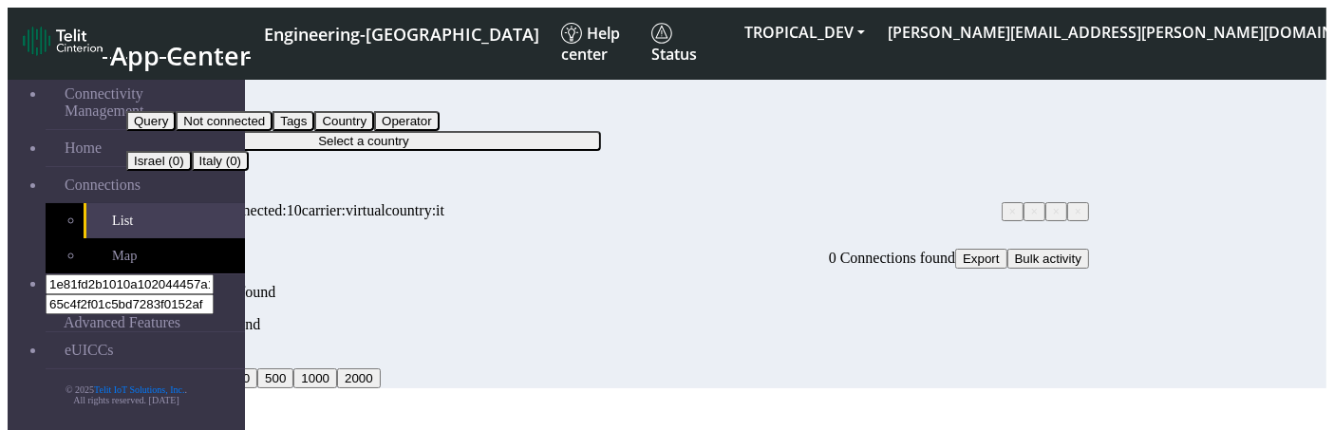
click at [186, 91] on button "Country" at bounding box center [156, 101] width 60 height 20
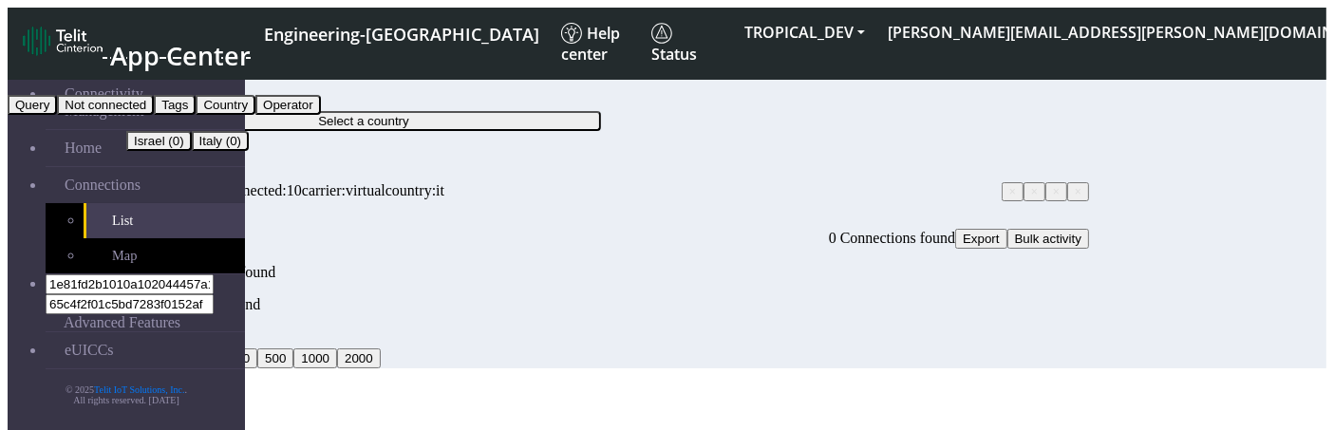
click at [196, 115] on button "Tags" at bounding box center [175, 105] width 42 height 20
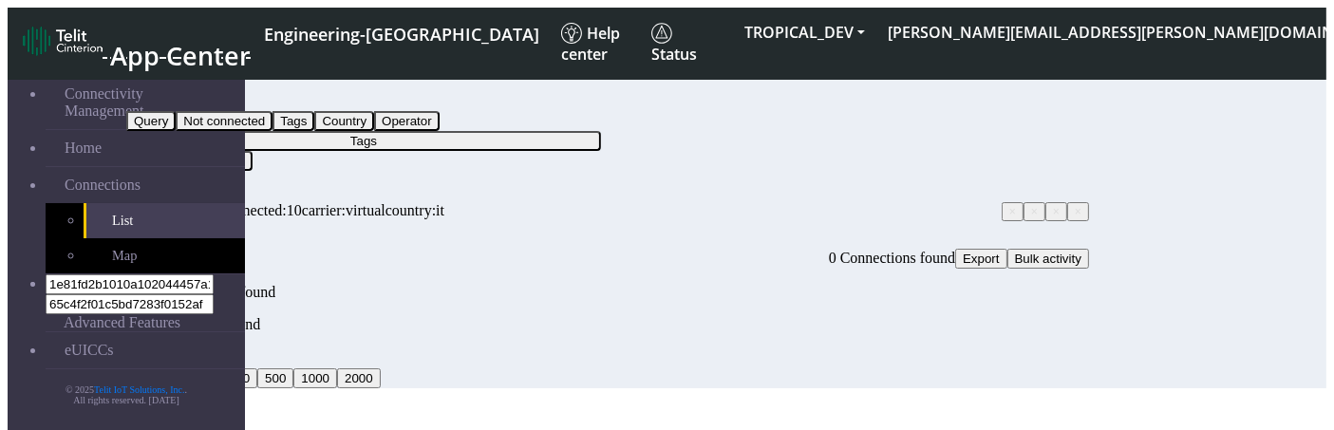
click at [560, 131] on button "Tags" at bounding box center [363, 141] width 475 height 20
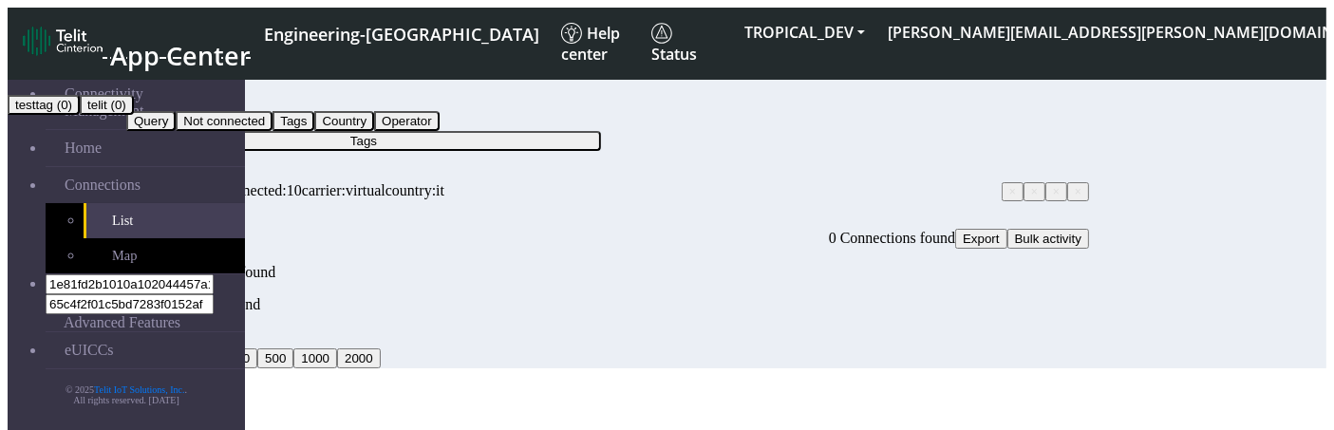
click at [134, 115] on button "telit (0)" at bounding box center [107, 105] width 54 height 20
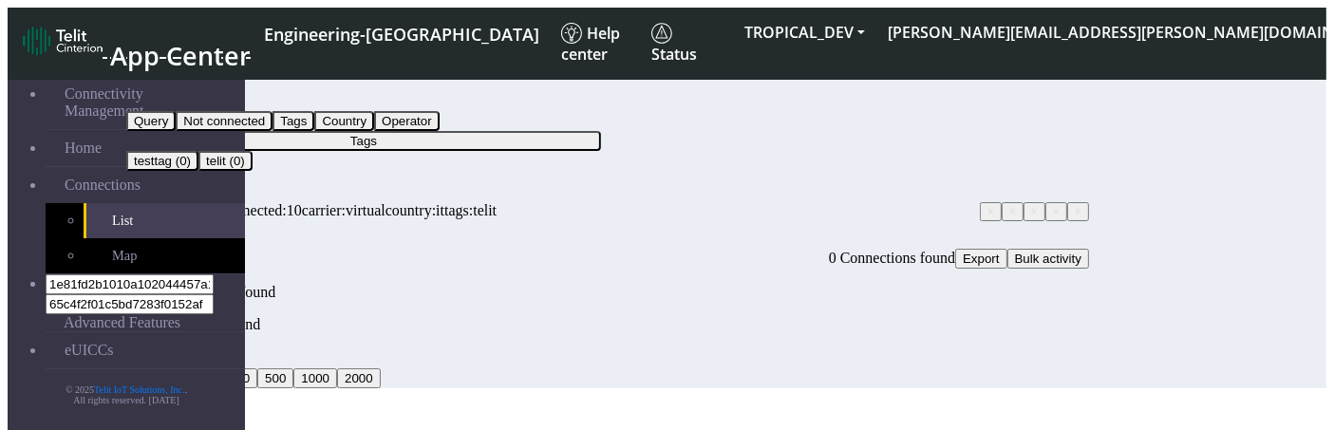
click at [491, 74] on div "Filter by Tags Query Not connected Tags Country Operator Tags testtag (0) telit…" at bounding box center [607, 122] width 963 height 97
click at [523, 131] on button "Tags" at bounding box center [363, 141] width 475 height 20
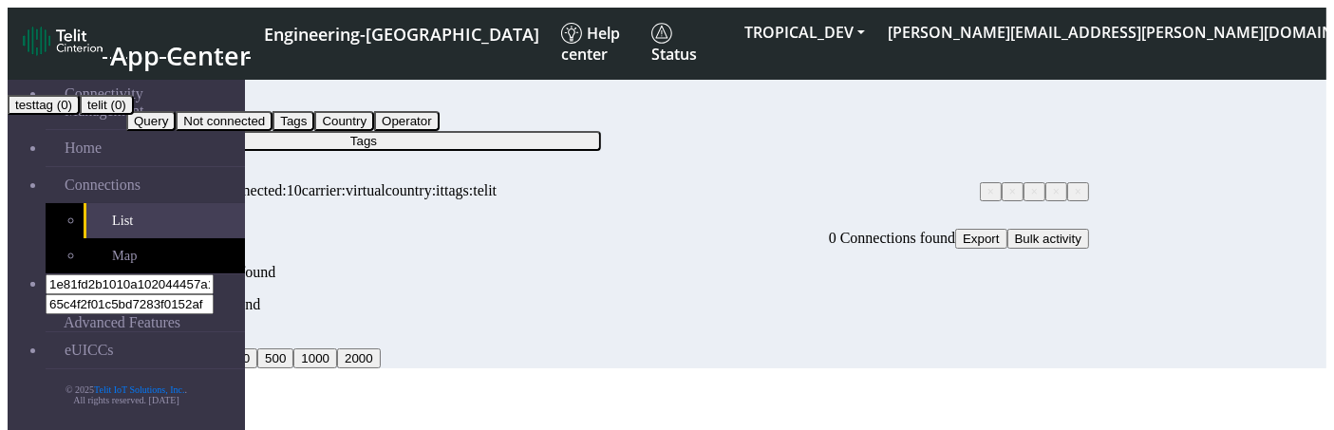
click at [80, 115] on button "testtag (0)" at bounding box center [44, 105] width 72 height 20
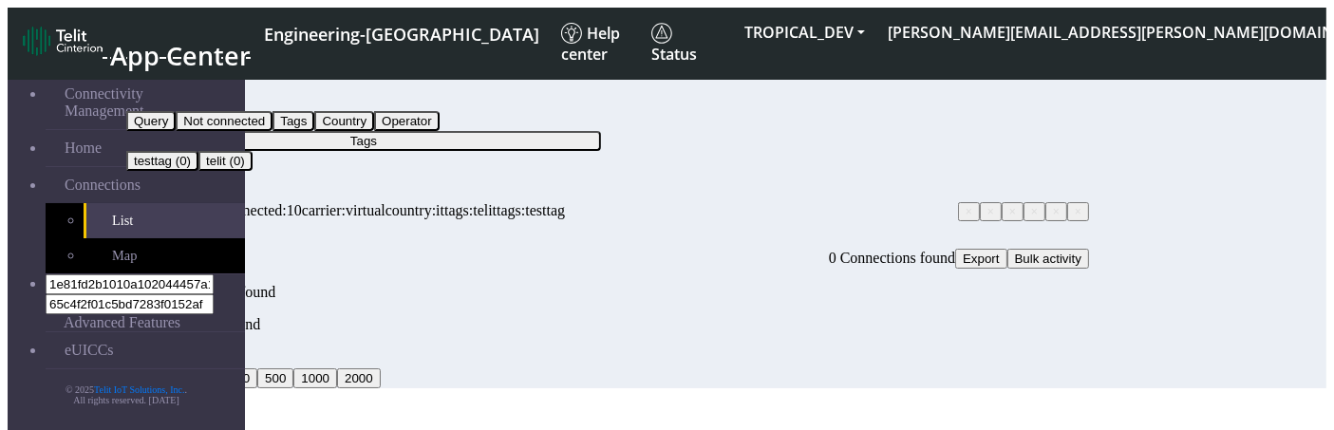
click at [488, 131] on button "Tags" at bounding box center [363, 141] width 475 height 20
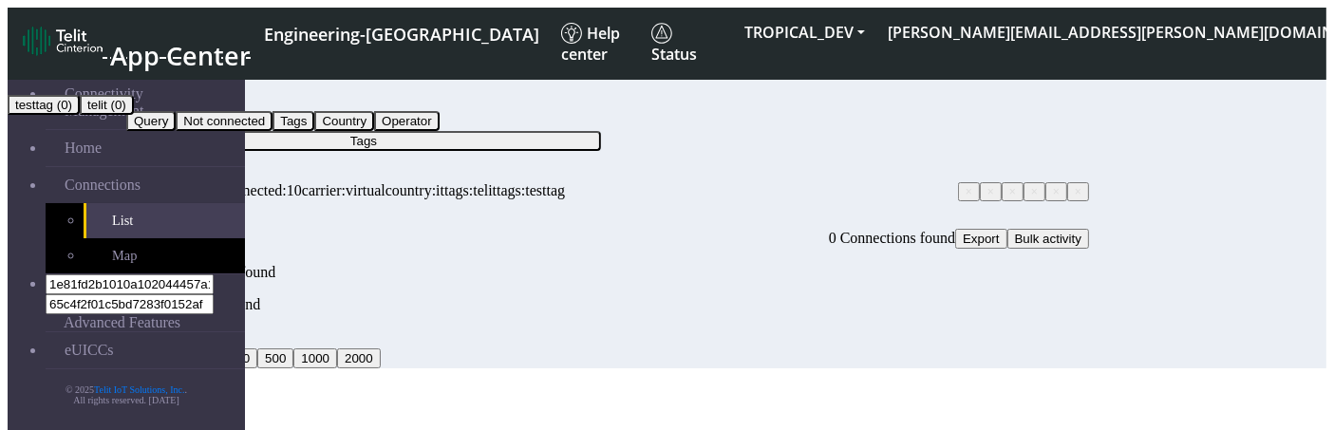
click at [80, 115] on button "testtag (0)" at bounding box center [44, 105] width 72 height 20
